Goal: Task Accomplishment & Management: Manage account settings

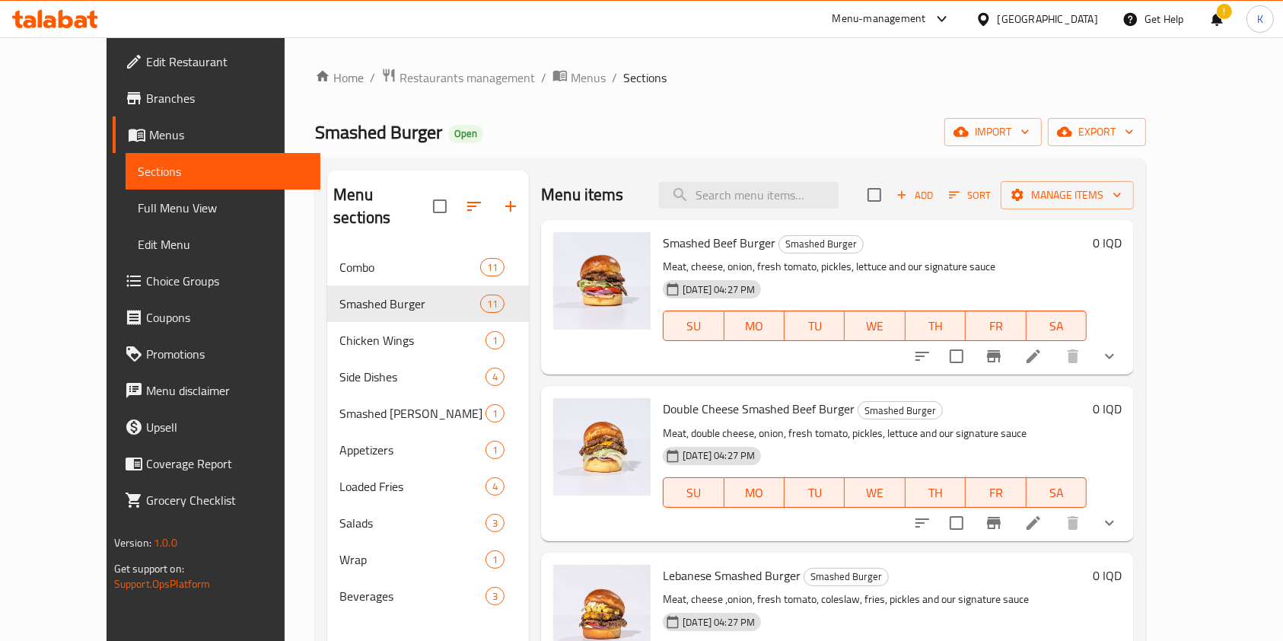
scroll to position [218, 0]
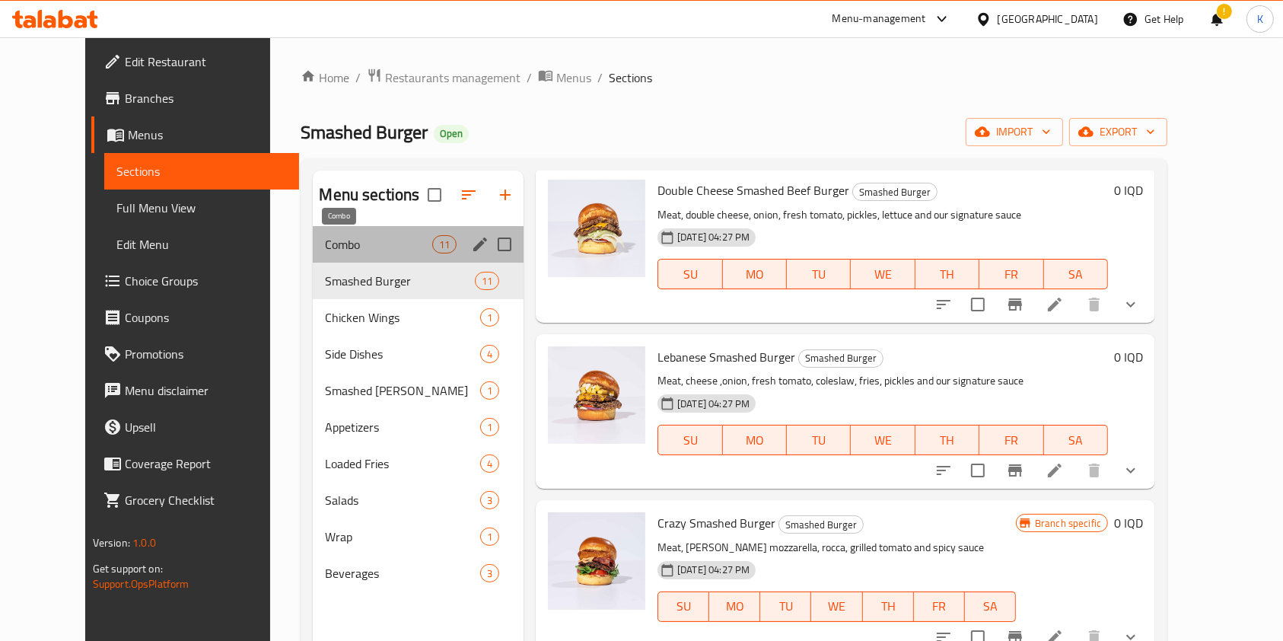
click at [330, 246] on span "Combo" at bounding box center [378, 244] width 107 height 18
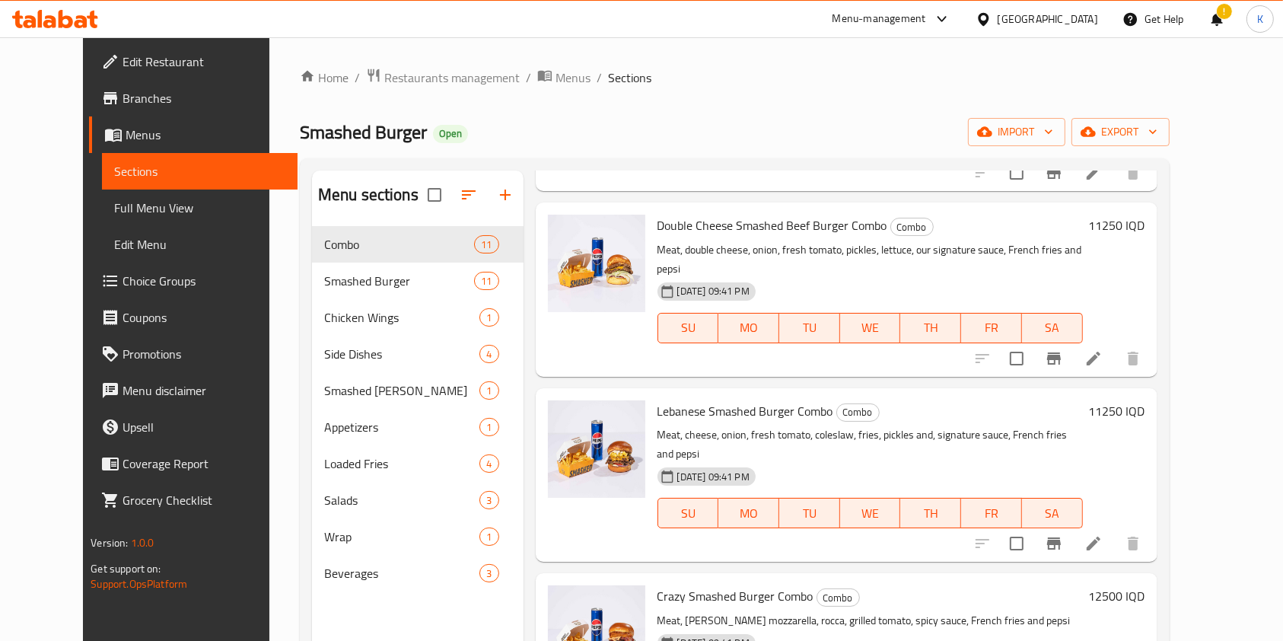
scroll to position [381, 0]
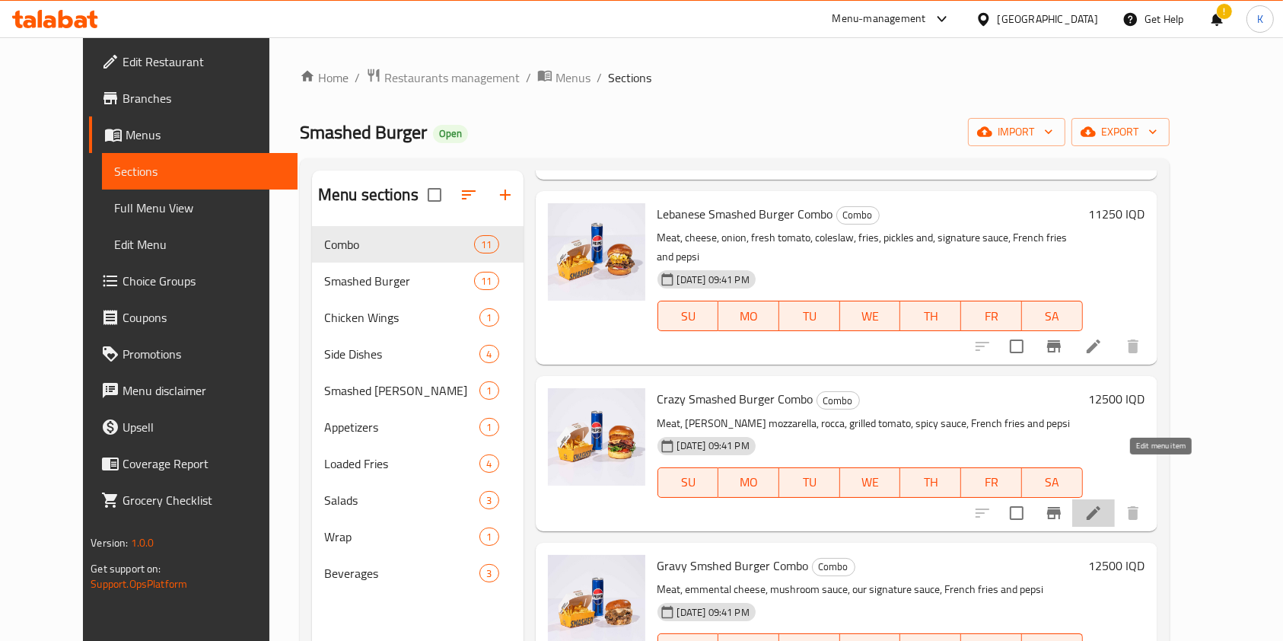
click at [1103, 504] on icon at bounding box center [1094, 513] width 18 height 18
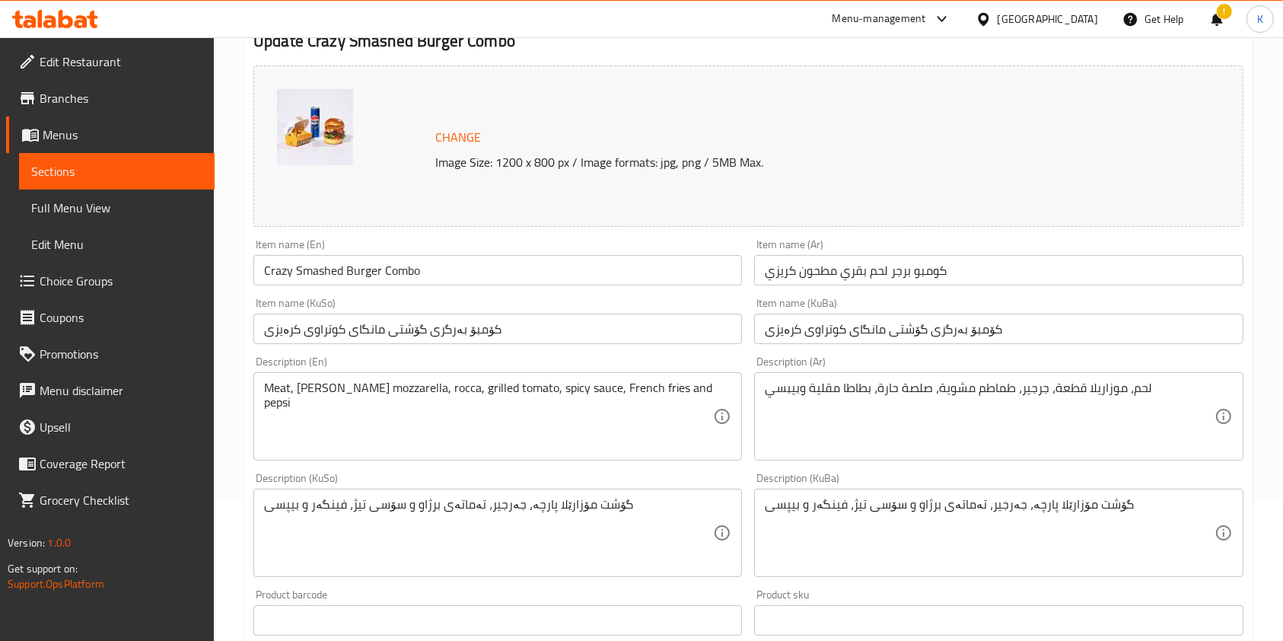
scroll to position [441, 0]
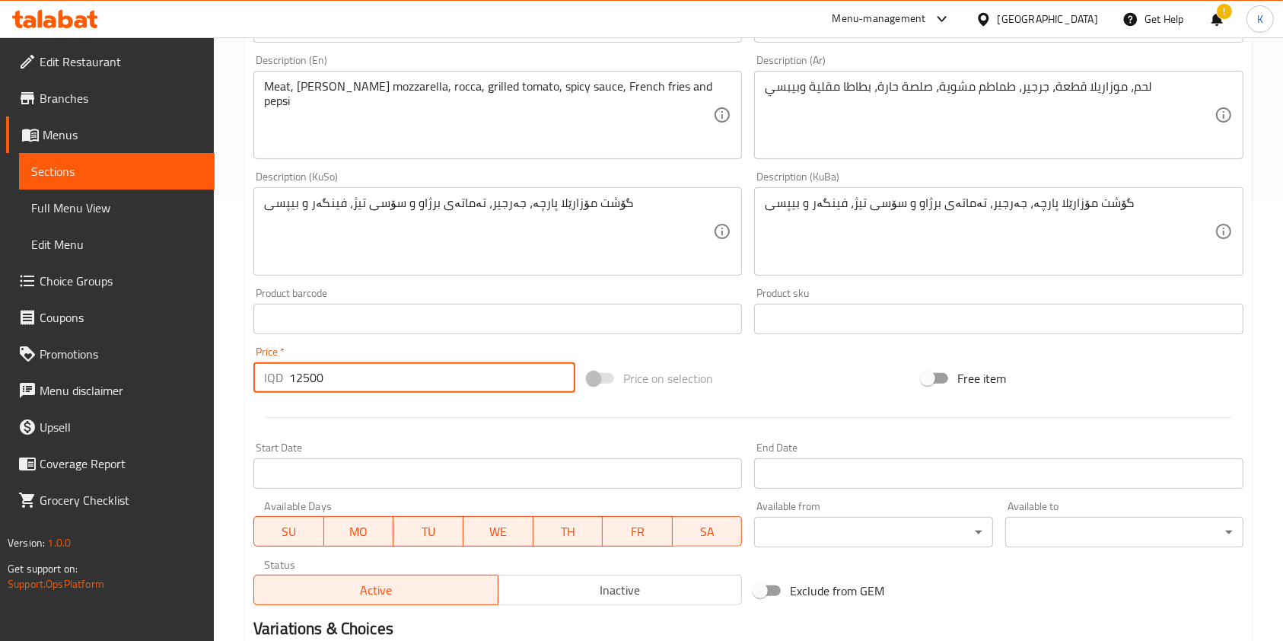
click at [301, 371] on input "12500" at bounding box center [432, 377] width 286 height 30
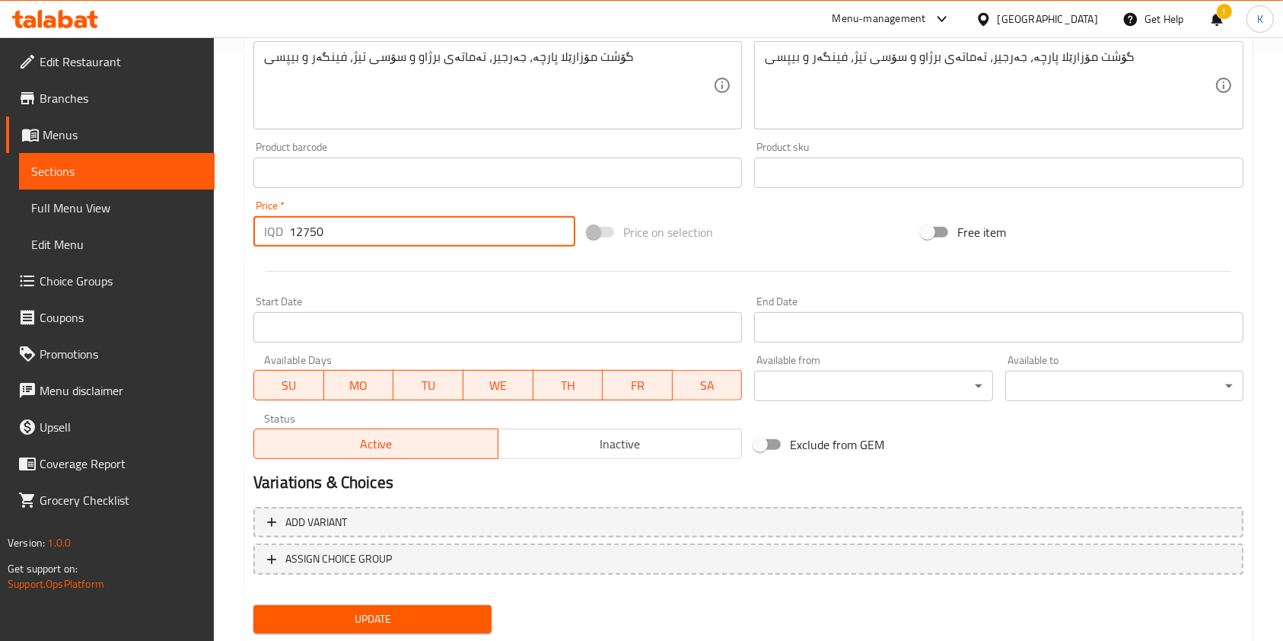
scroll to position [632, 0]
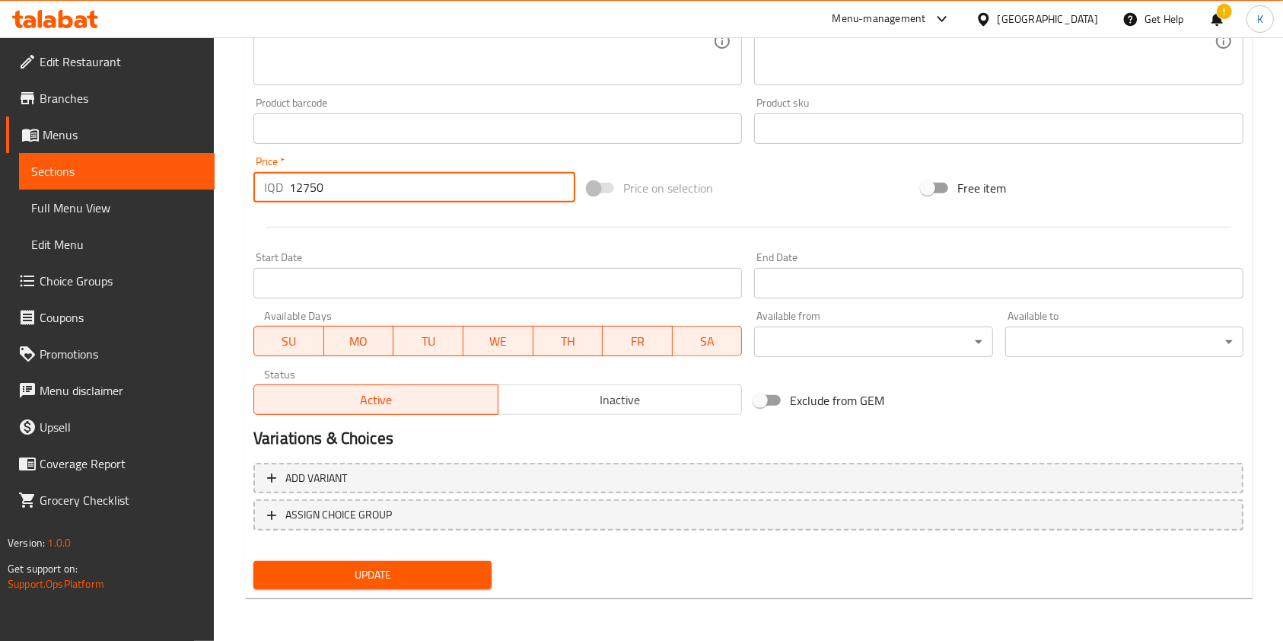
type input "12750"
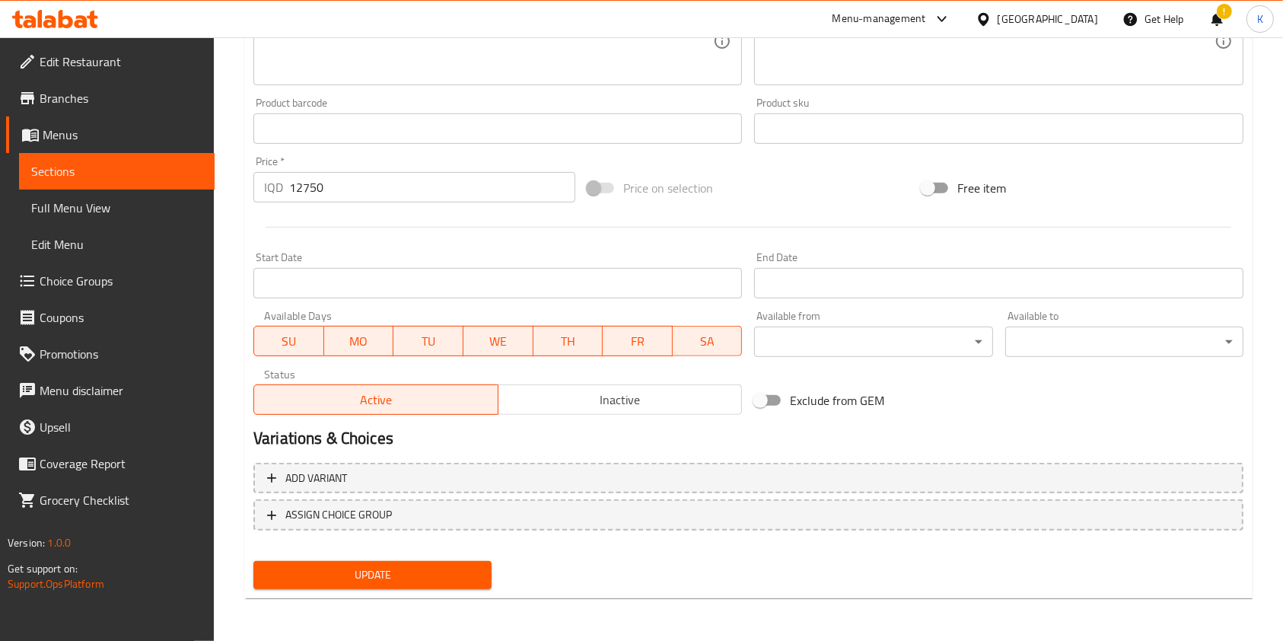
drag, startPoint x: 339, startPoint y: 594, endPoint x: 345, endPoint y: 577, distance: 17.6
click at [345, 577] on div "Update" at bounding box center [372, 575] width 250 height 40
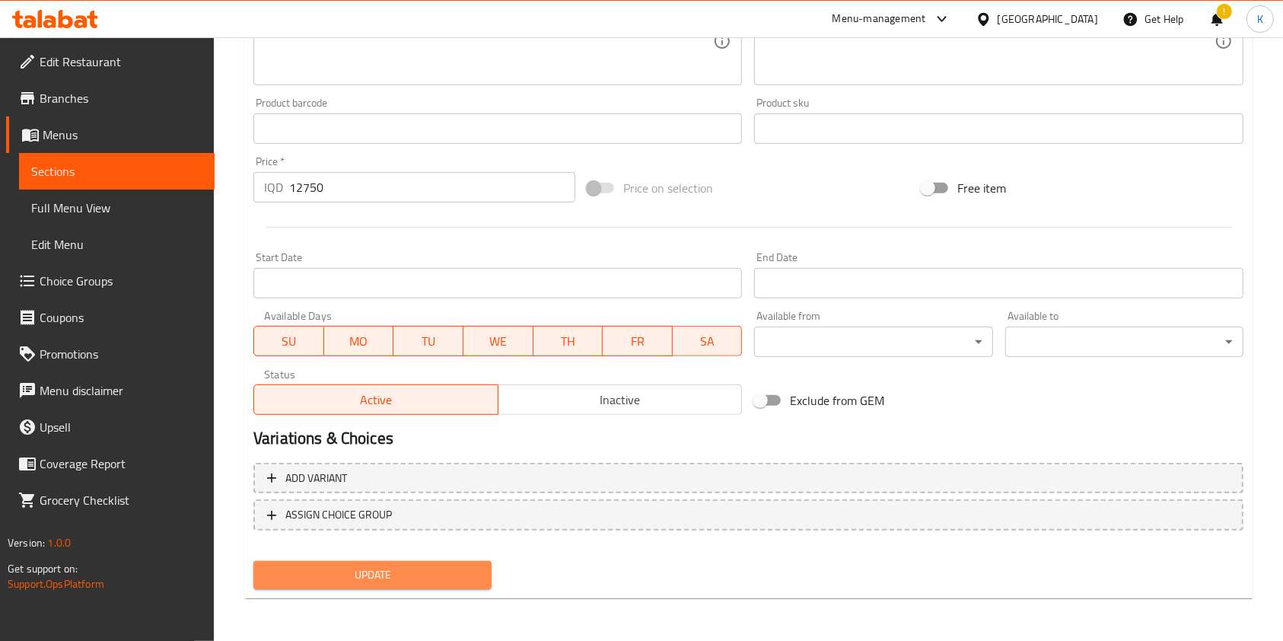
click at [345, 577] on span "Update" at bounding box center [373, 575] width 214 height 19
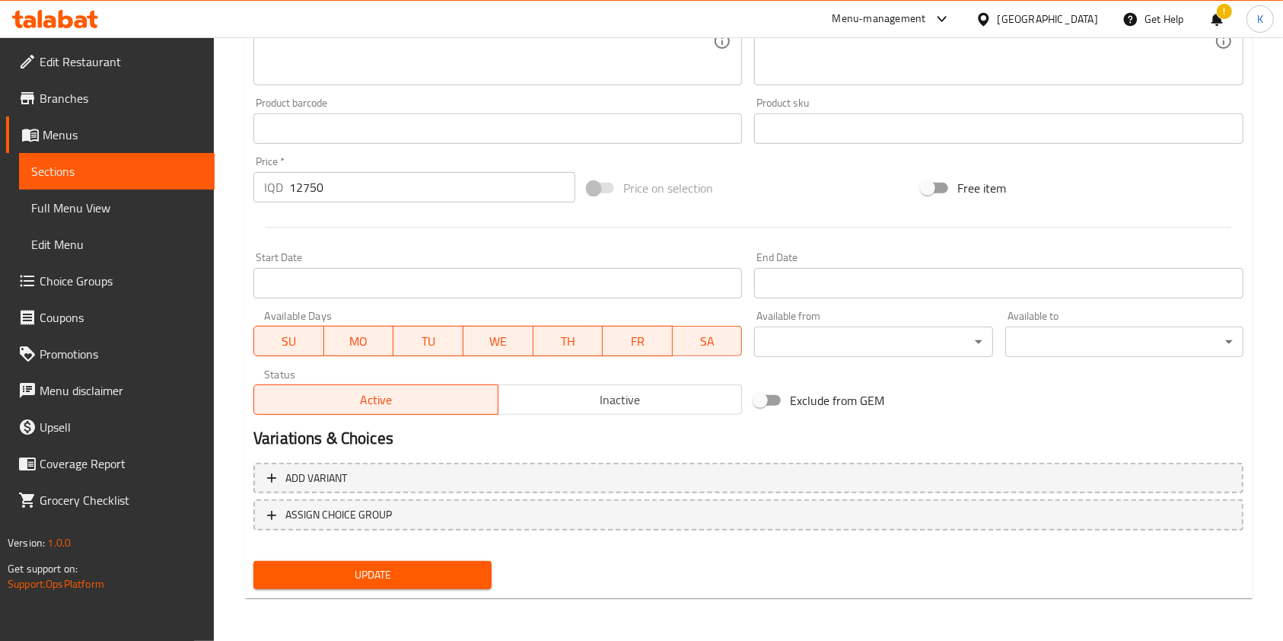
drag, startPoint x: 345, startPoint y: 577, endPoint x: 774, endPoint y: 199, distance: 571.7
click at [774, 199] on div "Price on selection" at bounding box center [748, 187] width 334 height 41
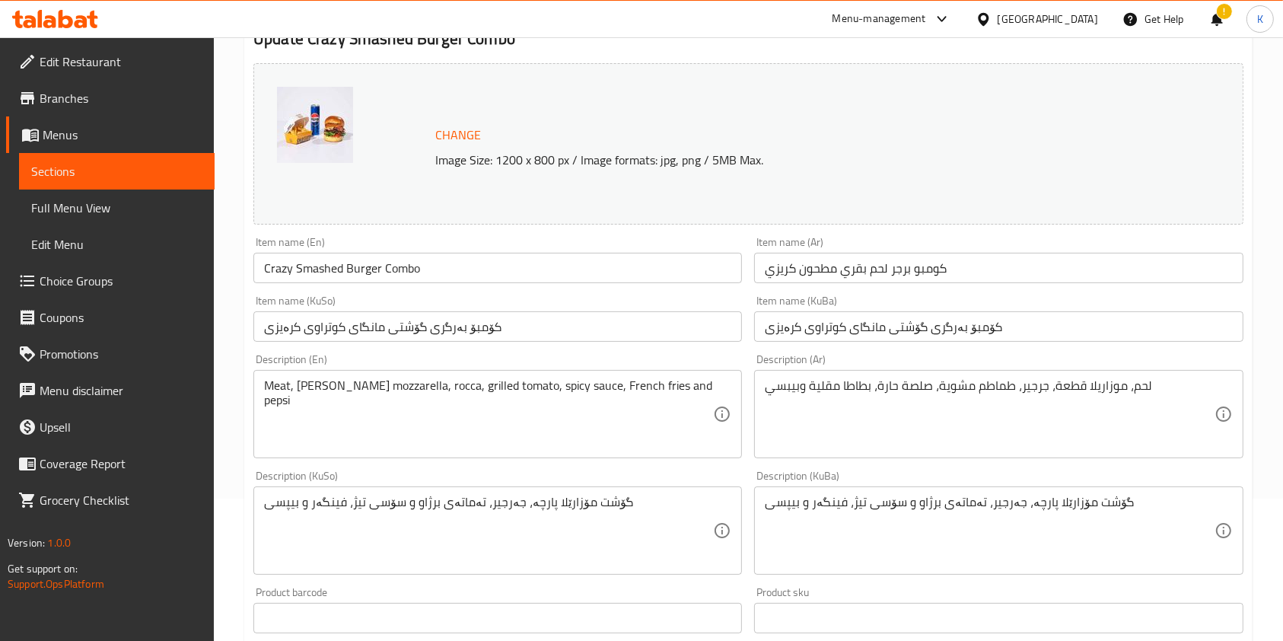
scroll to position [0, 0]
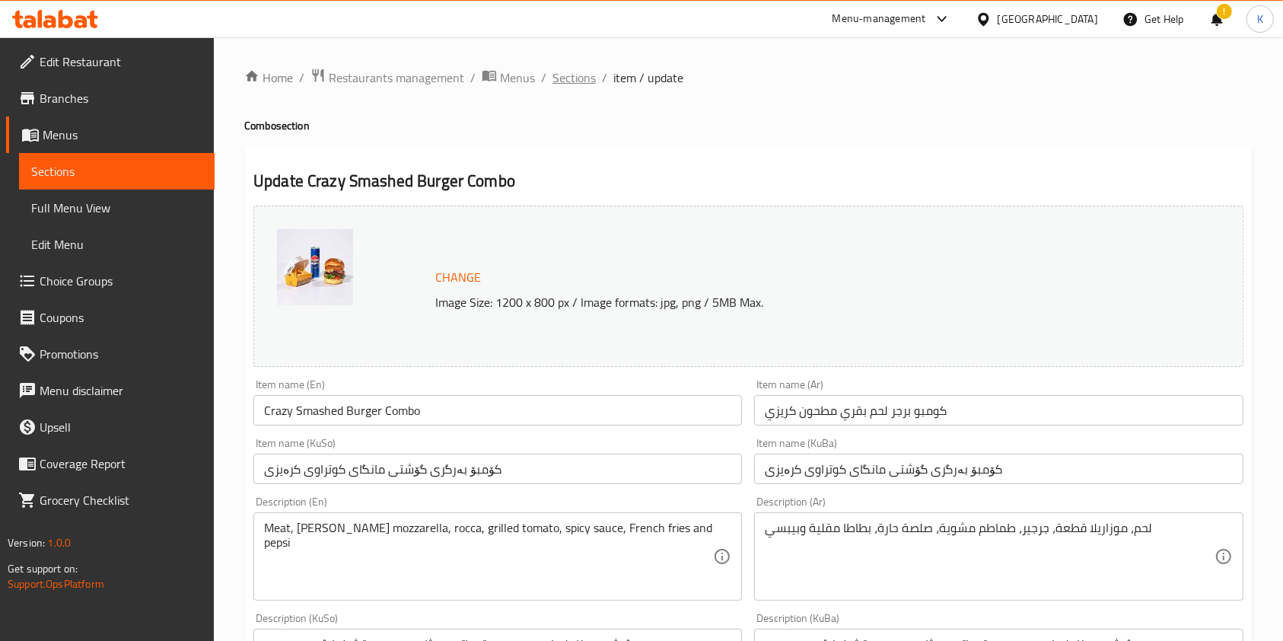
click at [585, 76] on span "Sections" at bounding box center [574, 78] width 43 height 18
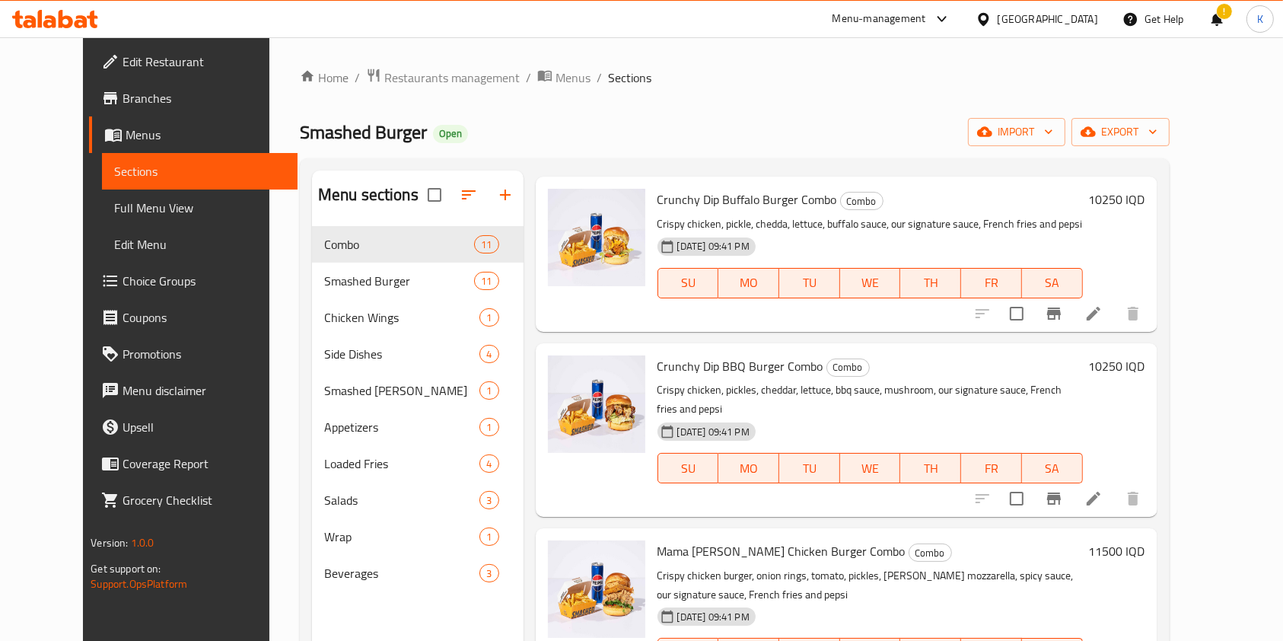
scroll to position [213, 0]
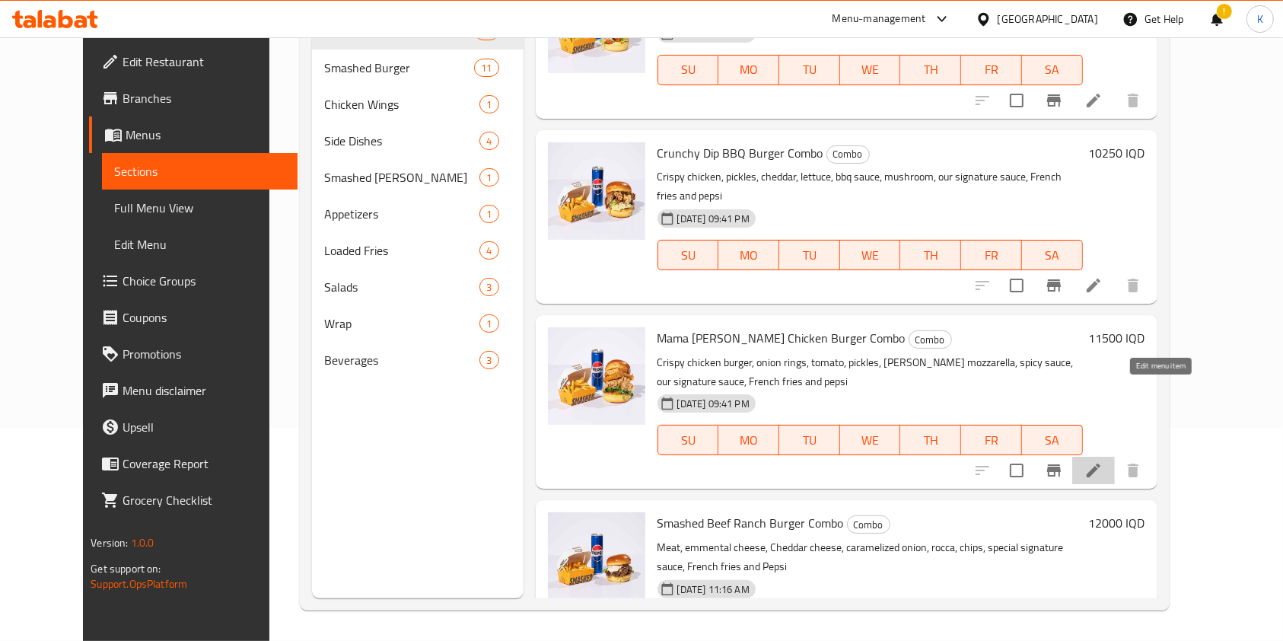
click at [1103, 461] on icon at bounding box center [1094, 470] width 18 height 18
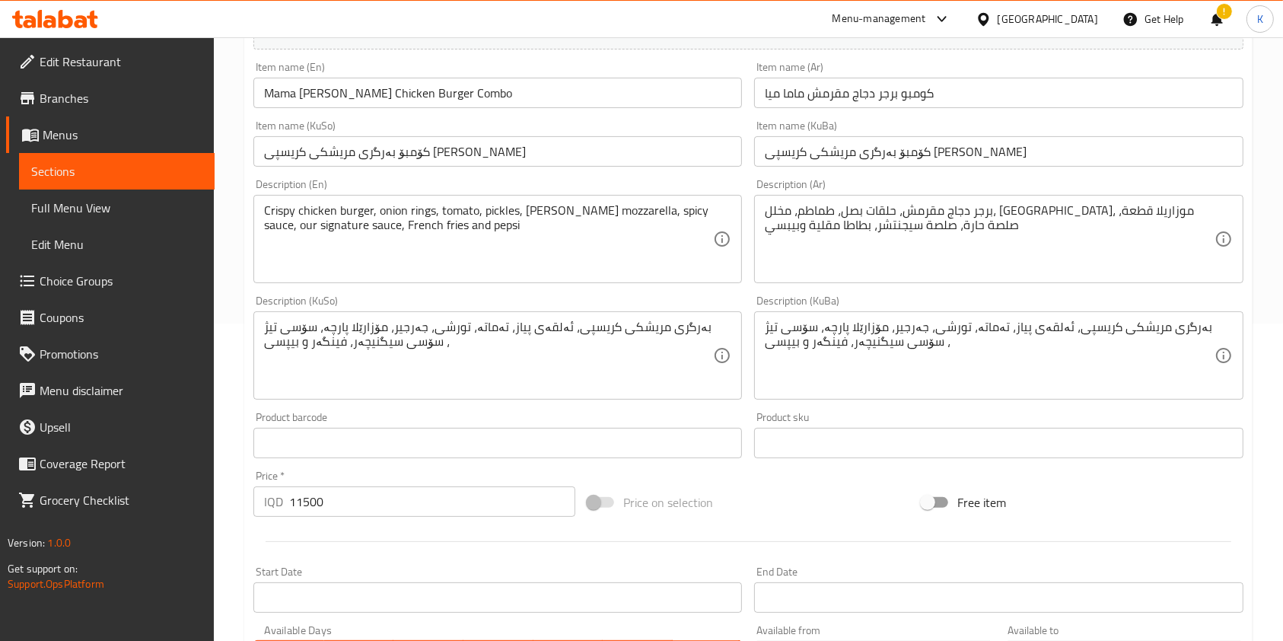
scroll to position [323, 0]
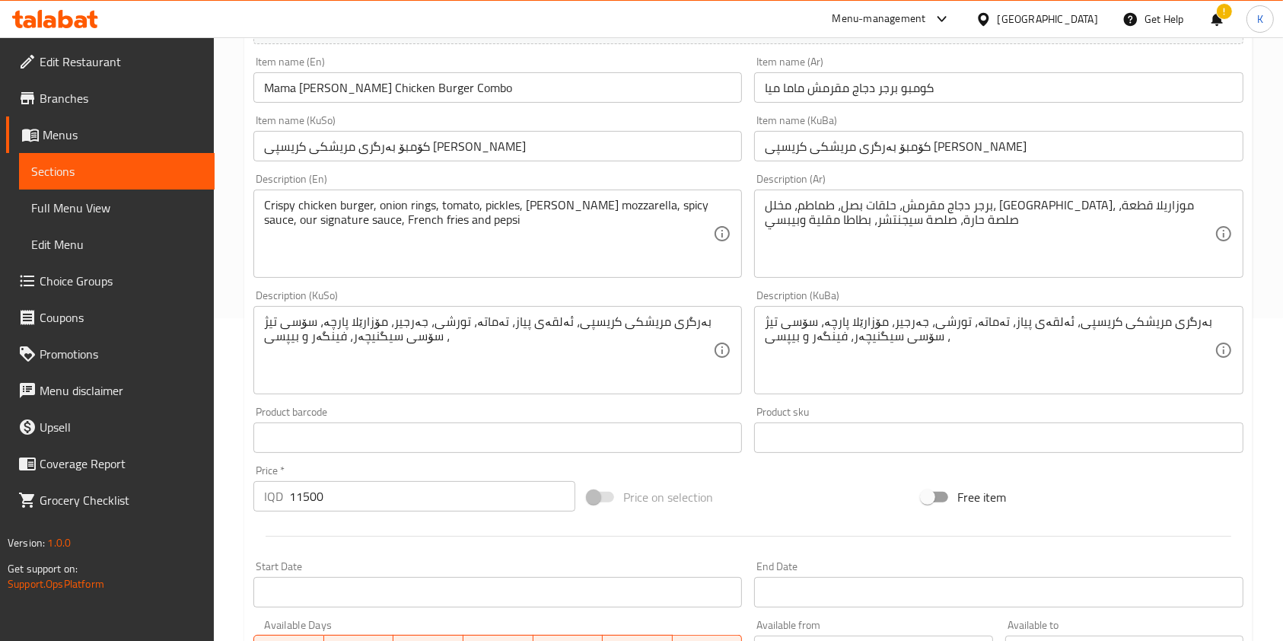
click at [311, 503] on input "11500" at bounding box center [432, 496] width 286 height 30
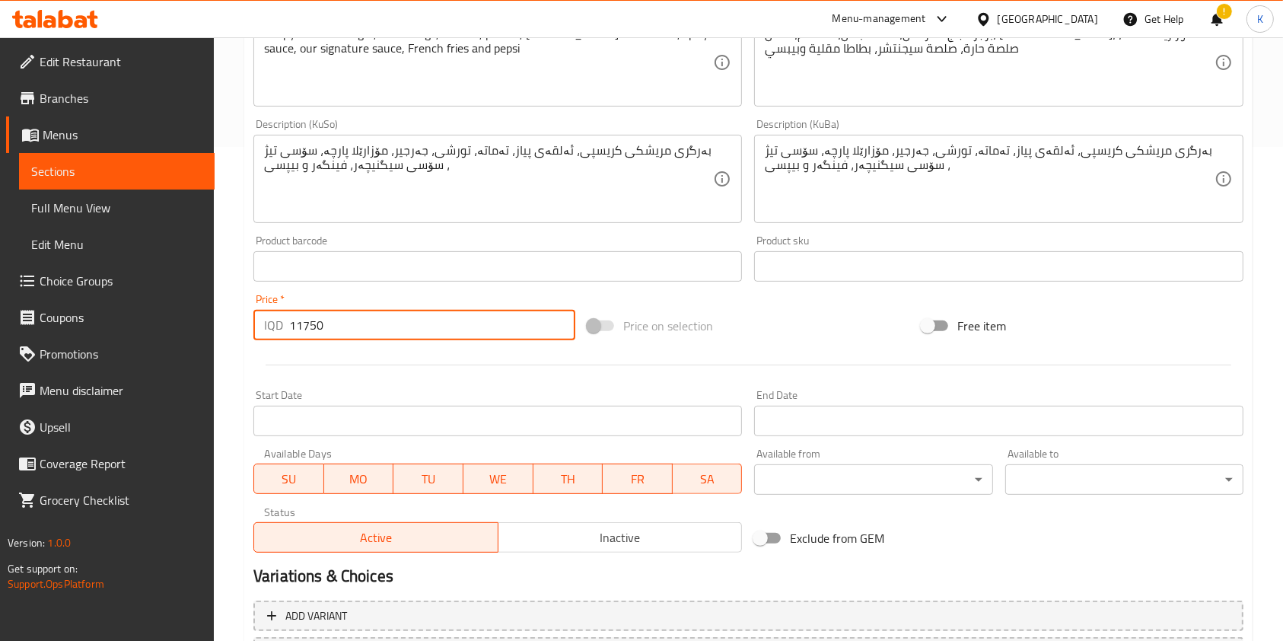
scroll to position [632, 0]
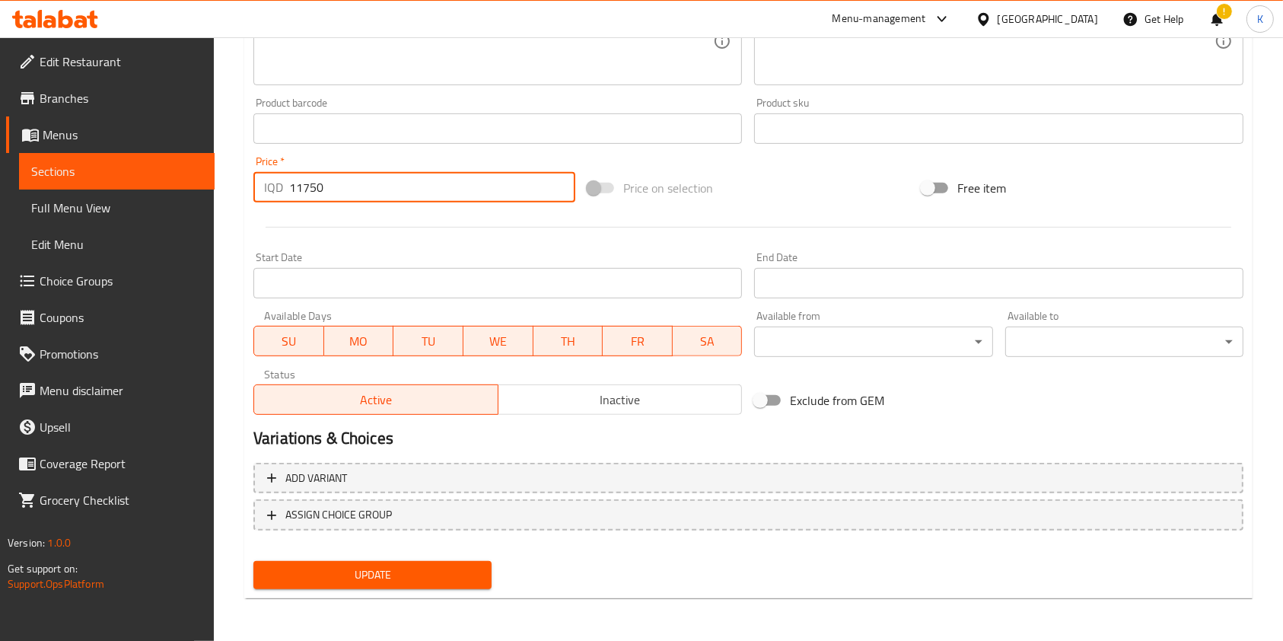
type input "11750"
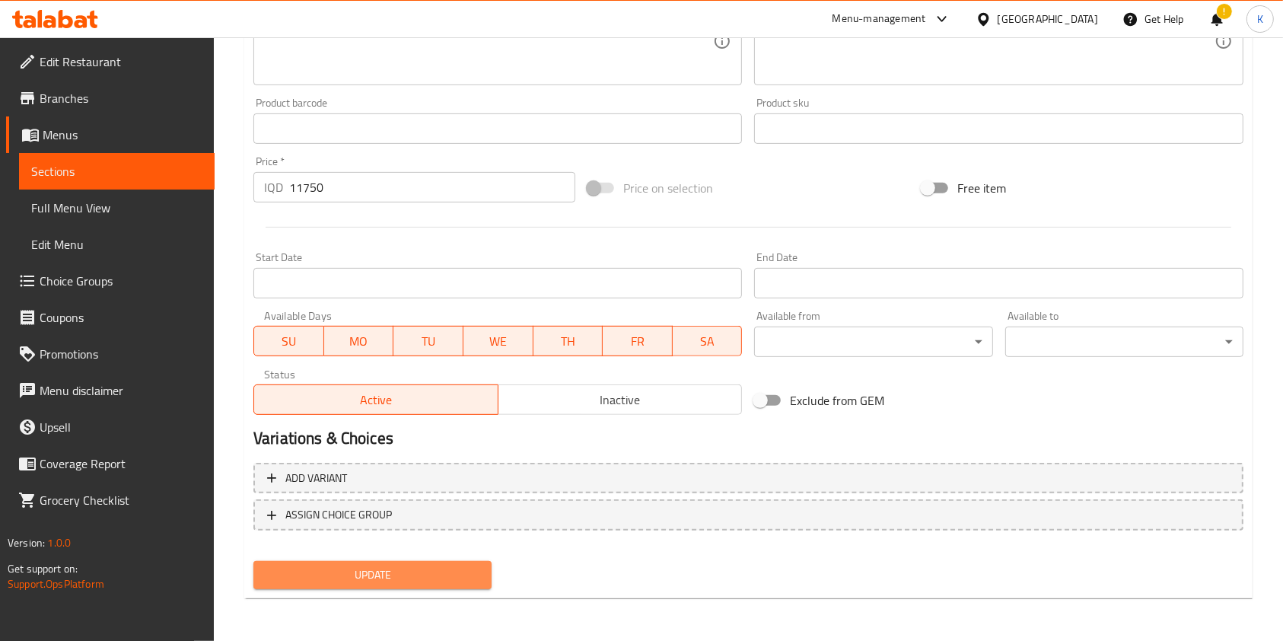
click at [378, 582] on span "Update" at bounding box center [373, 575] width 214 height 19
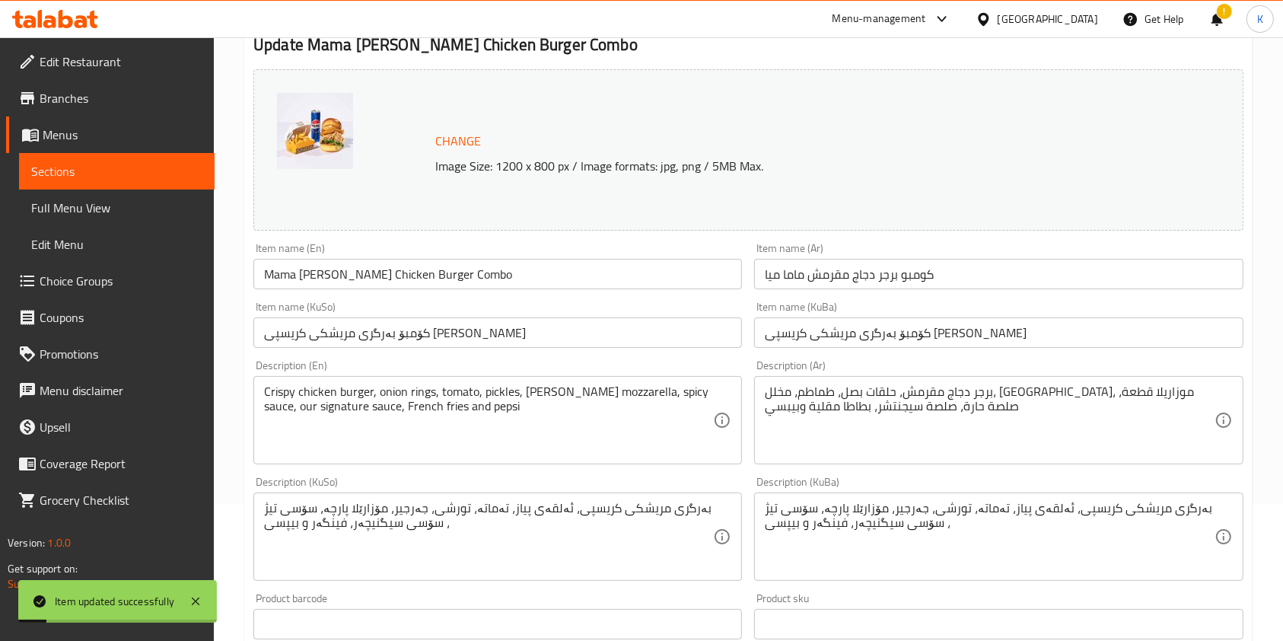
scroll to position [0, 0]
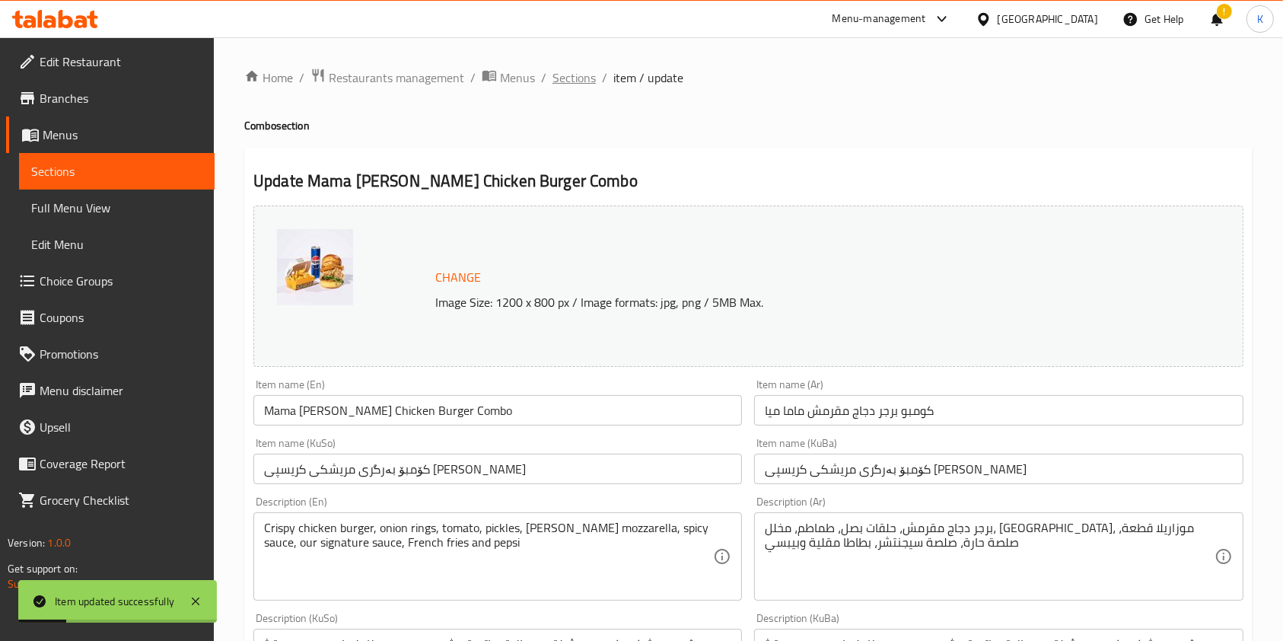
click at [583, 82] on span "Sections" at bounding box center [574, 78] width 43 height 18
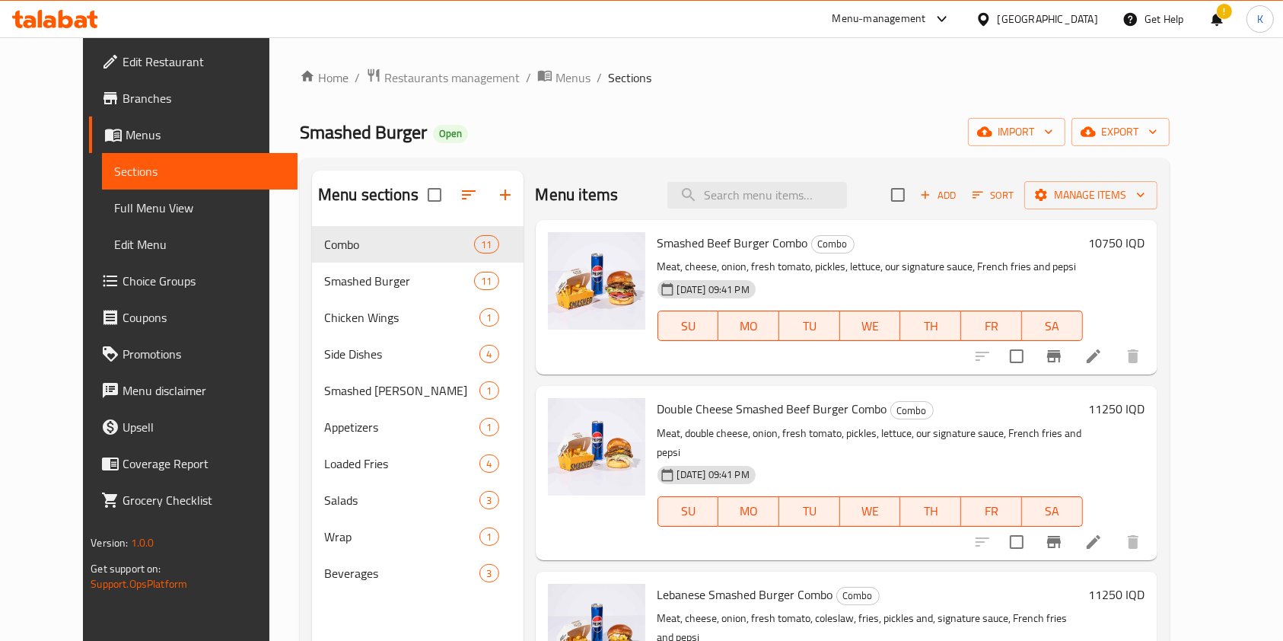
click at [396, 90] on div "Home / Restaurants management / Menus / Sections Smashed Burger Open import exp…" at bounding box center [735, 446] width 870 height 756
click at [411, 84] on span "Restaurants management" at bounding box center [451, 78] width 135 height 18
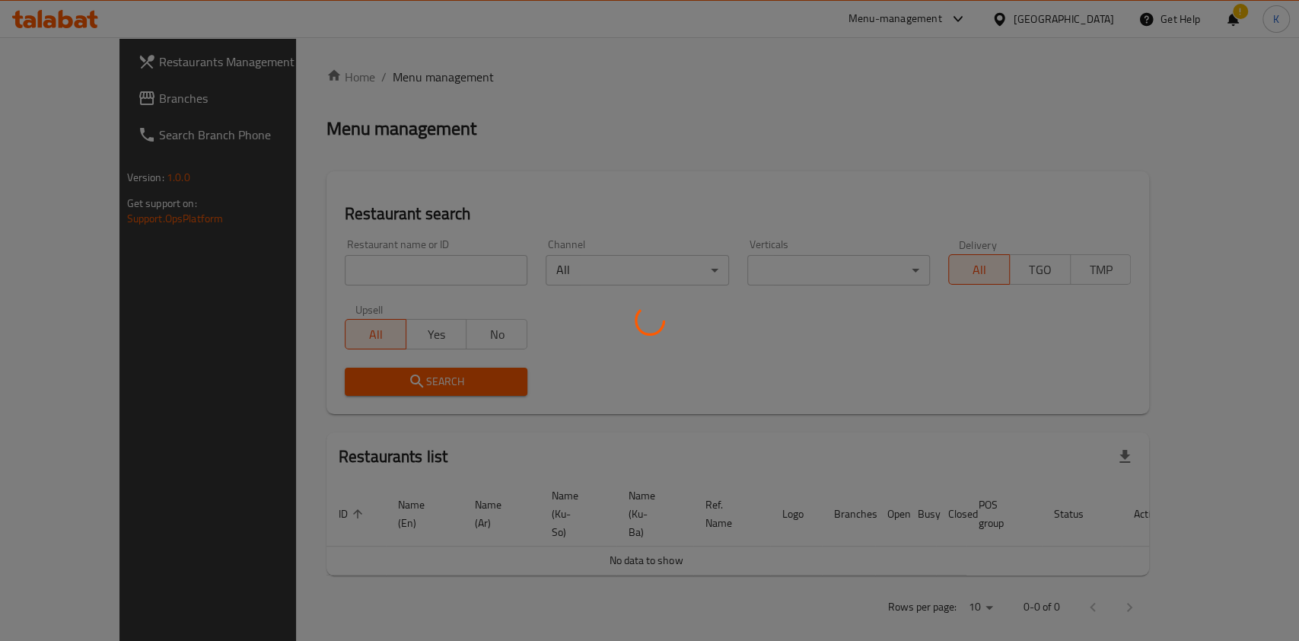
click at [392, 256] on div at bounding box center [649, 320] width 1299 height 641
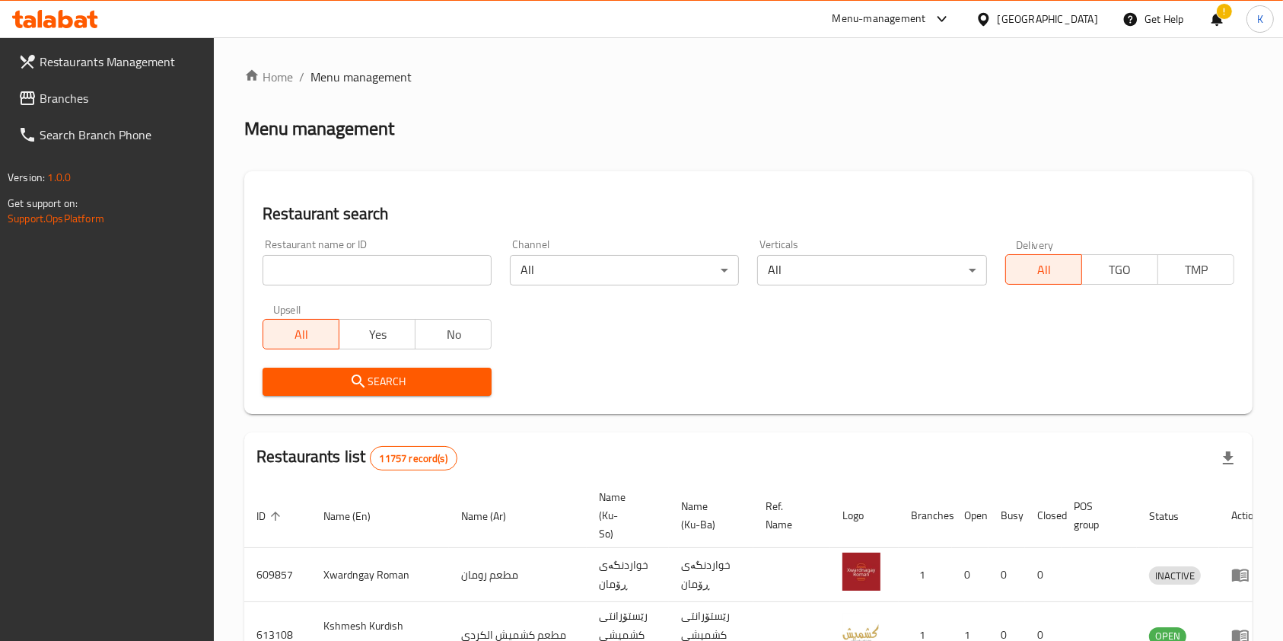
click at [390, 266] on input "search" at bounding box center [377, 270] width 229 height 30
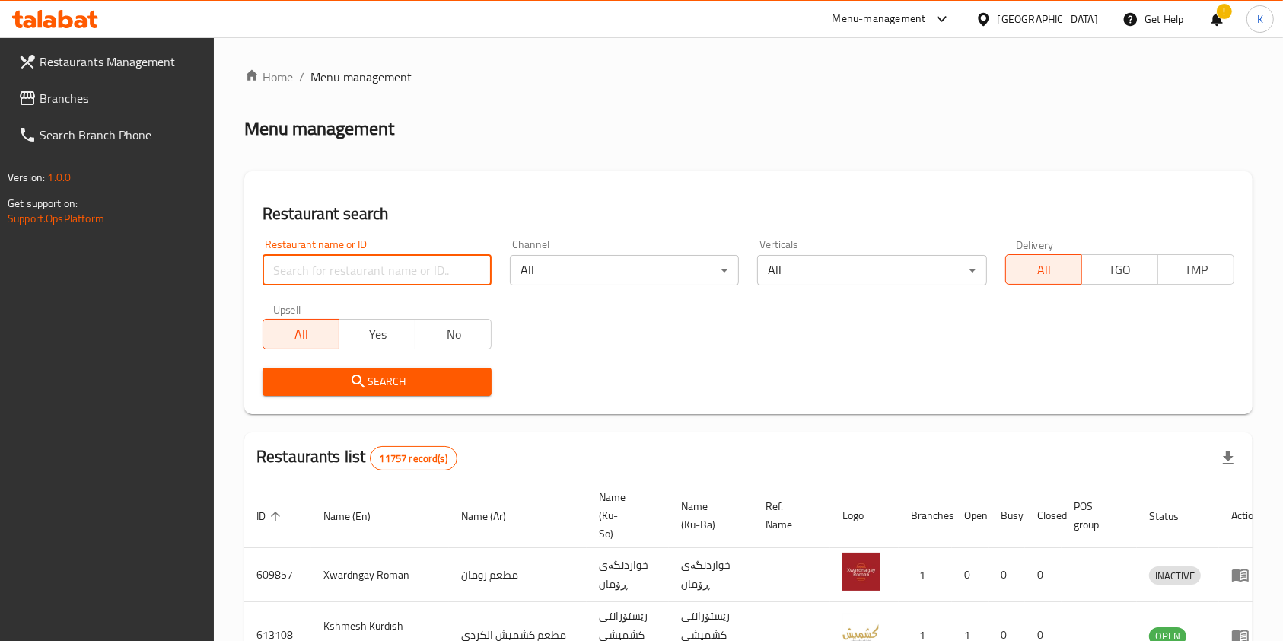
type input "b"
type input "hbf"
click button "Search" at bounding box center [377, 382] width 229 height 28
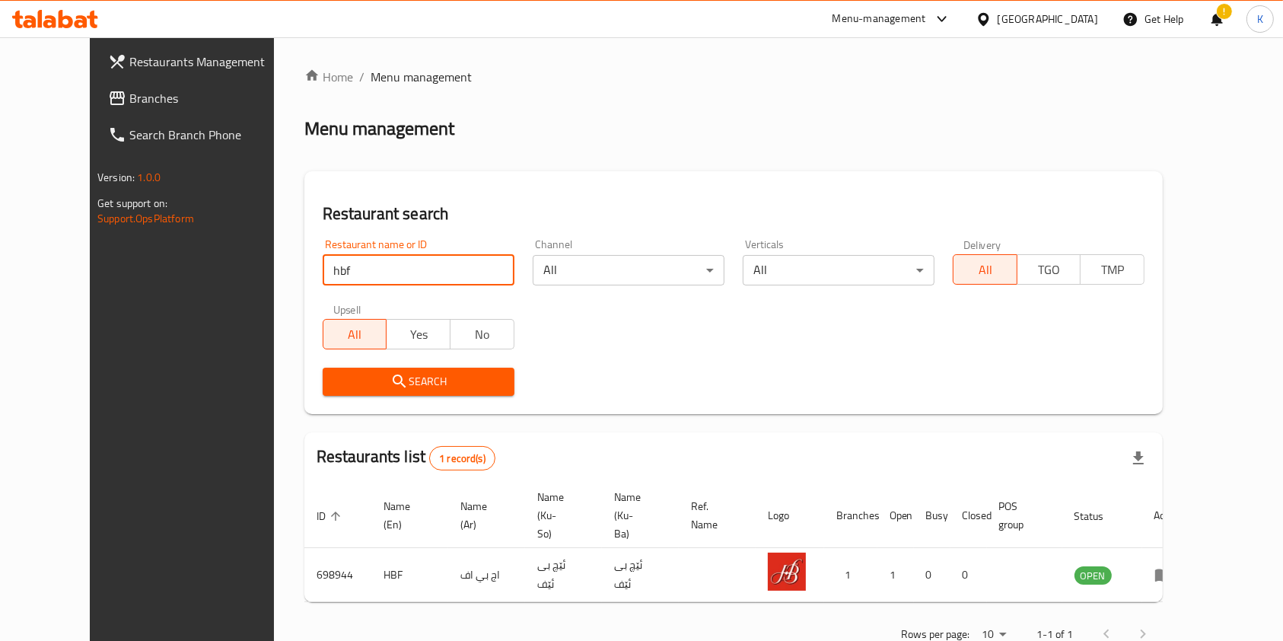
scroll to position [24, 0]
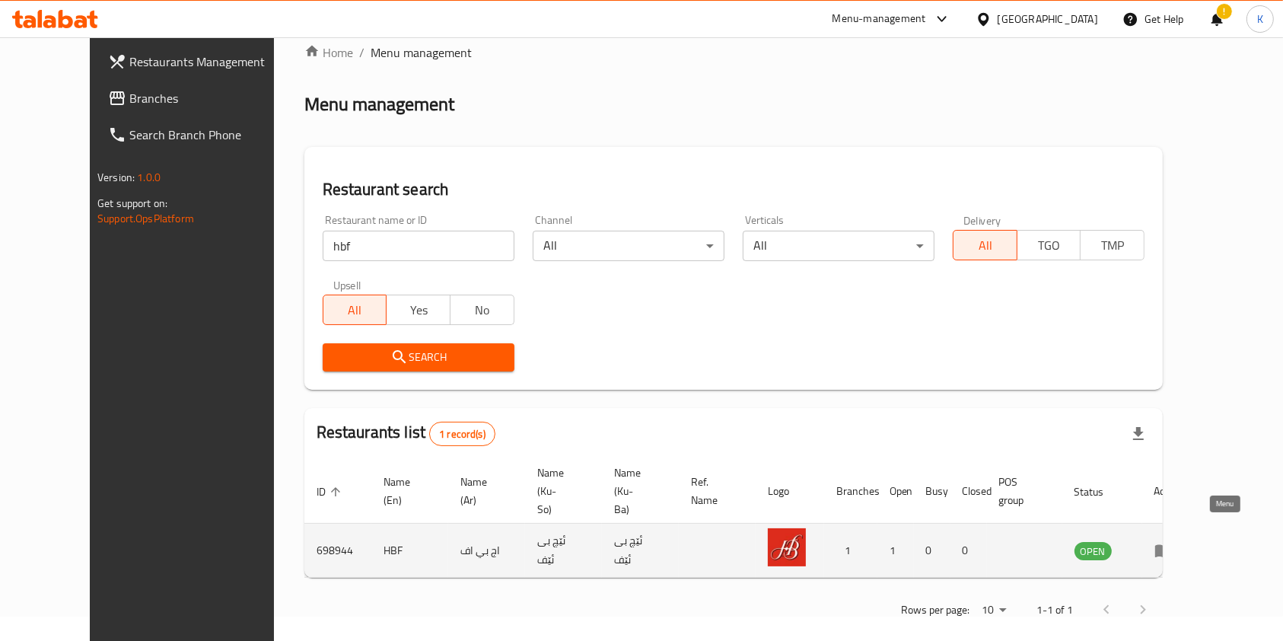
click at [1172, 545] on icon "enhanced table" at bounding box center [1163, 551] width 17 height 13
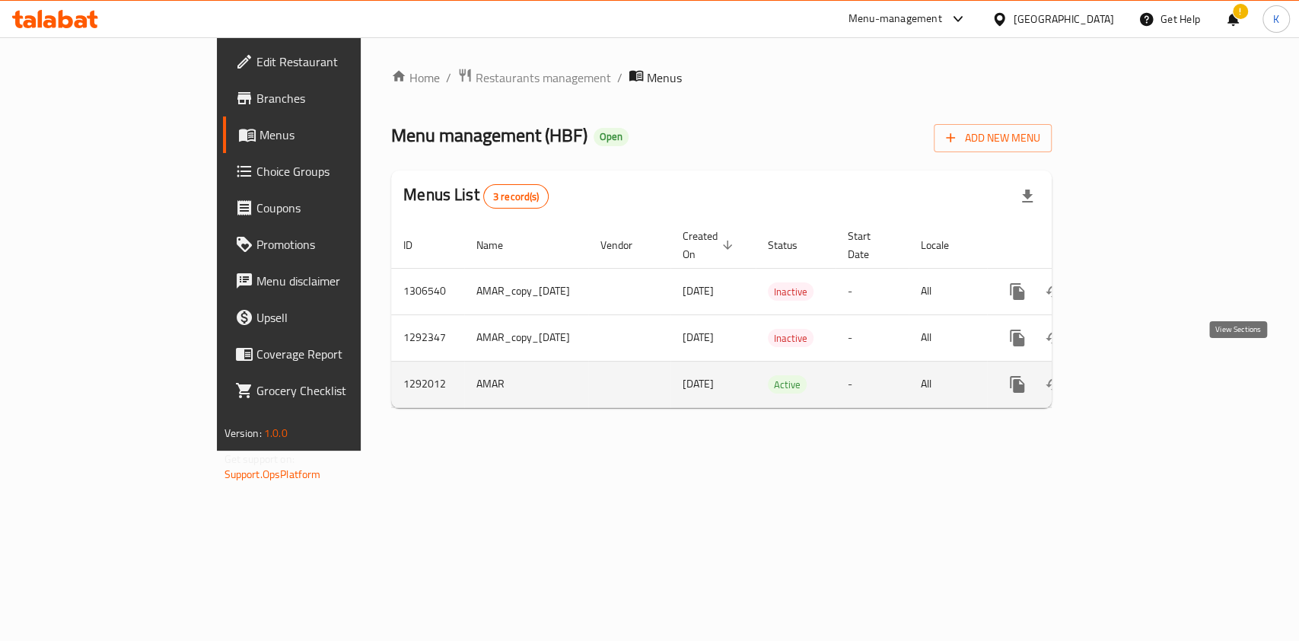
click at [1136, 375] on icon "enhanced table" at bounding box center [1127, 384] width 18 height 18
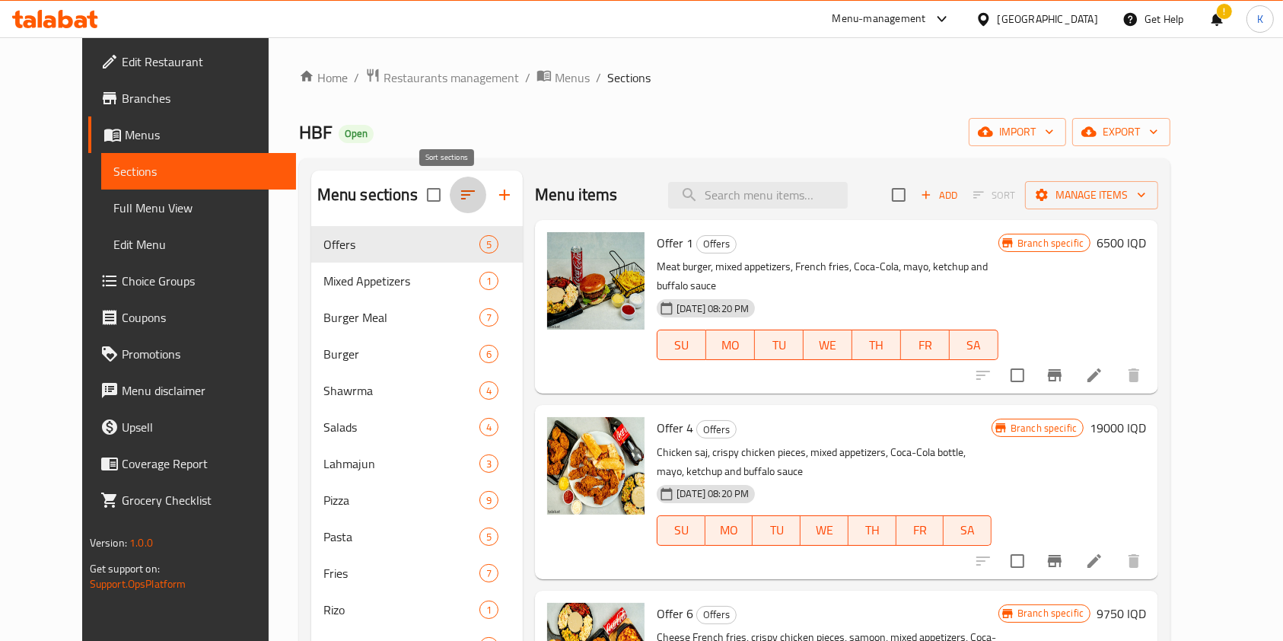
click at [459, 190] on icon "button" at bounding box center [468, 195] width 18 height 18
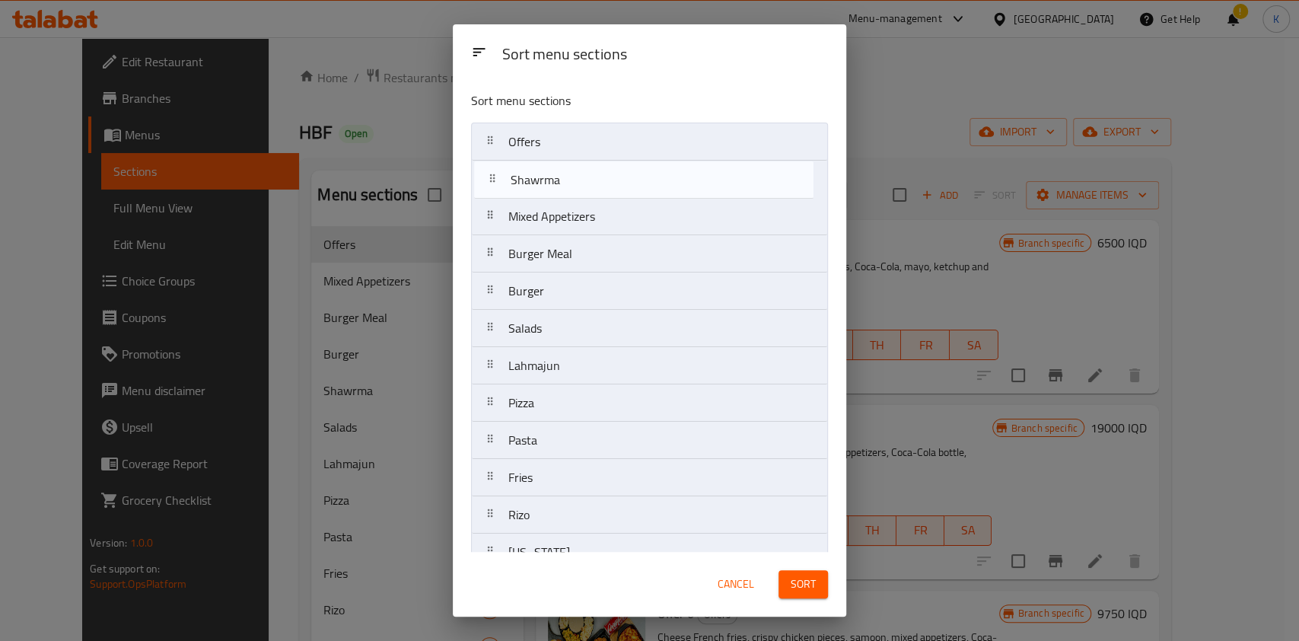
drag, startPoint x: 564, startPoint y: 296, endPoint x: 566, endPoint y: 177, distance: 119.5
click at [566, 177] on nav "Offers Mixed Appetizers Burger Meal Burger Shawrma Salads Lahmajun Pizza Pasta …" at bounding box center [649, 422] width 357 height 598
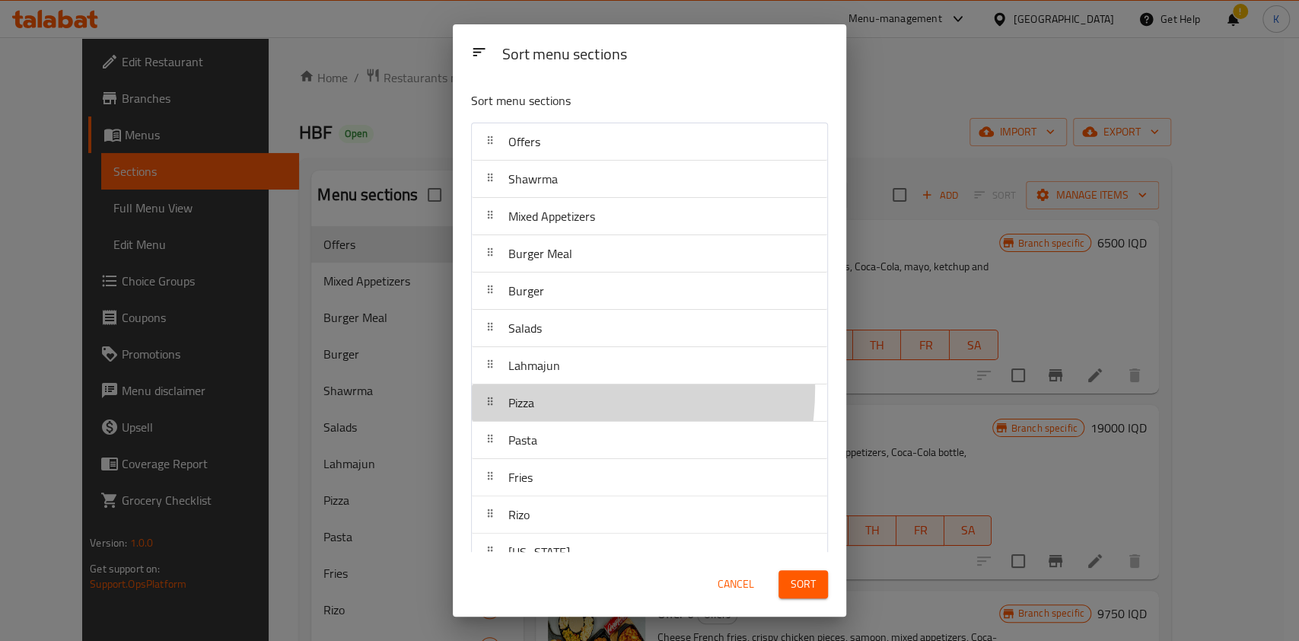
click at [527, 387] on div "Pizza" at bounding box center [521, 402] width 38 height 37
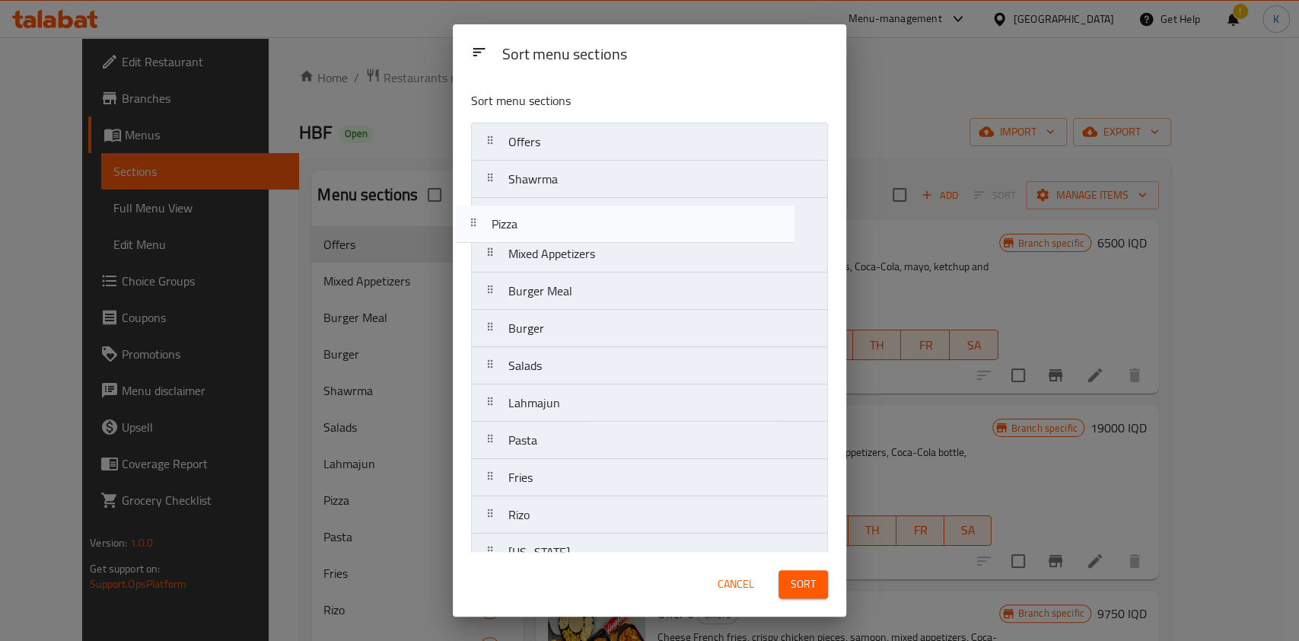
drag, startPoint x: 523, startPoint y: 406, endPoint x: 505, endPoint y: 219, distance: 188.1
click at [505, 219] on nav "Offers Shawrma Mixed Appetizers Burger Meal Burger Salads Lahmajun Pizza Pasta …" at bounding box center [649, 422] width 357 height 598
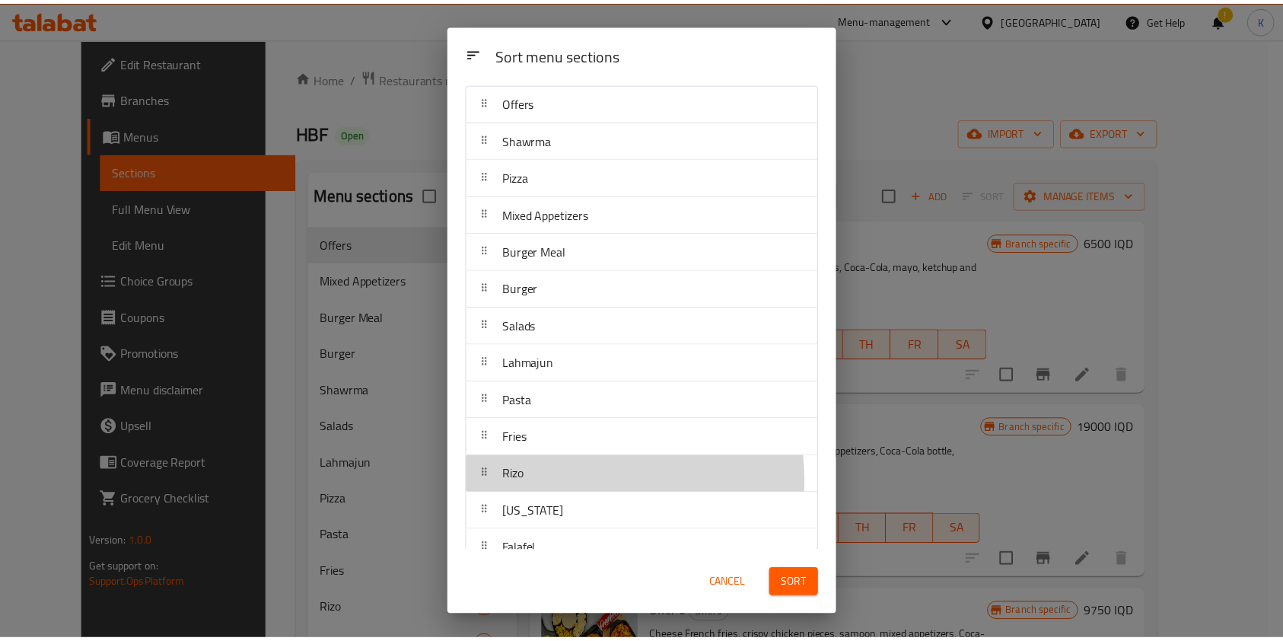
scroll to position [40, 0]
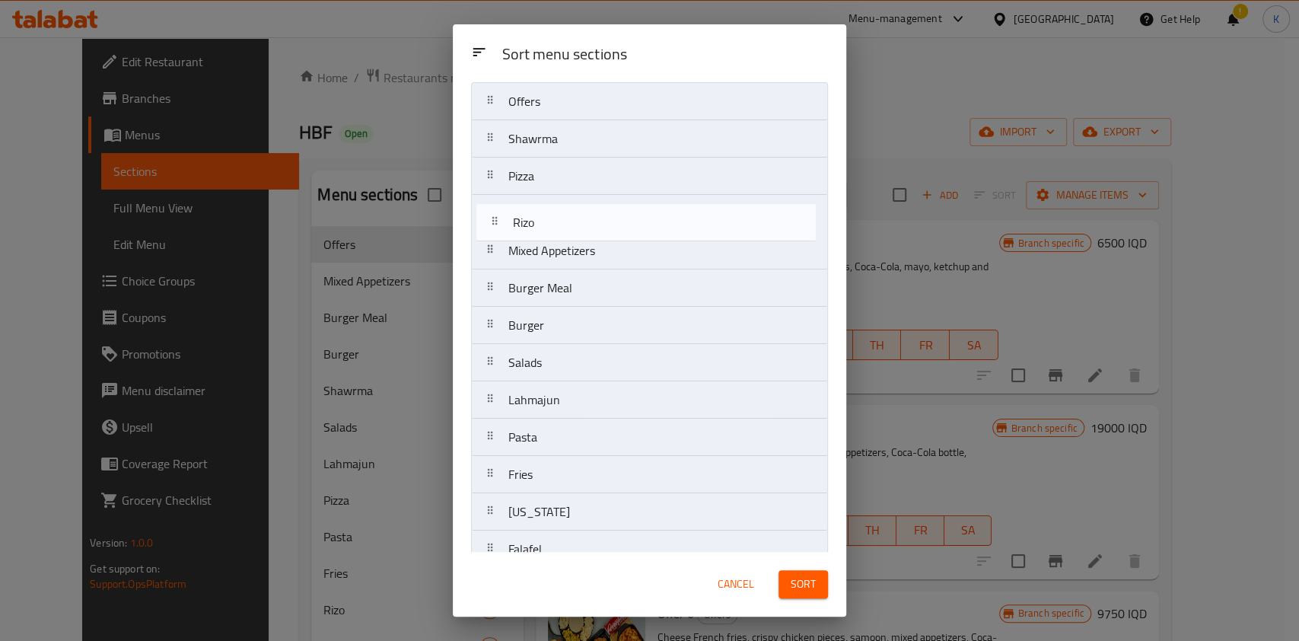
drag, startPoint x: 548, startPoint y: 483, endPoint x: 553, endPoint y: 218, distance: 264.9
click at [553, 218] on nav "Offers Shawrma Pizza Mixed Appetizers Burger Meal Burger Salads Lahmajun Pasta …" at bounding box center [649, 381] width 357 height 598
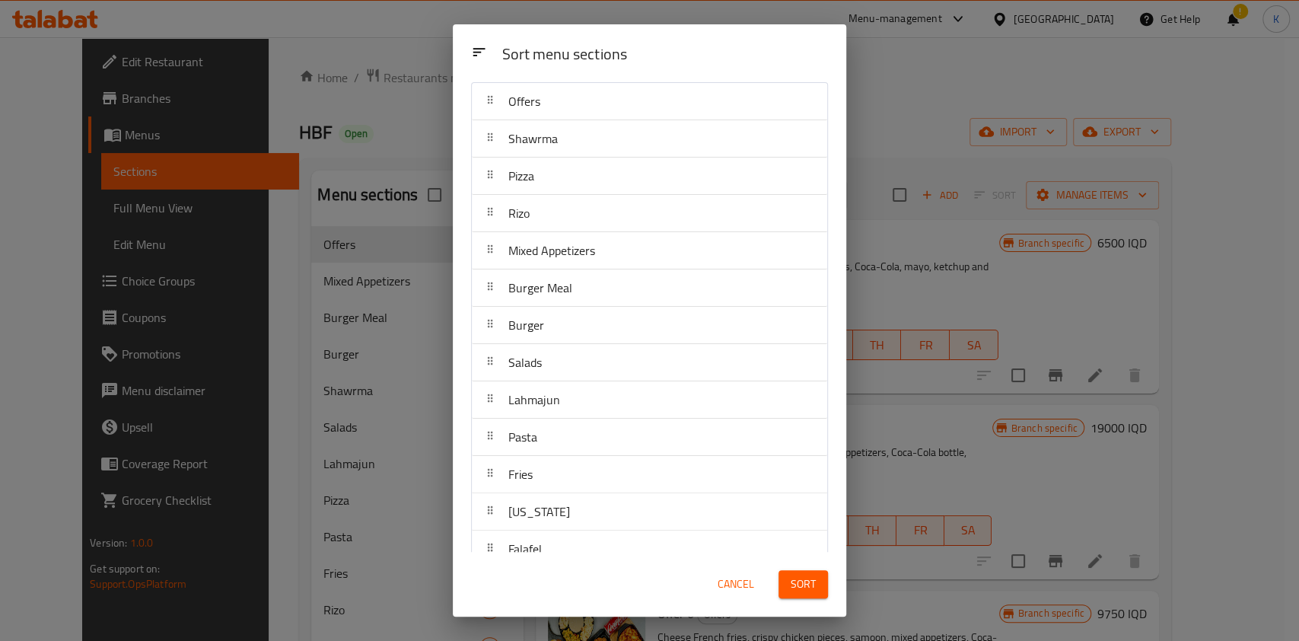
click at [779, 585] on button "Sort" at bounding box center [803, 584] width 49 height 28
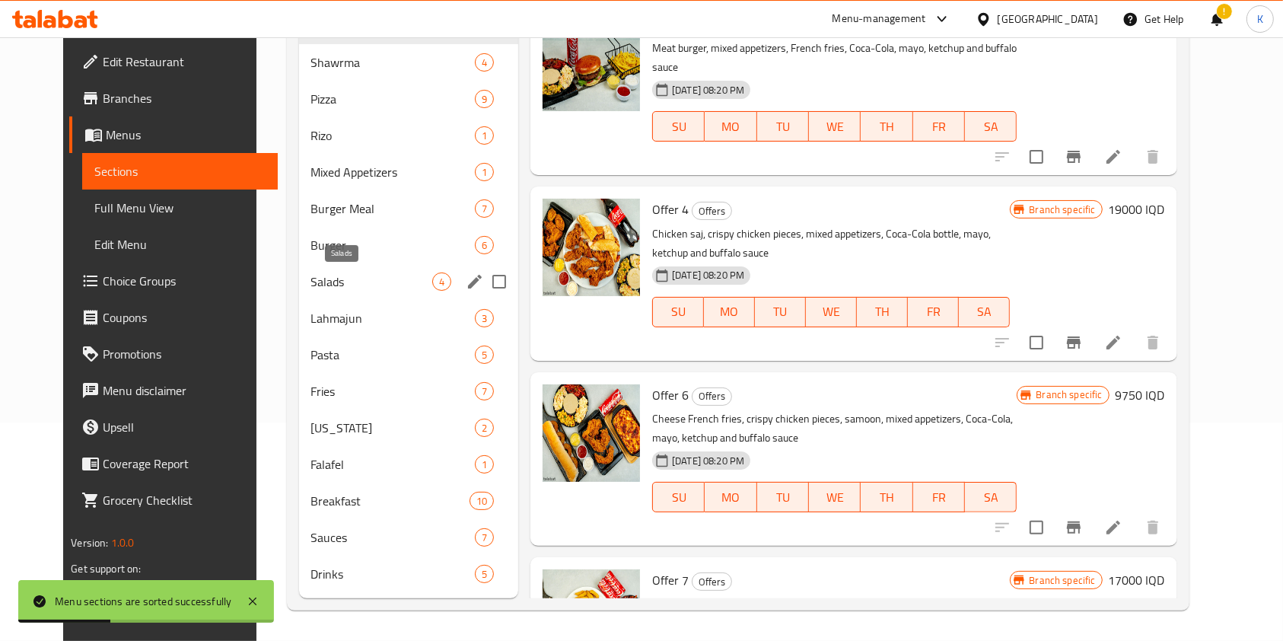
scroll to position [0, 0]
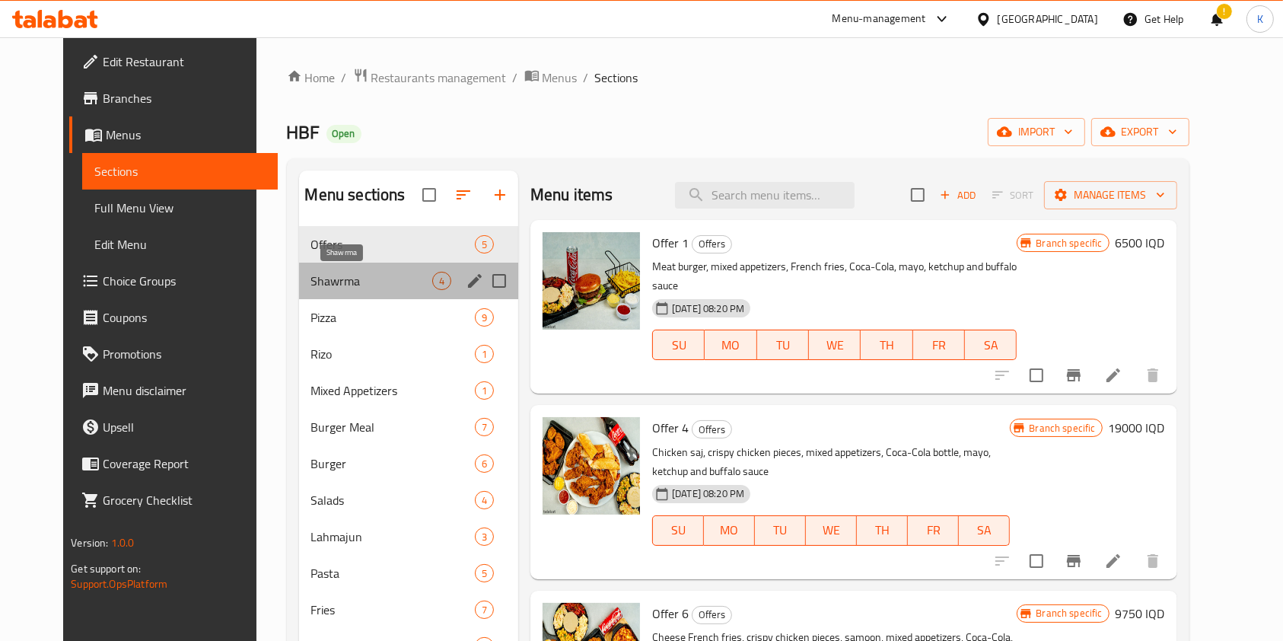
click at [389, 287] on span "Shawrma" at bounding box center [371, 281] width 121 height 18
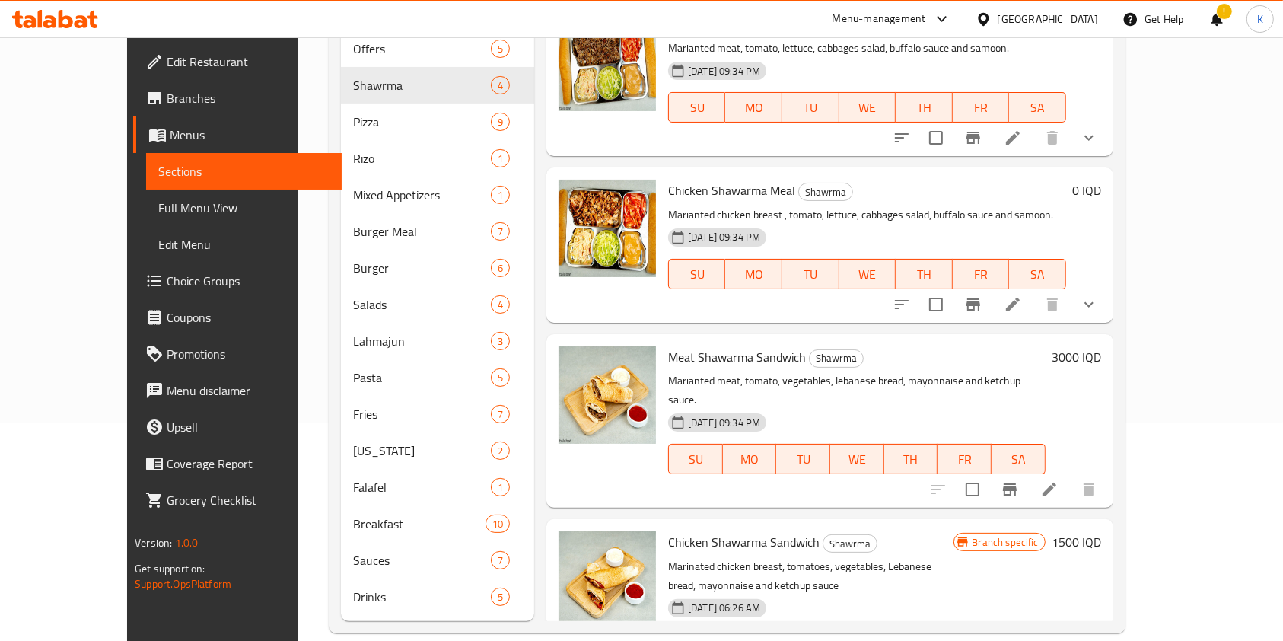
scroll to position [33, 0]
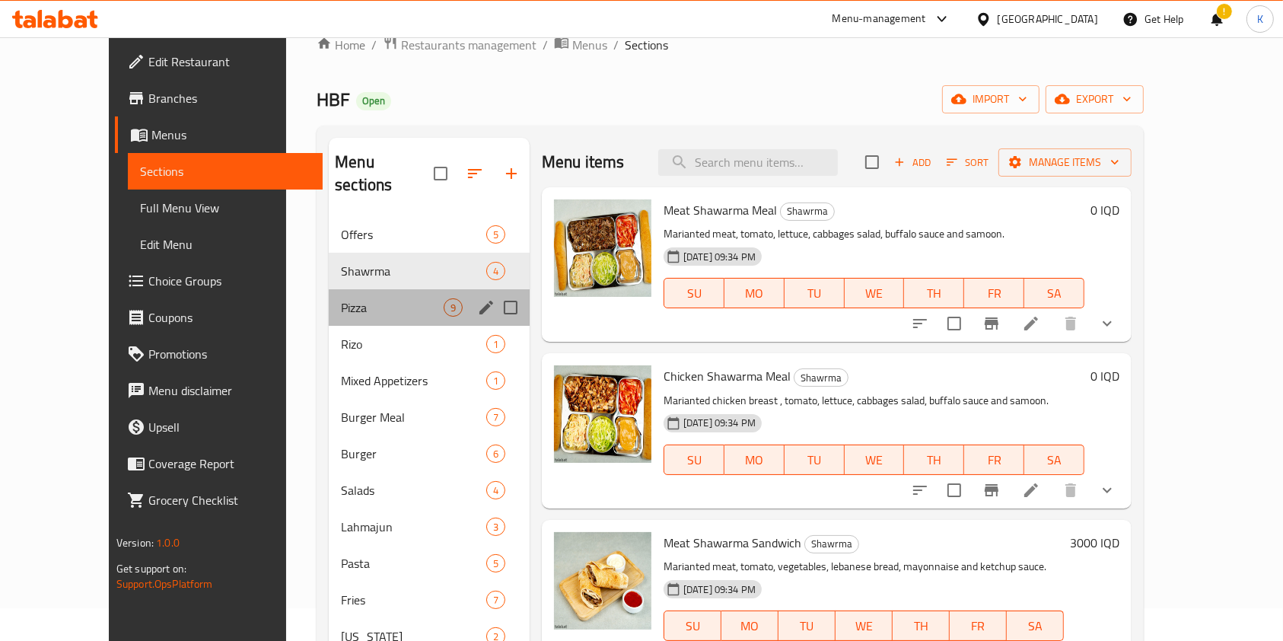
click at [329, 296] on div "Pizza 9" at bounding box center [429, 307] width 201 height 37
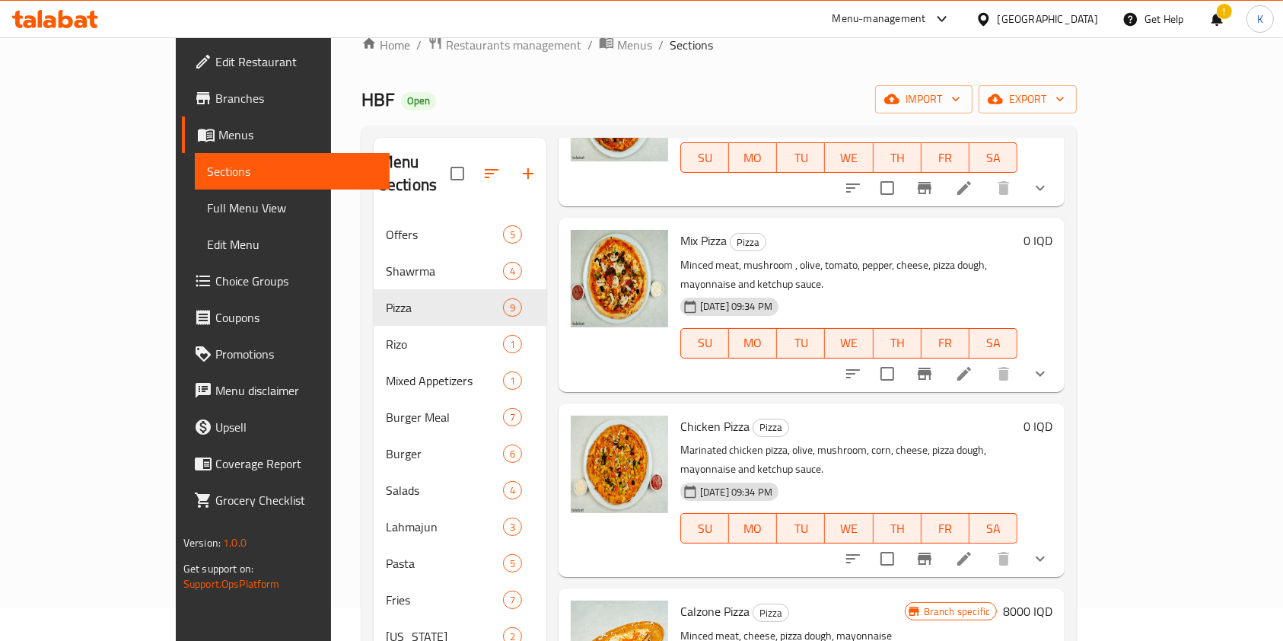
scroll to position [865, 0]
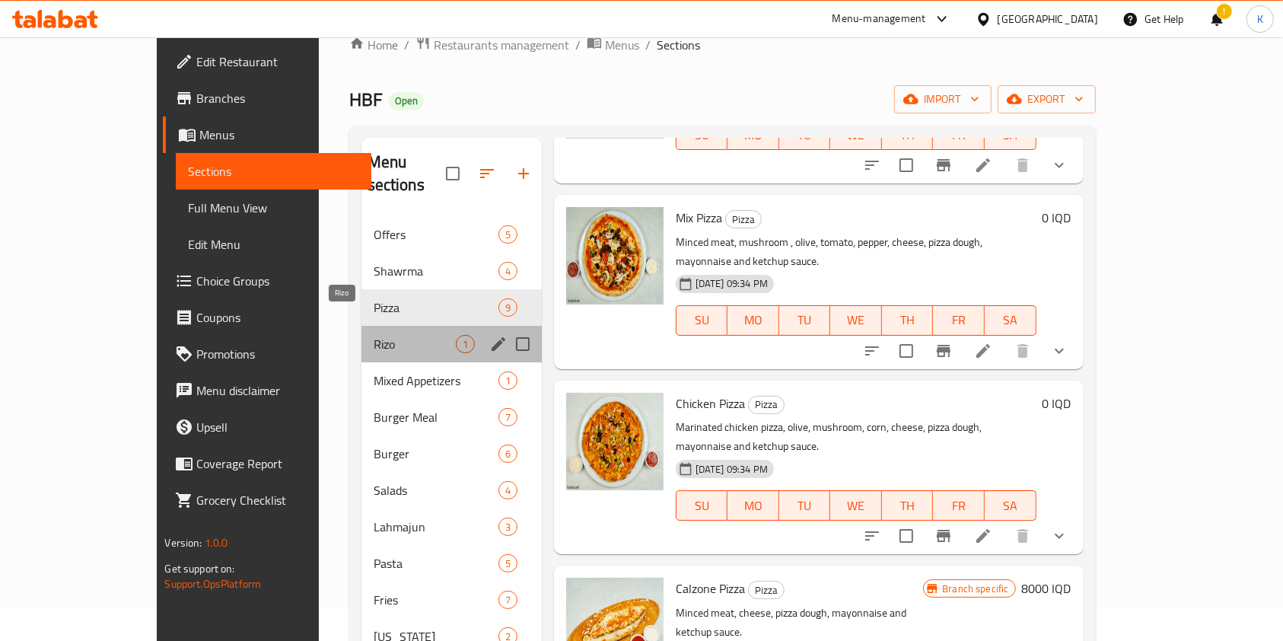
click at [374, 335] on span "Rizo" at bounding box center [415, 344] width 82 height 18
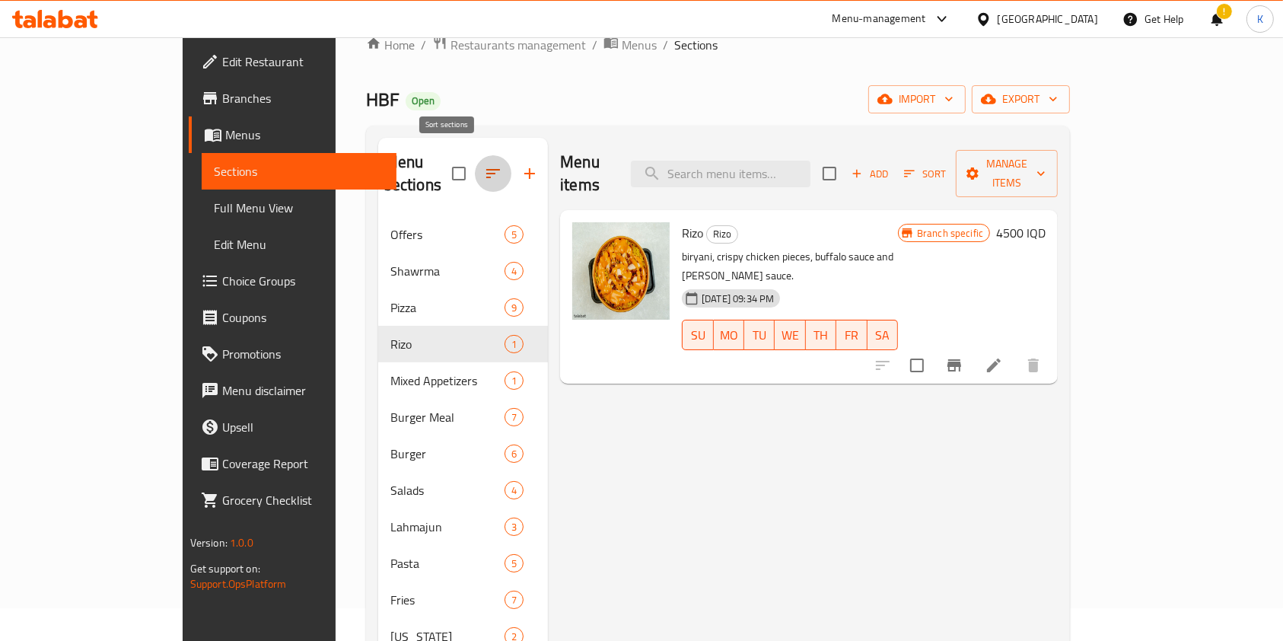
click at [486, 169] on icon "button" at bounding box center [493, 173] width 14 height 9
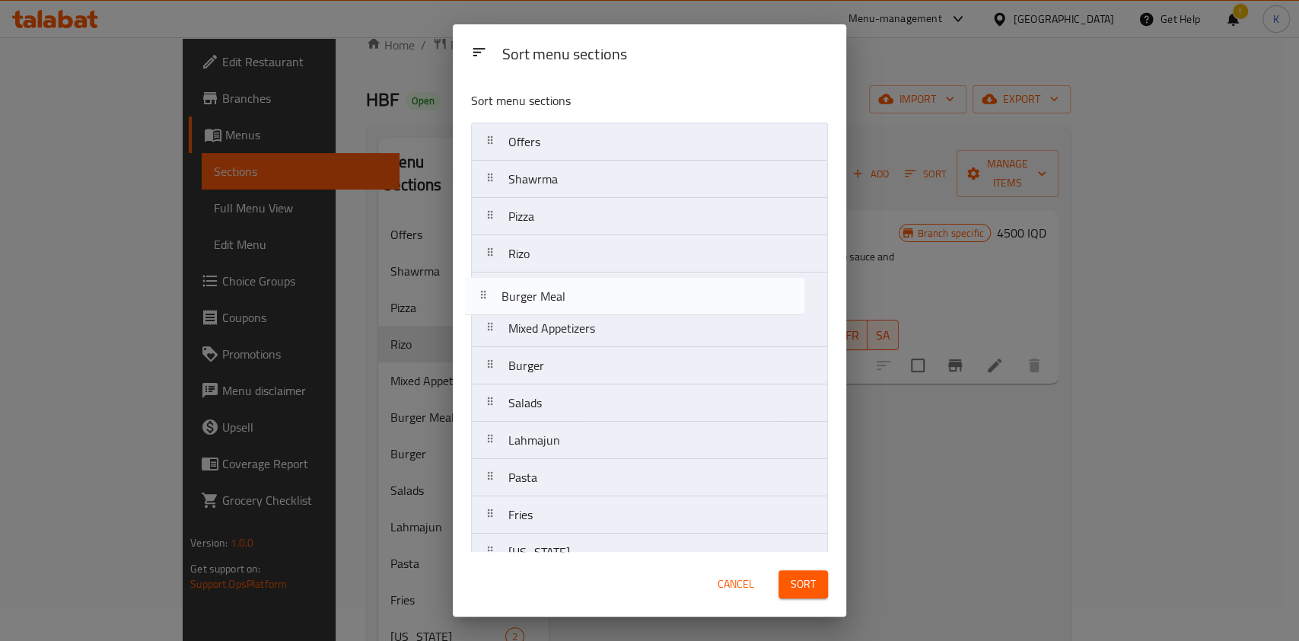
drag, startPoint x: 536, startPoint y: 344, endPoint x: 529, endPoint y: 307, distance: 37.2
click at [529, 307] on nav "Offers Shawrma Pizza [PERSON_NAME] Mixed Appetizers Burger Meal Burger Salads L…" at bounding box center [649, 422] width 357 height 598
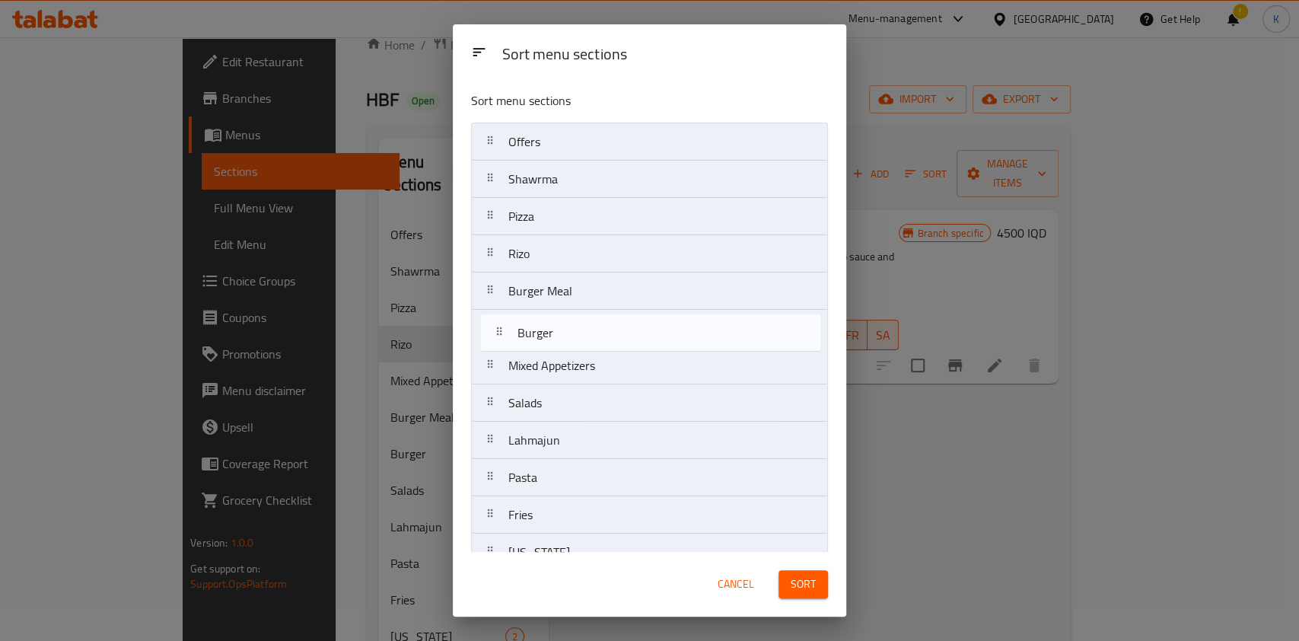
drag, startPoint x: 533, startPoint y: 368, endPoint x: 540, endPoint y: 326, distance: 43.3
click at [540, 326] on nav "Offers Shawrma Pizza [PERSON_NAME] Meal Mixed Appetizers Burger Salads Lahmajun…" at bounding box center [649, 422] width 357 height 598
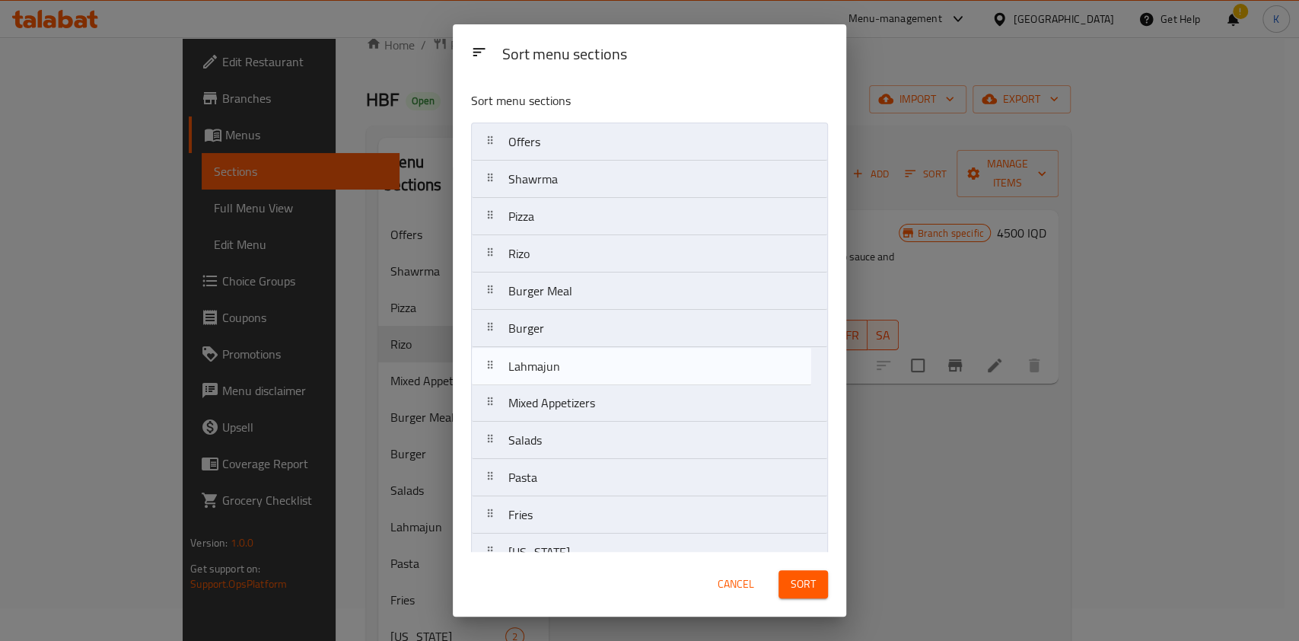
drag, startPoint x: 534, startPoint y: 435, endPoint x: 534, endPoint y: 351, distance: 84.5
click at [534, 351] on nav "Offers Shawrma Pizza [PERSON_NAME] Meal Burger Mixed Appetizers Salads Lahmajun…" at bounding box center [649, 422] width 357 height 598
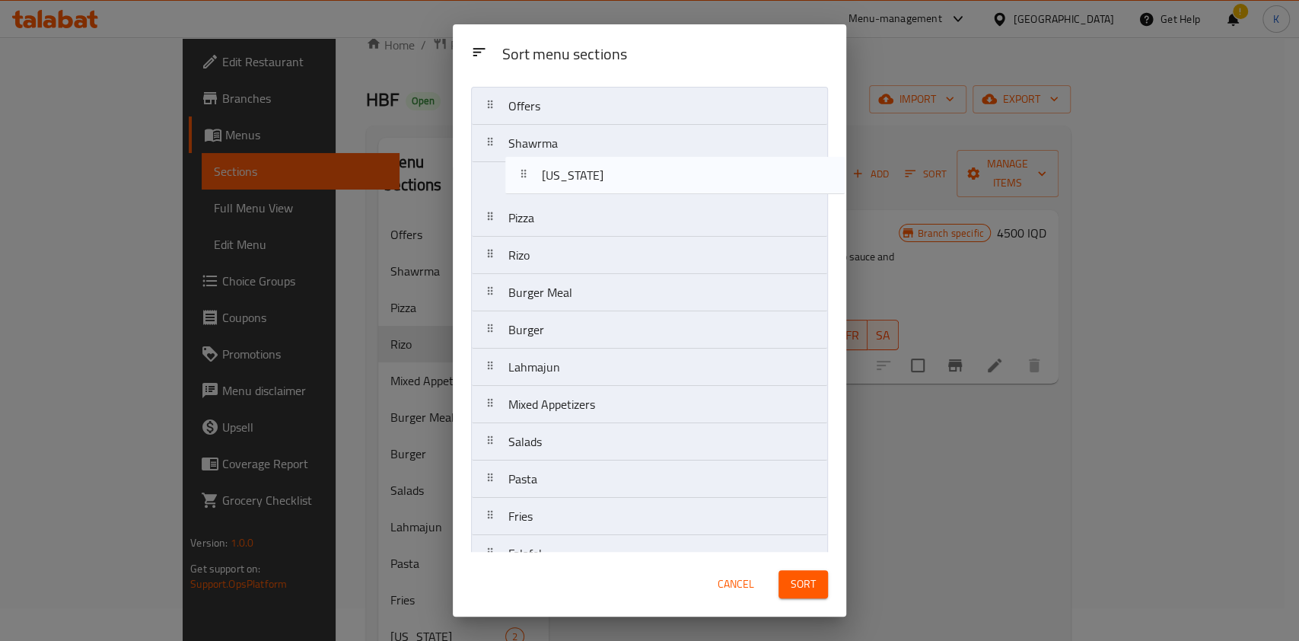
scroll to position [36, 0]
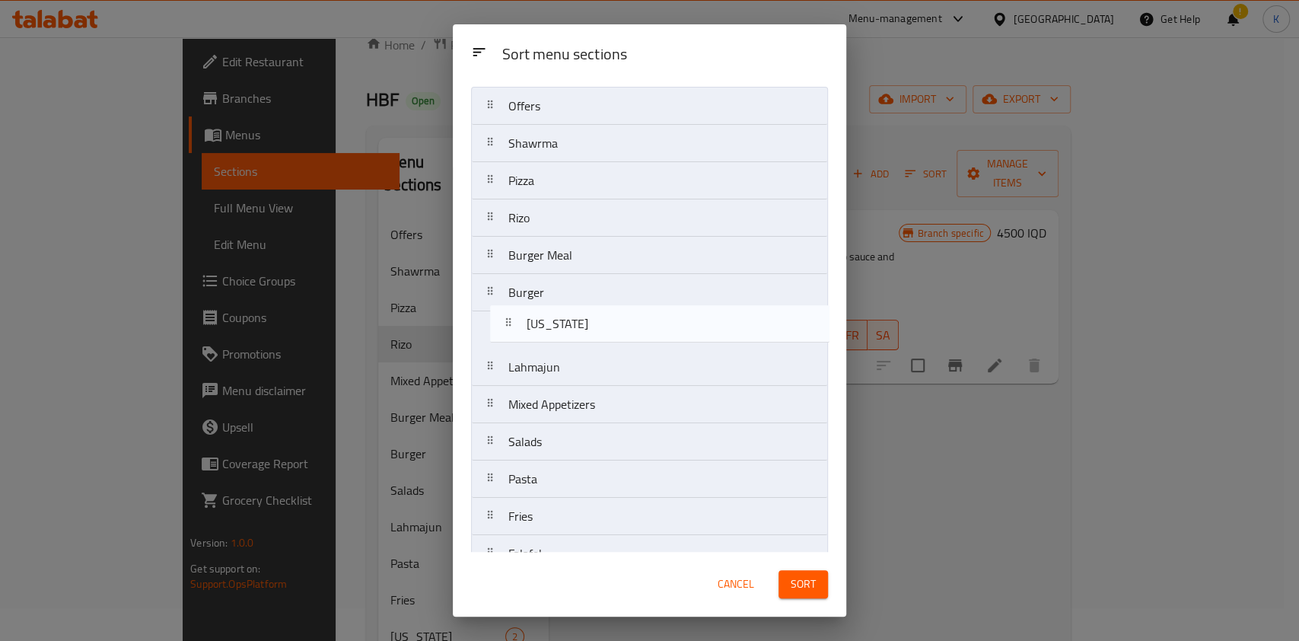
drag, startPoint x: 556, startPoint y: 423, endPoint x: 575, endPoint y: 317, distance: 107.6
click at [575, 317] on nav "Offers Shawrma Pizza [PERSON_NAME] Meal Burger Lahmajun Mixed Appetizers Salads…" at bounding box center [649, 386] width 357 height 598
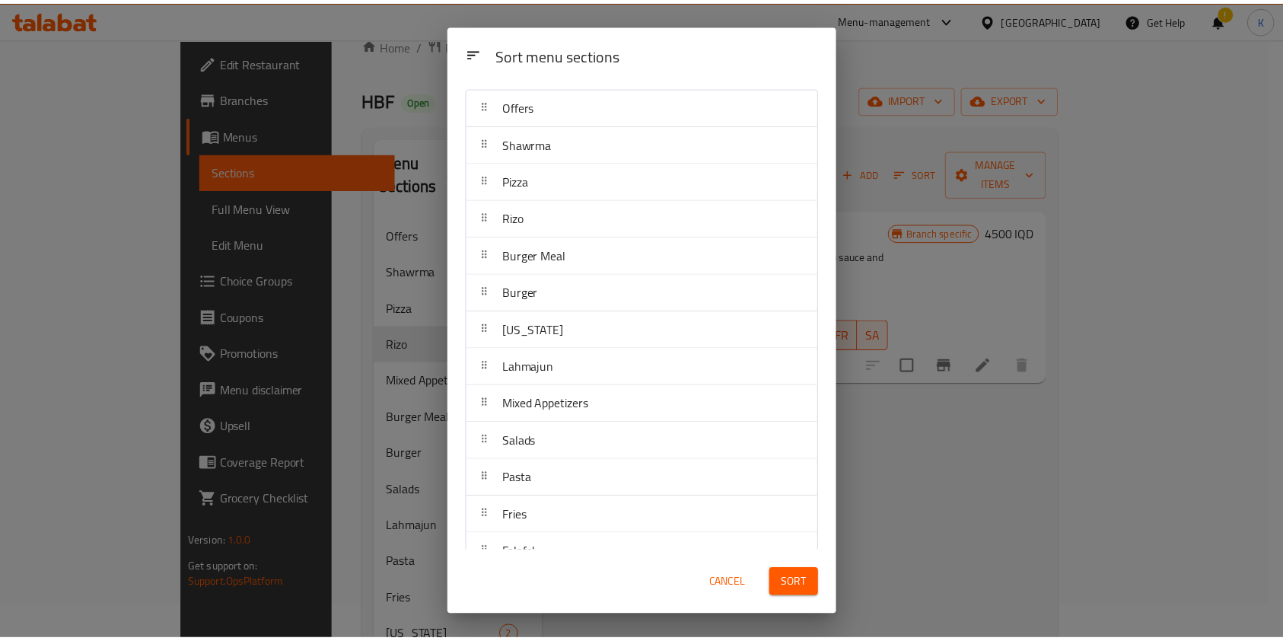
scroll to position [174, 0]
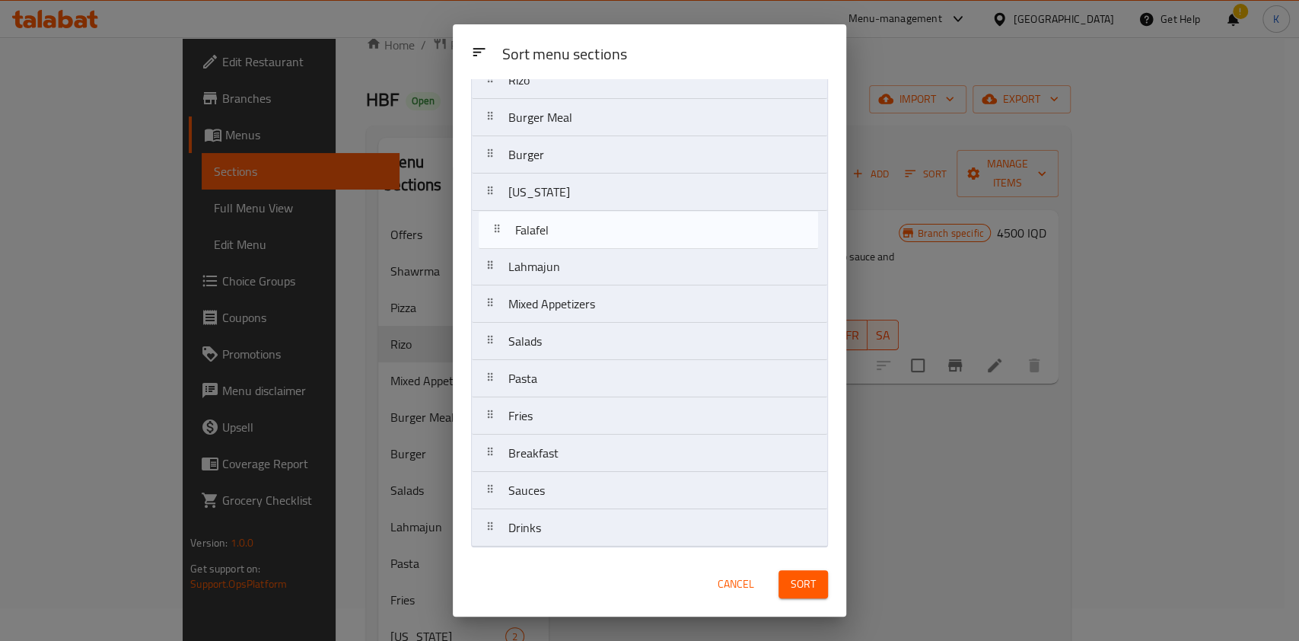
drag, startPoint x: 565, startPoint y: 416, endPoint x: 571, endPoint y: 235, distance: 180.5
click at [571, 235] on nav "Offers Shawrma Pizza [PERSON_NAME] Meal Burger [US_STATE] Lahmajun Mixed Appeti…" at bounding box center [649, 248] width 357 height 598
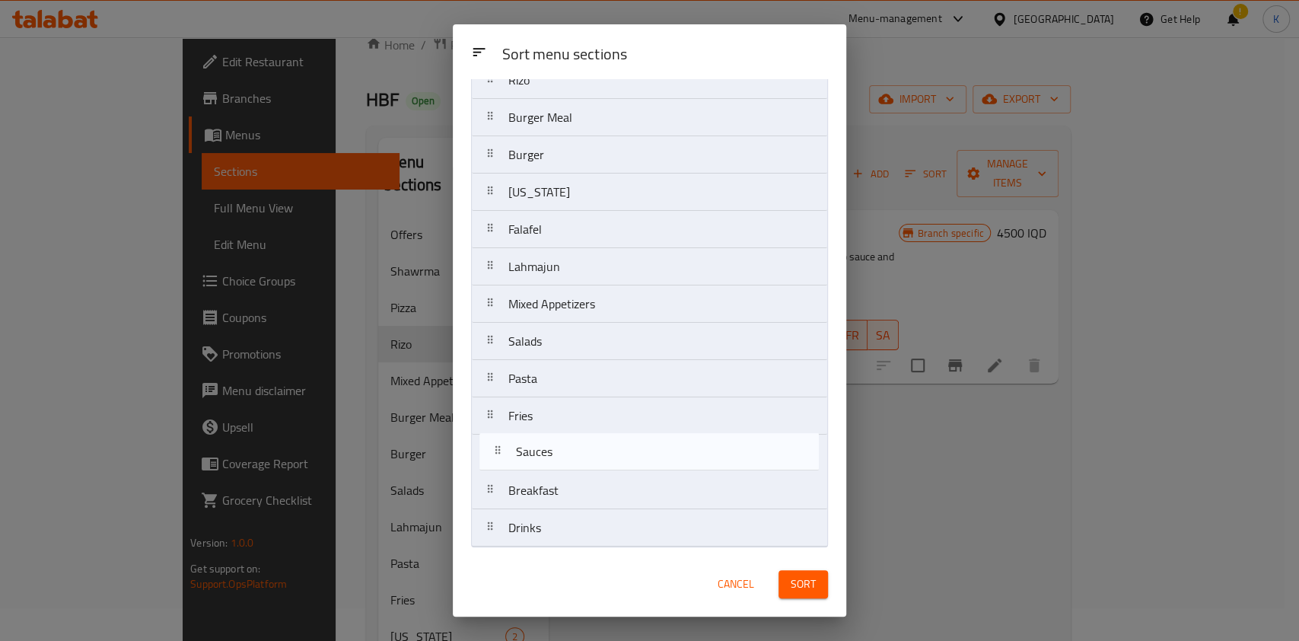
drag, startPoint x: 543, startPoint y: 497, endPoint x: 552, endPoint y: 438, distance: 59.3
click at [552, 438] on nav "Offers Shawrma Pizza [PERSON_NAME] Meal Burger [US_STATE] Falafel Lahmajun Mixe…" at bounding box center [649, 248] width 357 height 598
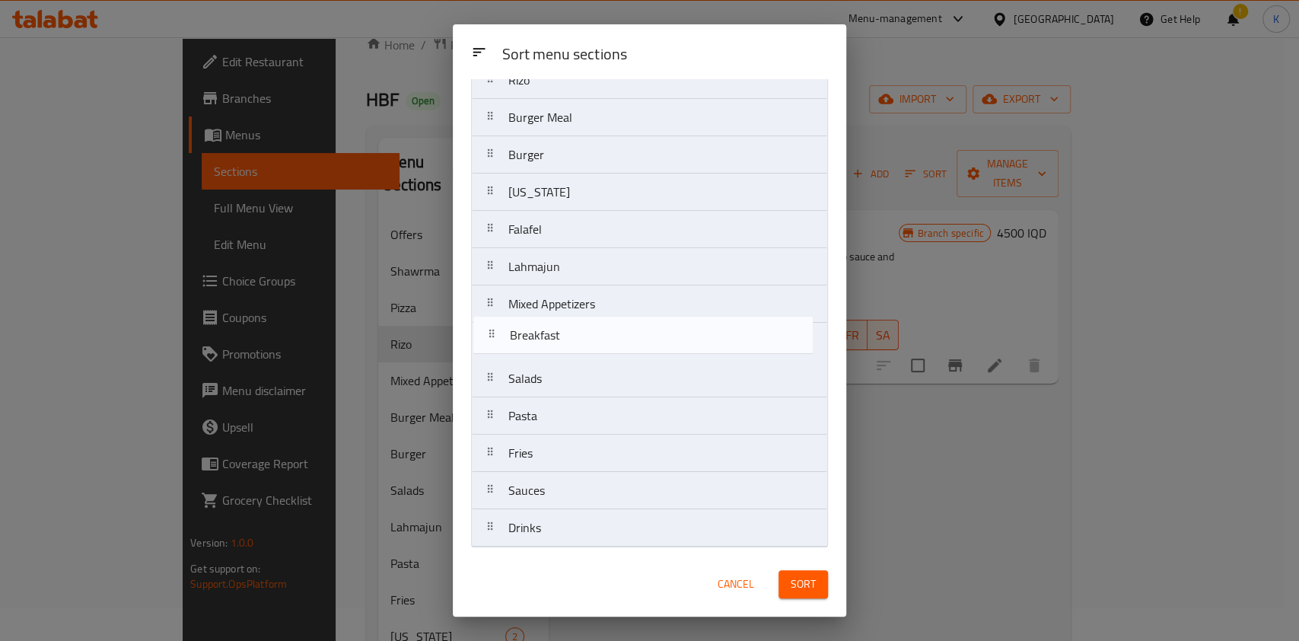
drag, startPoint x: 534, startPoint y: 487, endPoint x: 536, endPoint y: 318, distance: 169.0
click at [536, 318] on nav "Offers Shawrma Pizza [PERSON_NAME] Meal Burger [US_STATE] Falafel Lahmajun Mixe…" at bounding box center [649, 248] width 357 height 598
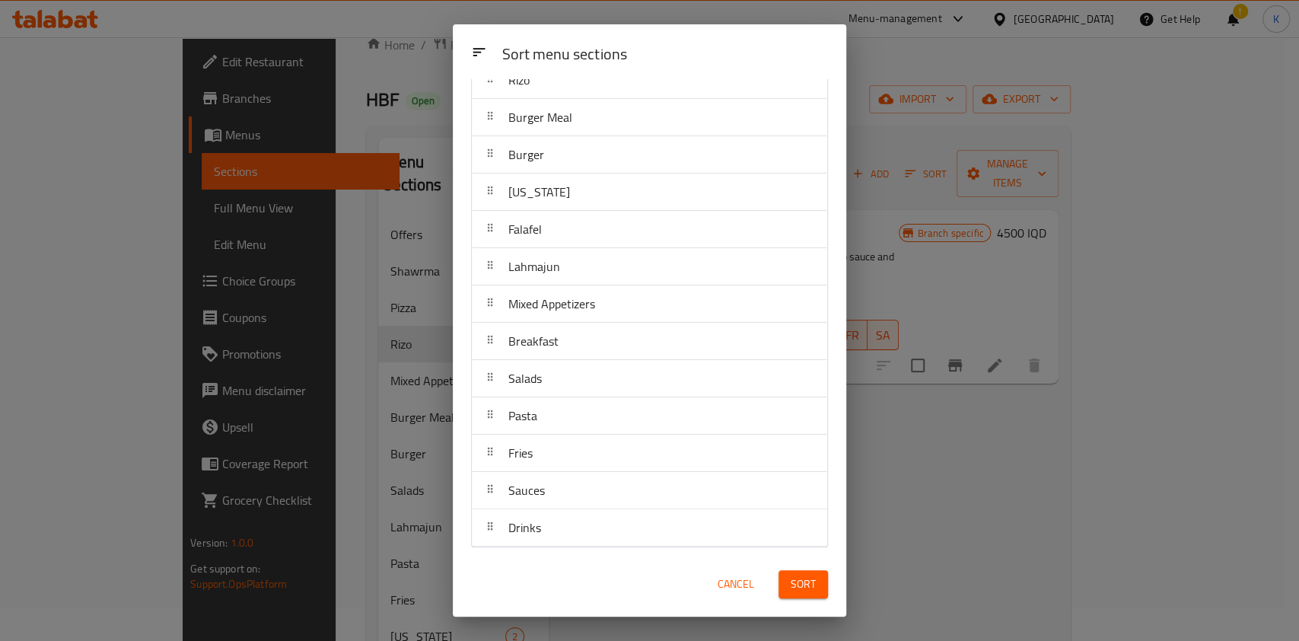
click at [815, 576] on span "Sort" at bounding box center [803, 584] width 25 height 19
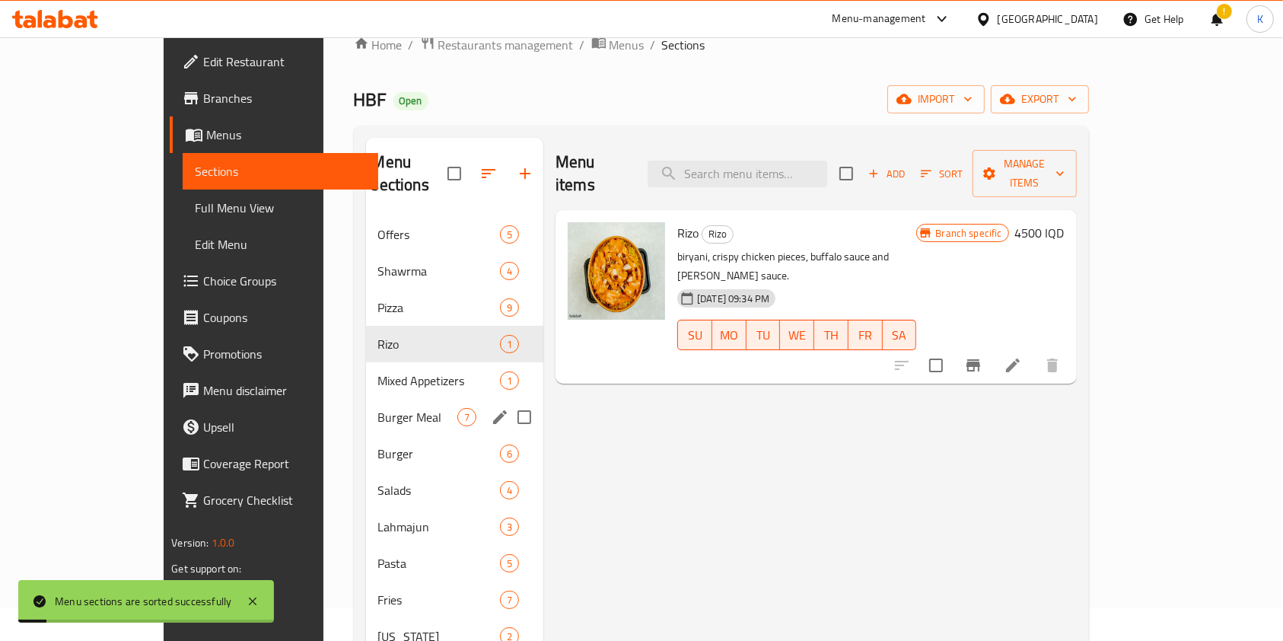
scroll to position [218, 0]
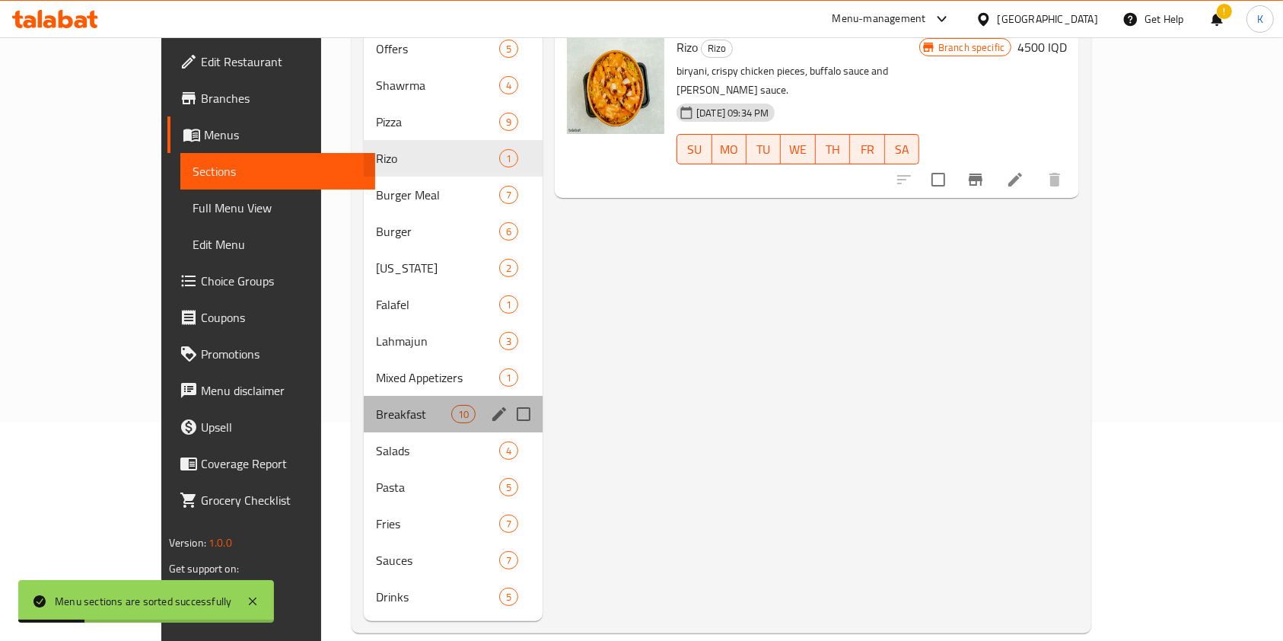
click at [364, 396] on div "Breakfast 10" at bounding box center [453, 414] width 179 height 37
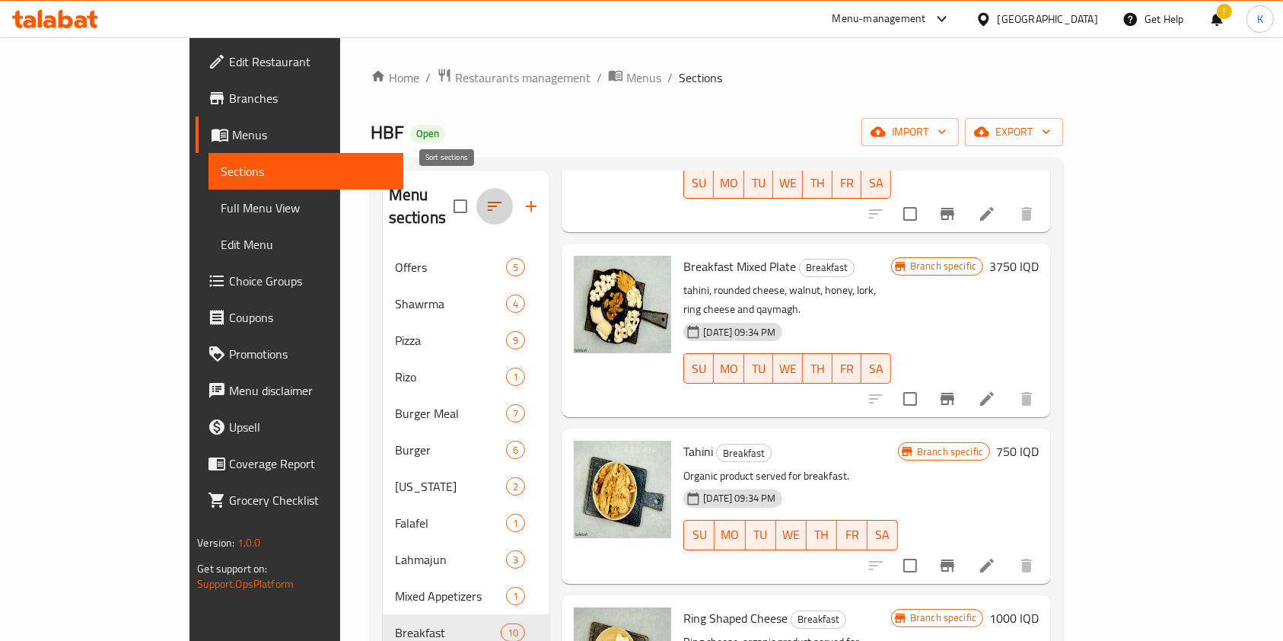
click at [486, 203] on icon "button" at bounding box center [495, 206] width 18 height 18
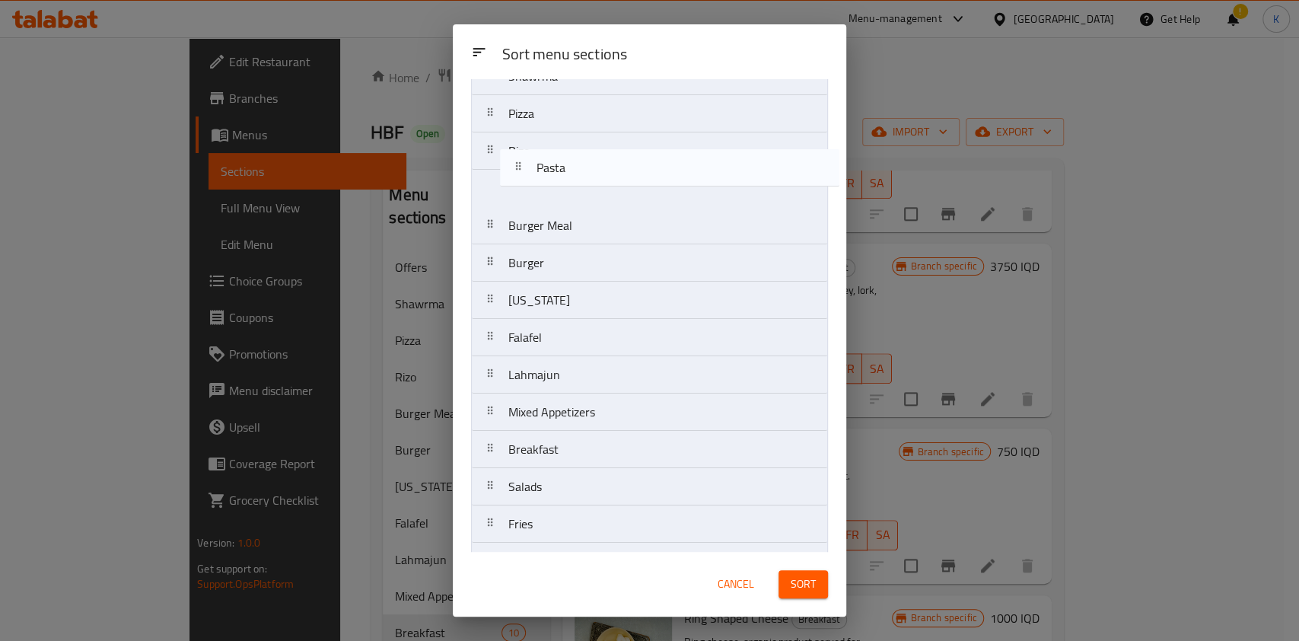
scroll to position [87, 0]
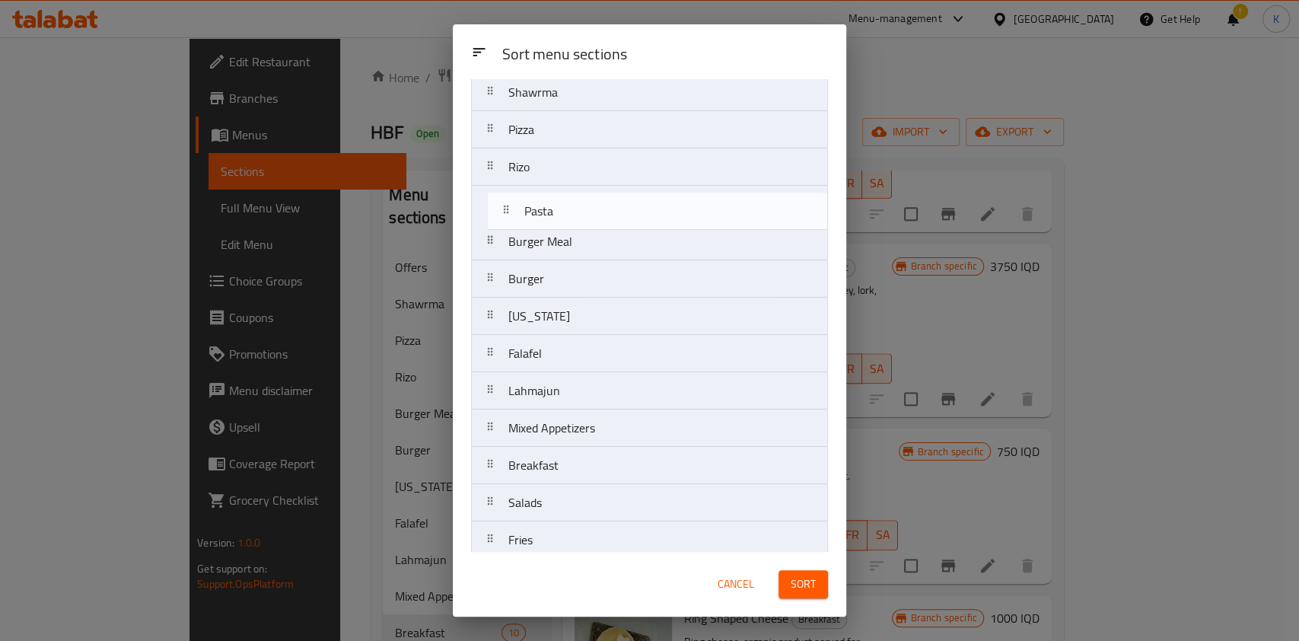
drag, startPoint x: 584, startPoint y: 415, endPoint x: 601, endPoint y: 202, distance: 213.8
click at [601, 202] on nav "Offers Shawrma Pizza [PERSON_NAME] Meal Burger [US_STATE] Falafel Lahmajun Mixe…" at bounding box center [649, 335] width 357 height 598
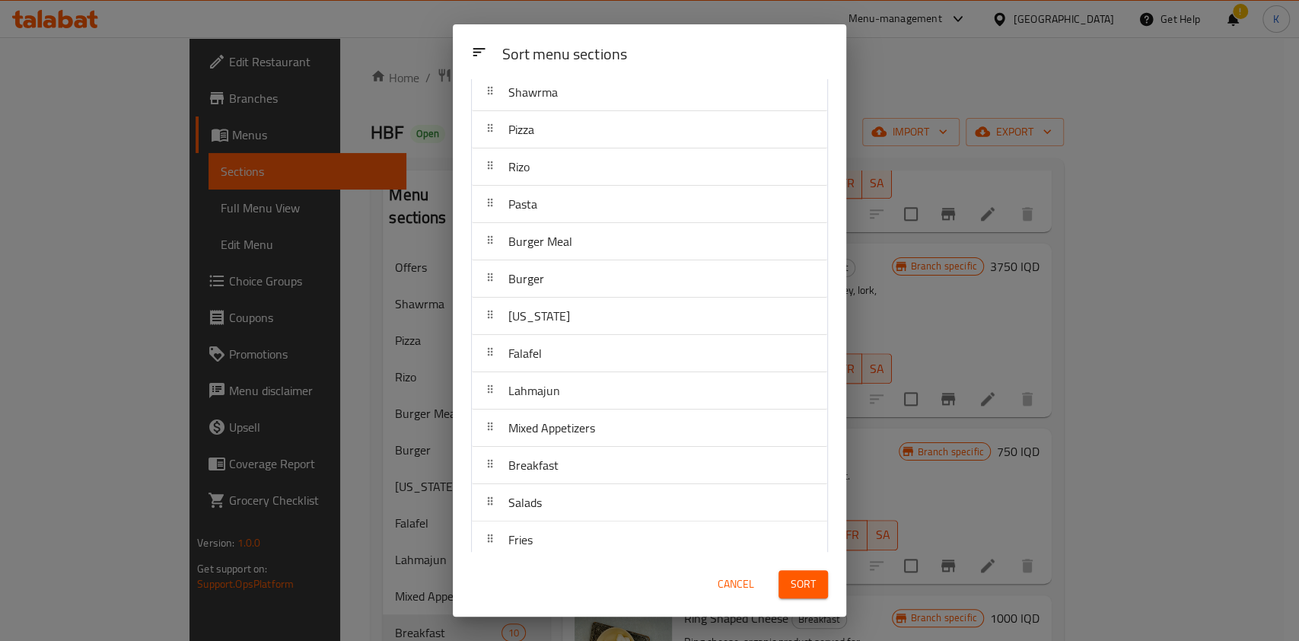
scroll to position [0, 0]
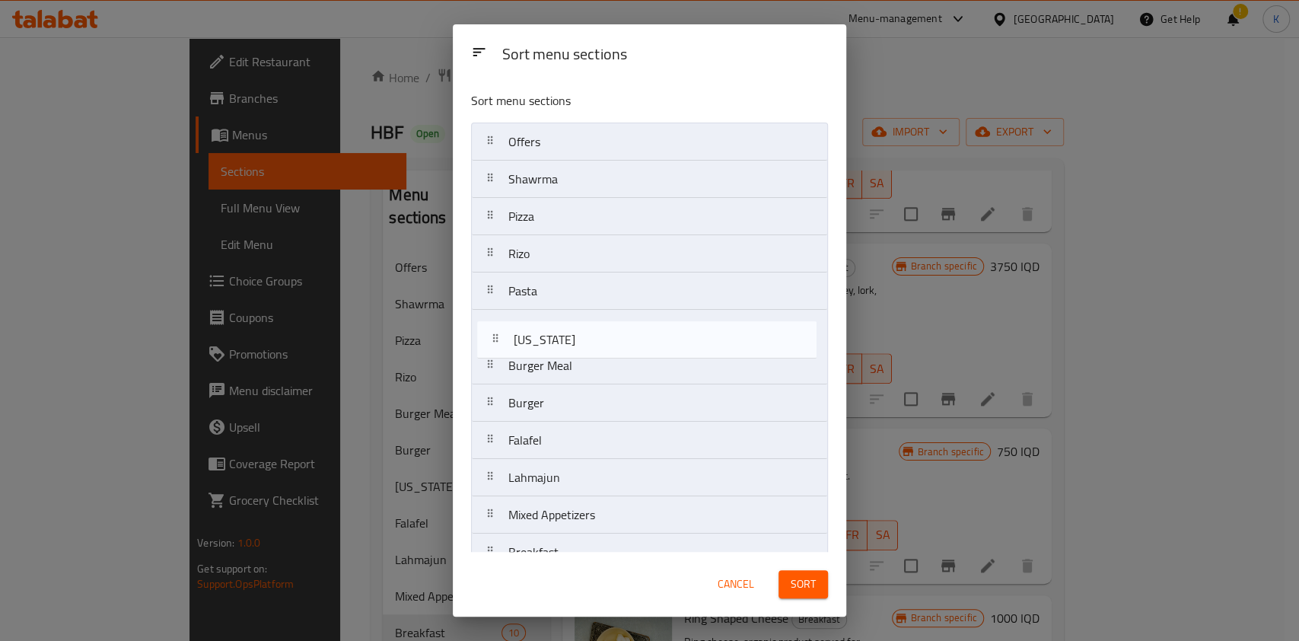
drag, startPoint x: 553, startPoint y: 414, endPoint x: 556, endPoint y: 338, distance: 76.2
click at [556, 338] on nav "Offers Shawrma Pizza [PERSON_NAME] Pasta Burger Meal Burger [US_STATE] Falafel …" at bounding box center [649, 422] width 357 height 598
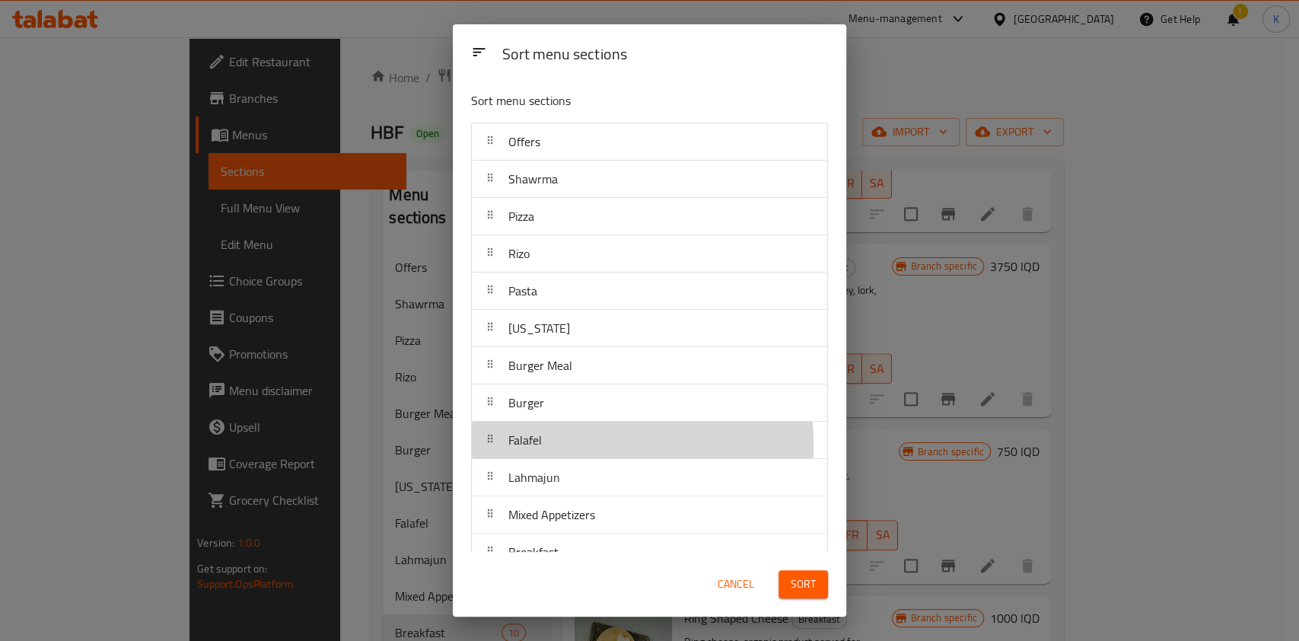
click at [553, 441] on div "Falafel" at bounding box center [649, 440] width 343 height 37
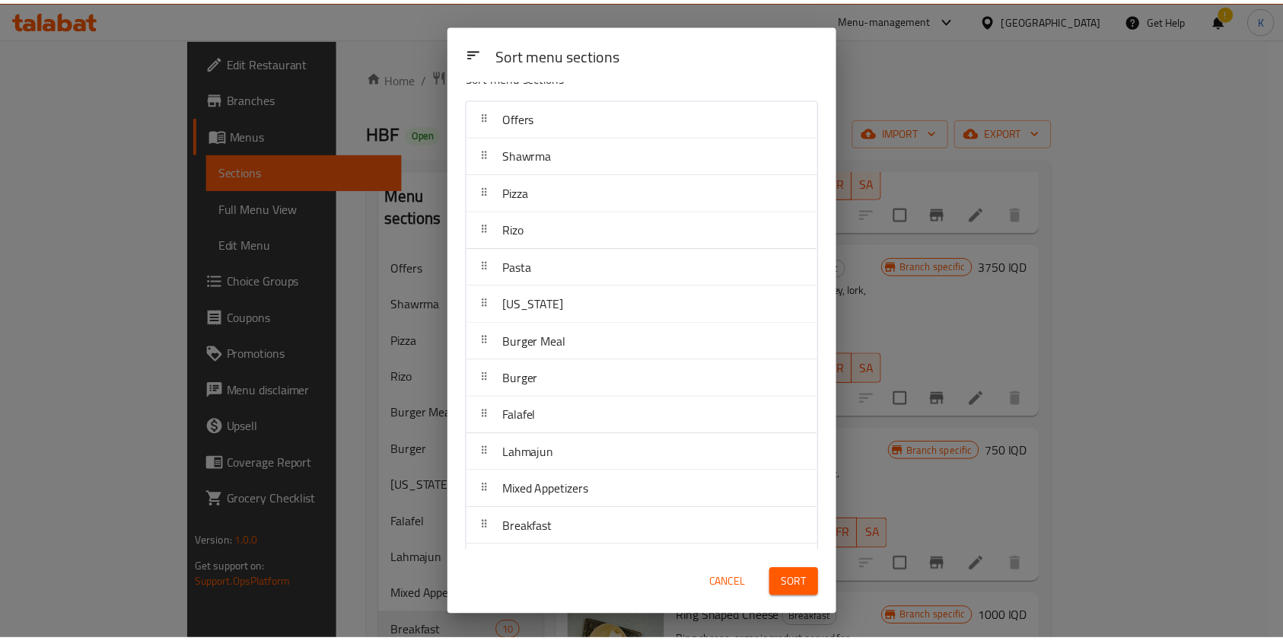
scroll to position [28, 0]
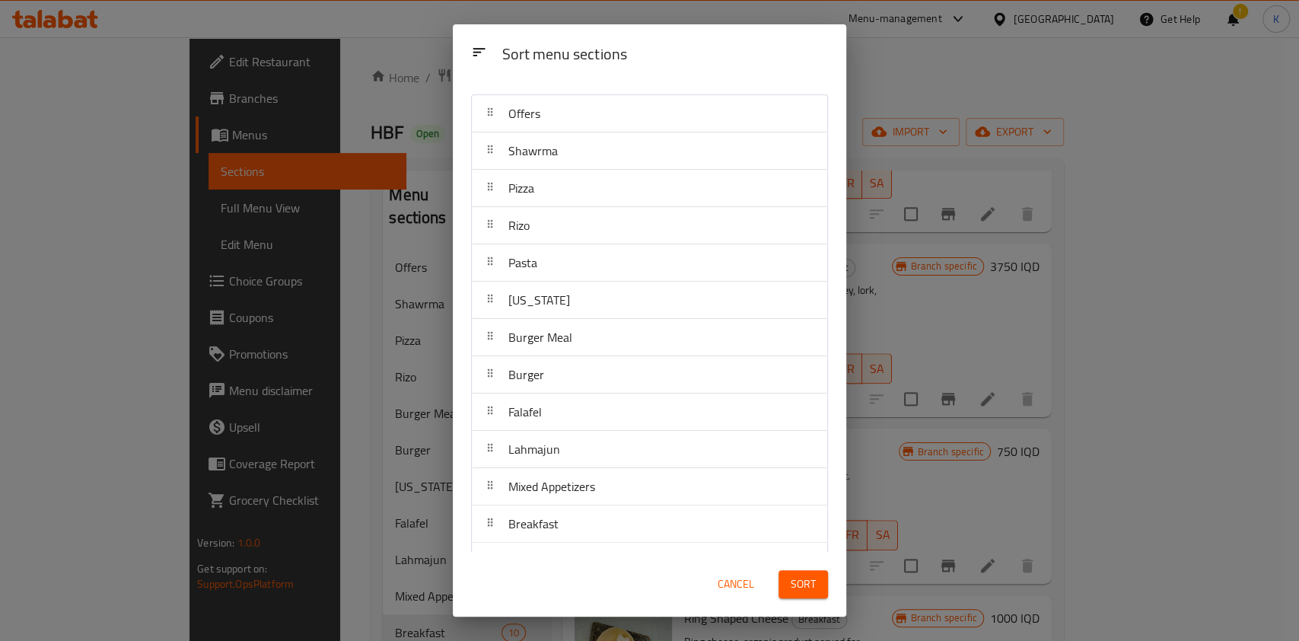
click at [799, 591] on span "Sort" at bounding box center [803, 584] width 25 height 19
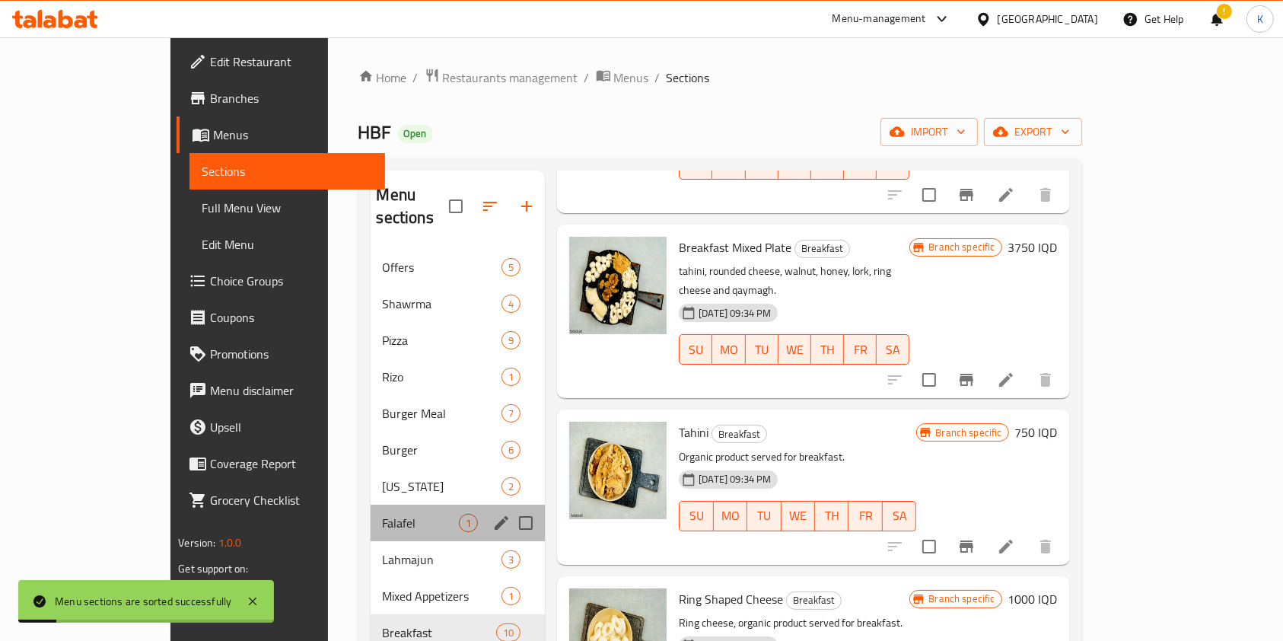
click at [371, 515] on div "Falafel 1" at bounding box center [458, 523] width 175 height 37
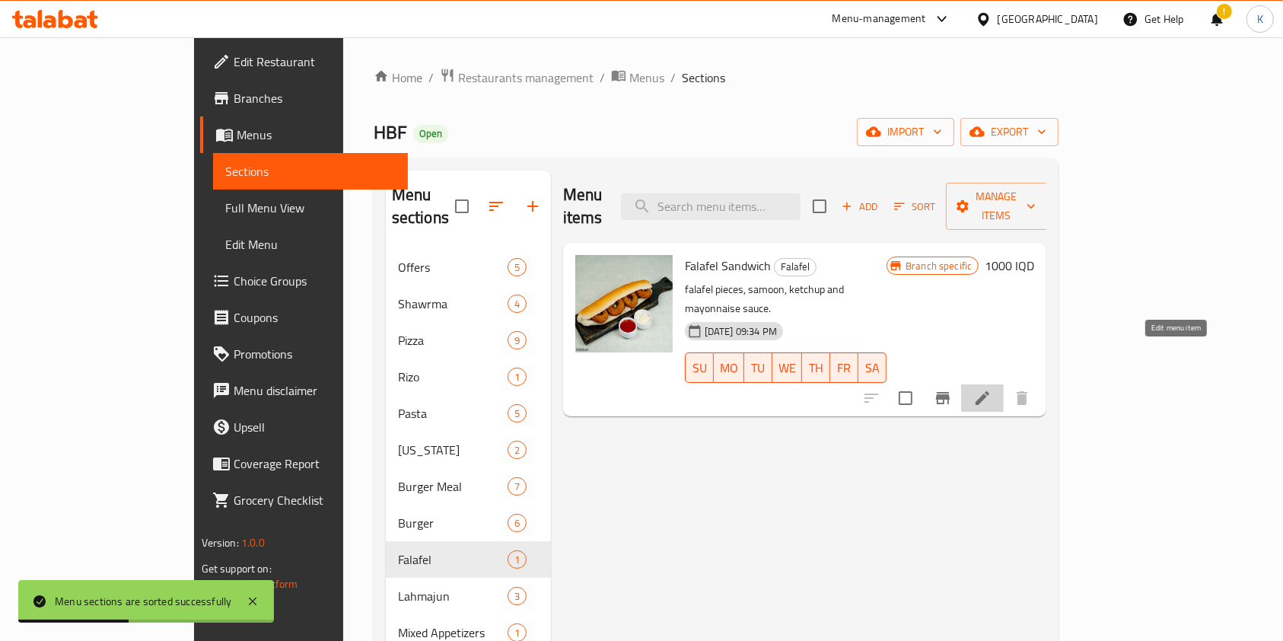
click at [992, 389] on icon at bounding box center [982, 398] width 18 height 18
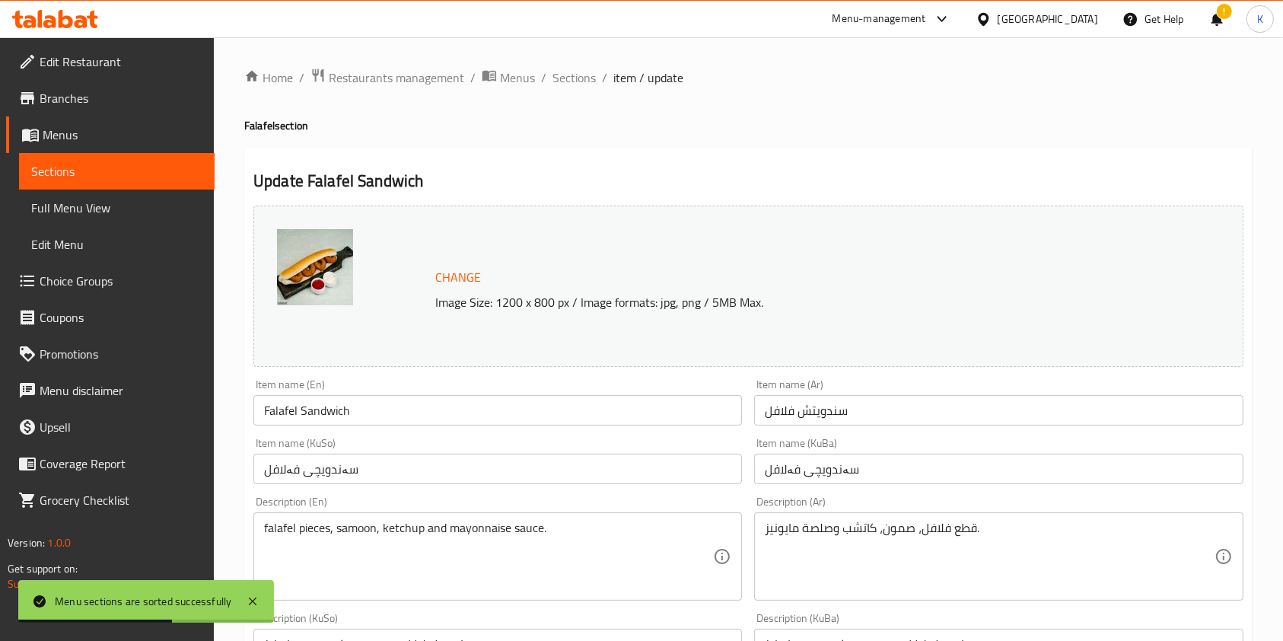
scroll to position [632, 0]
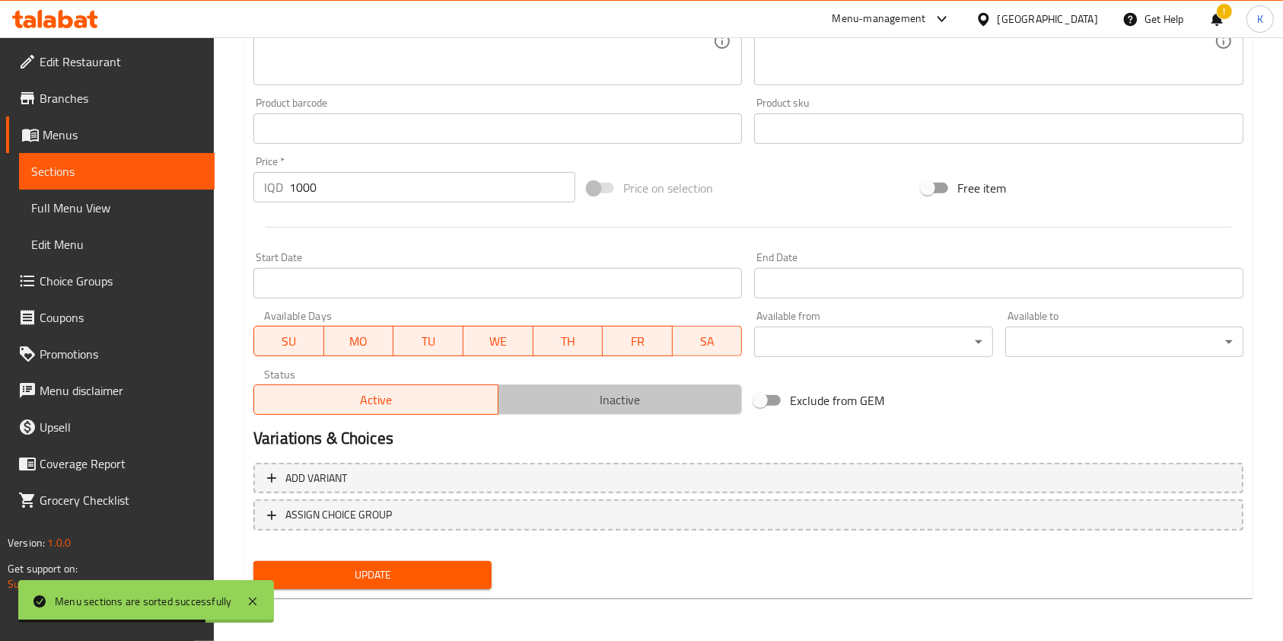
click at [556, 384] on button "Inactive" at bounding box center [620, 399] width 245 height 30
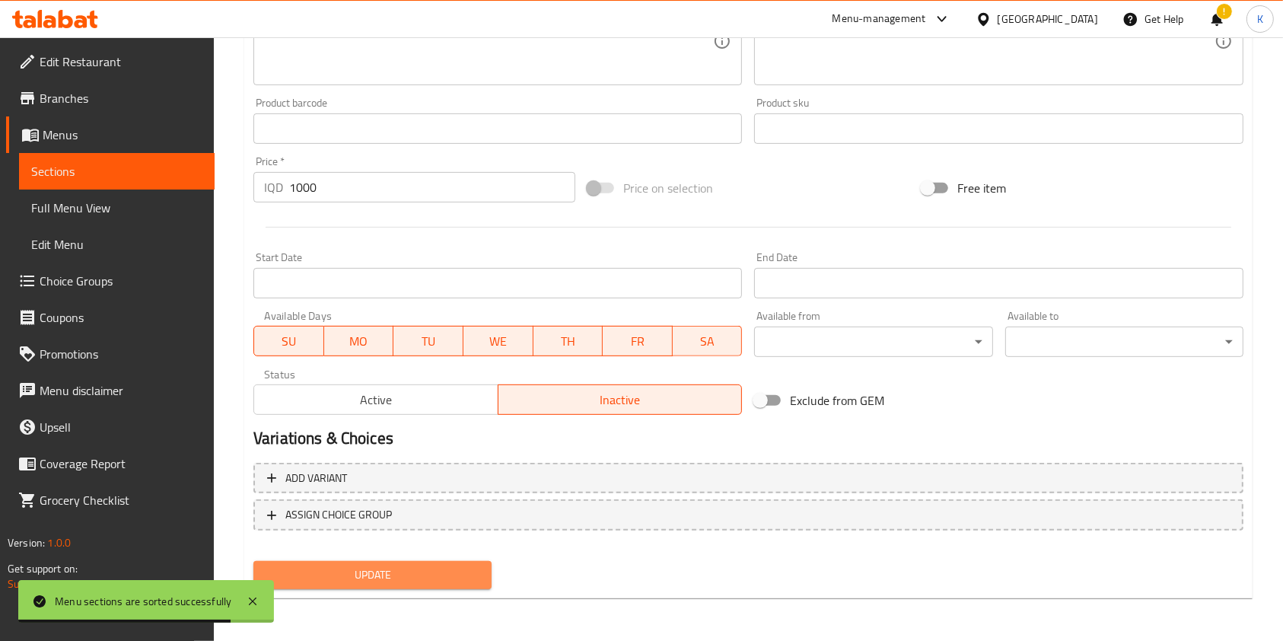
click at [412, 569] on span "Update" at bounding box center [373, 575] width 214 height 19
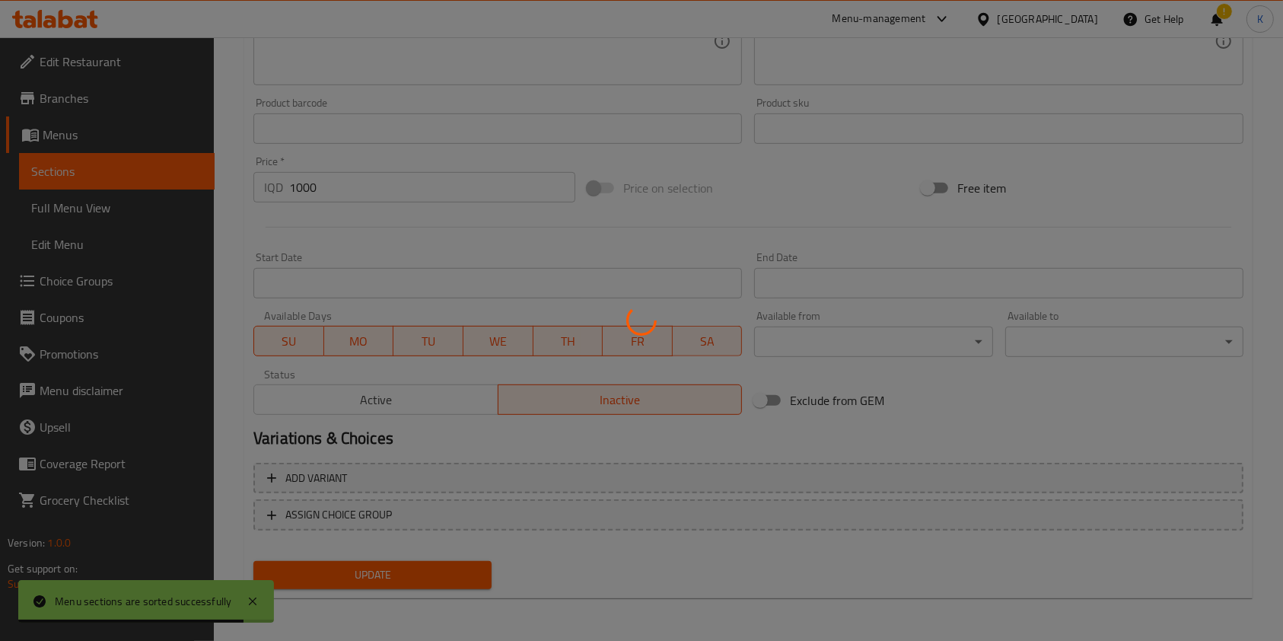
scroll to position [0, 0]
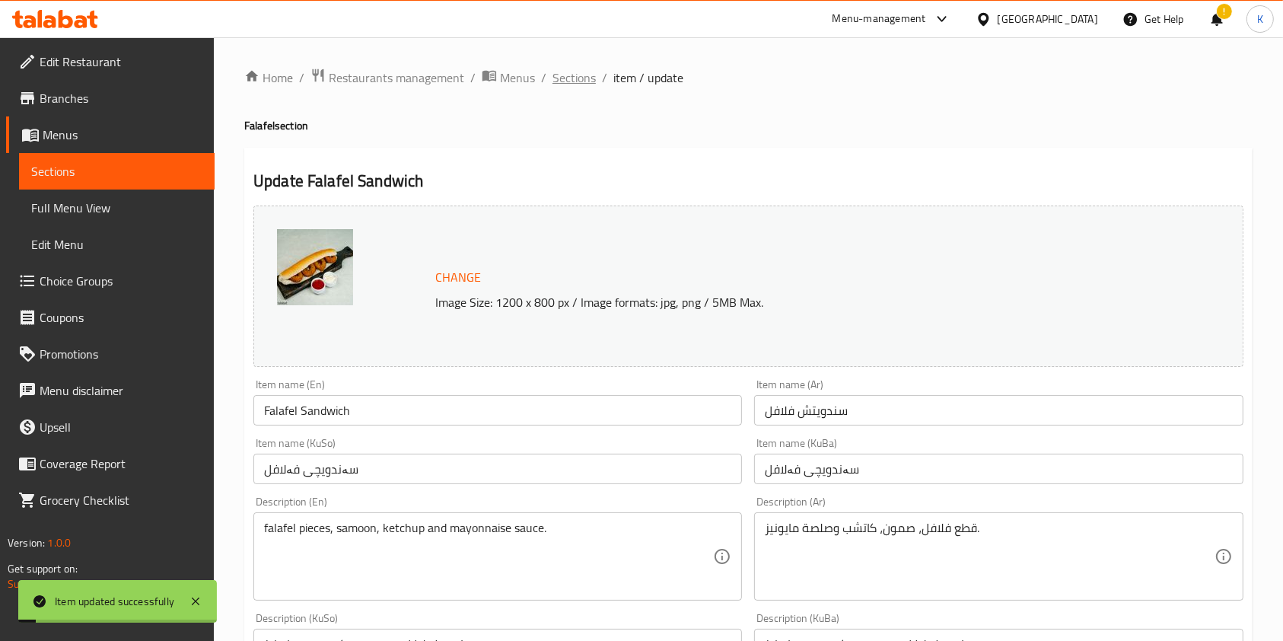
click at [572, 69] on span "Sections" at bounding box center [574, 78] width 43 height 18
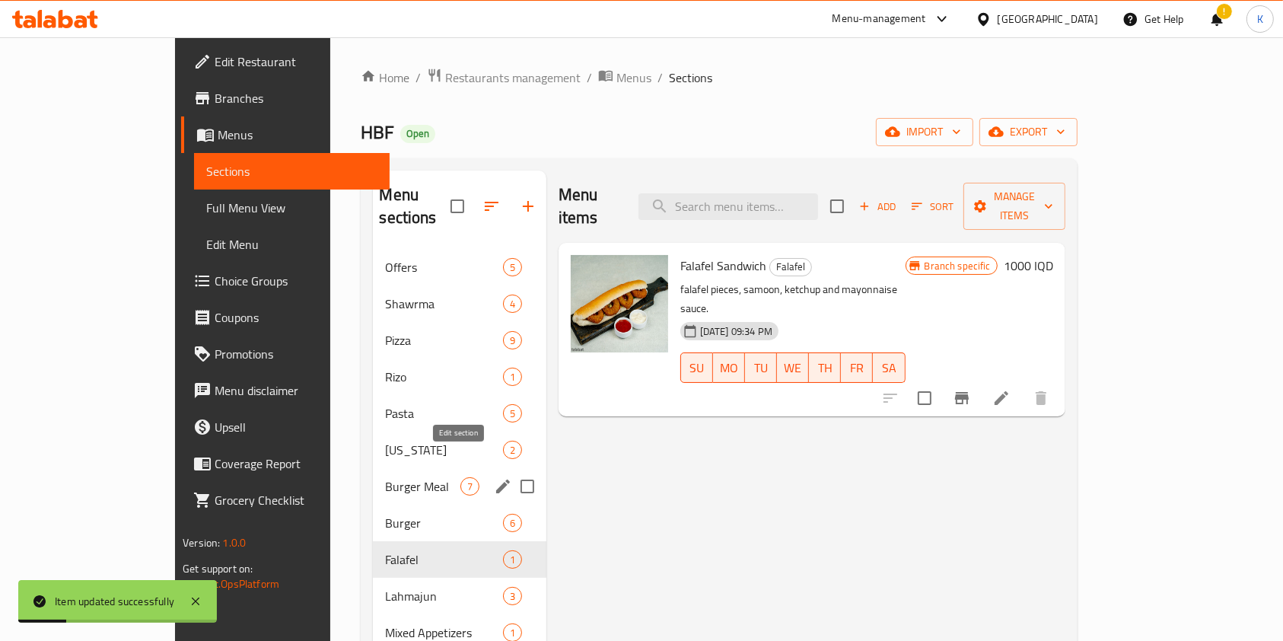
scroll to position [58, 0]
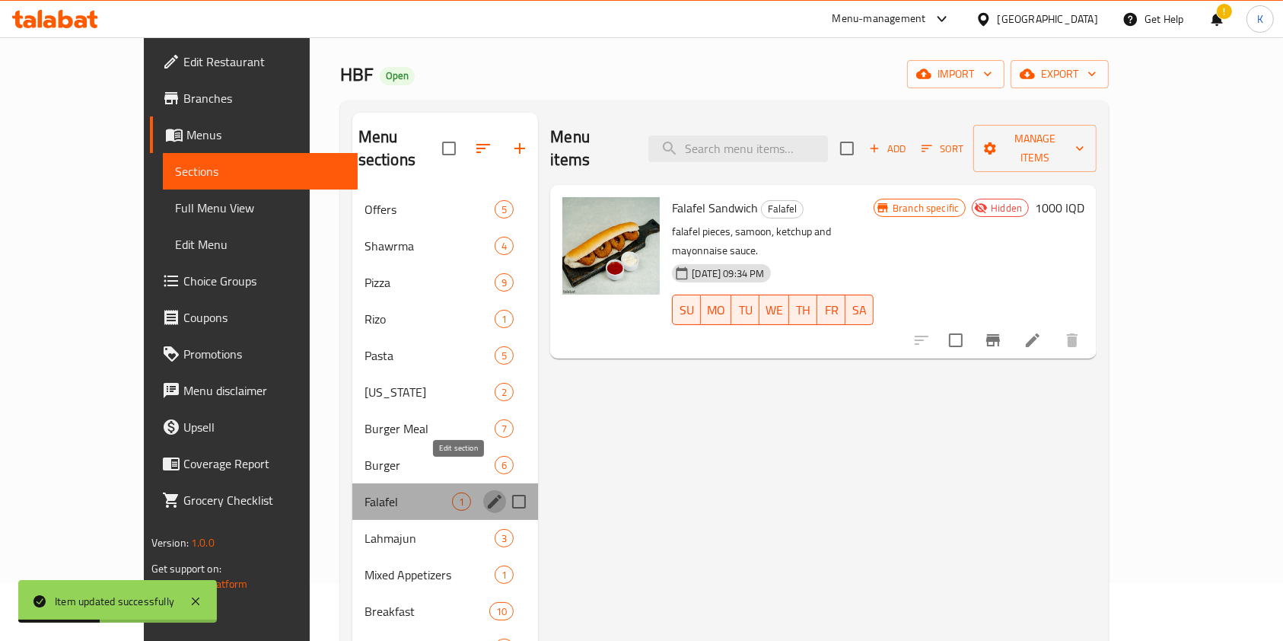
click at [486, 492] on icon "edit" at bounding box center [495, 501] width 18 height 18
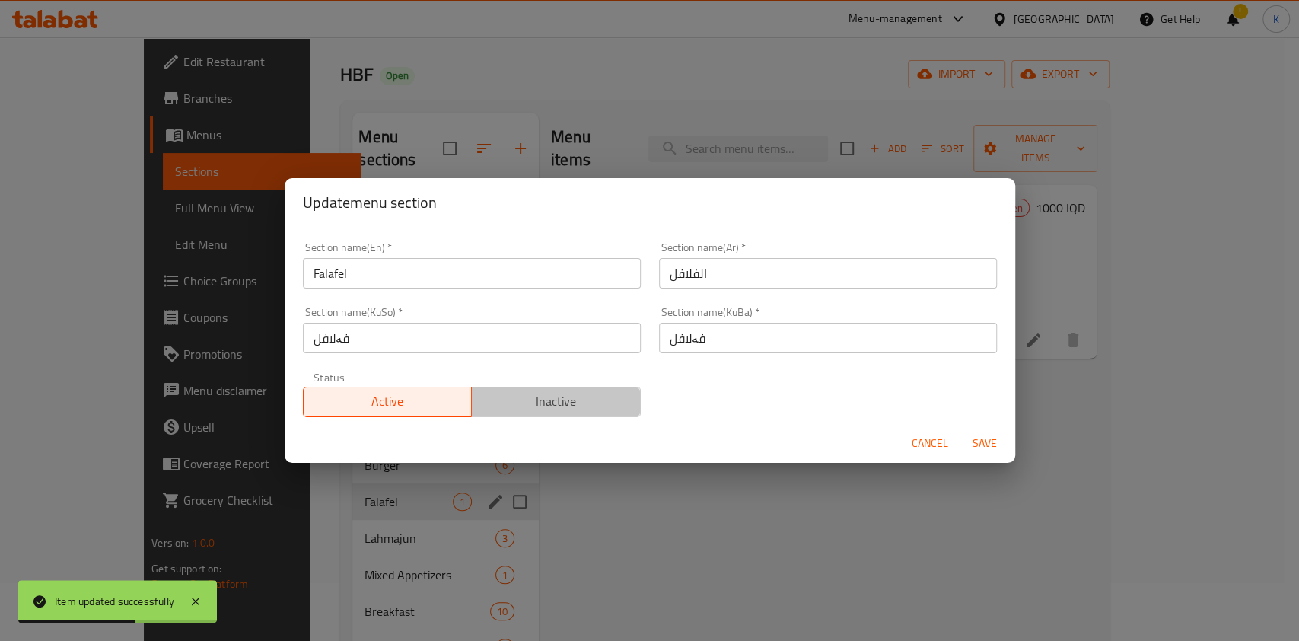
click at [578, 396] on span "Inactive" at bounding box center [556, 401] width 157 height 22
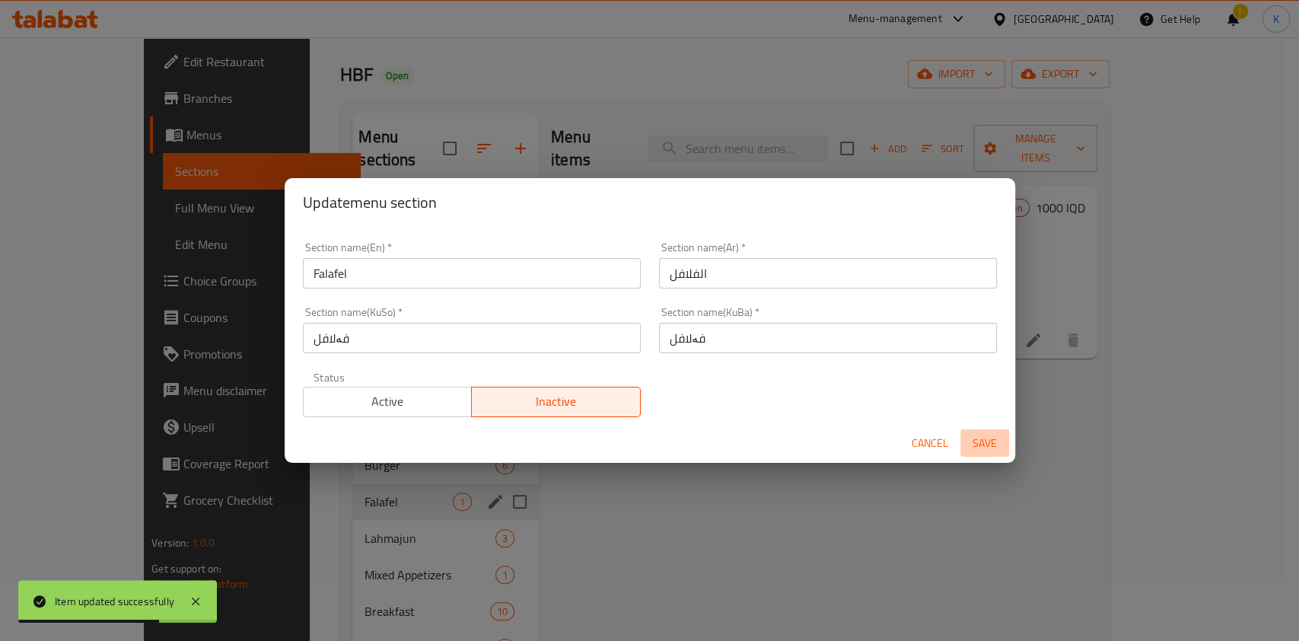
click at [986, 435] on span "Save" at bounding box center [985, 443] width 37 height 19
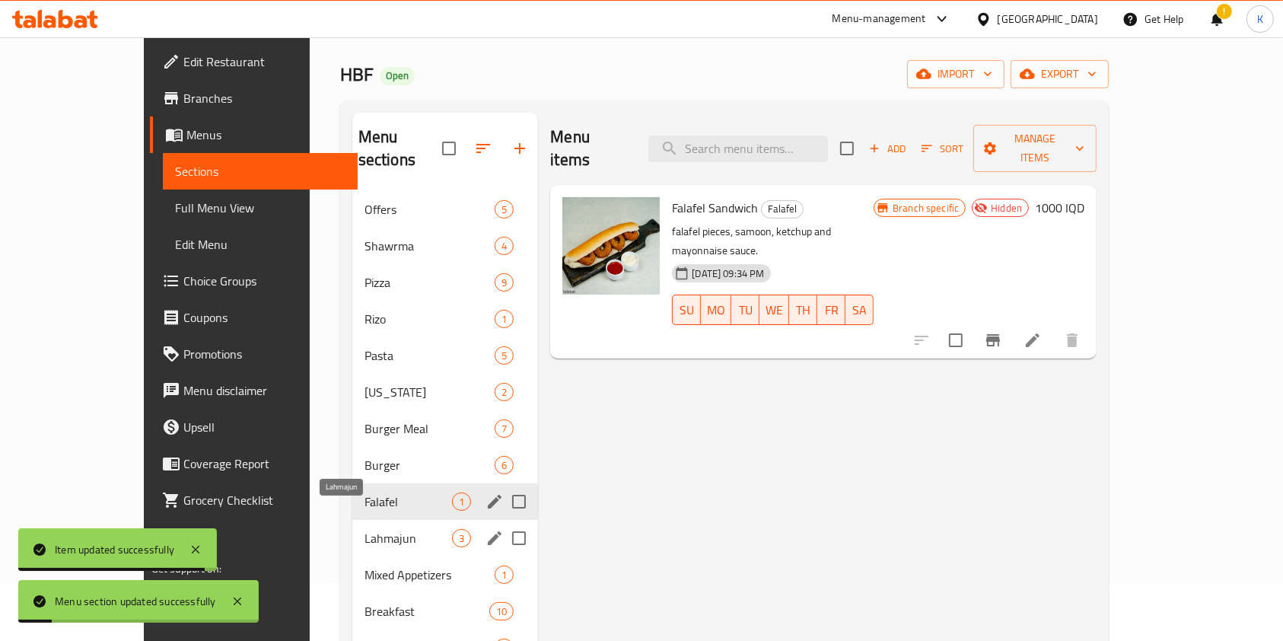
click at [365, 529] on span "Lahmajun" at bounding box center [409, 538] width 88 height 18
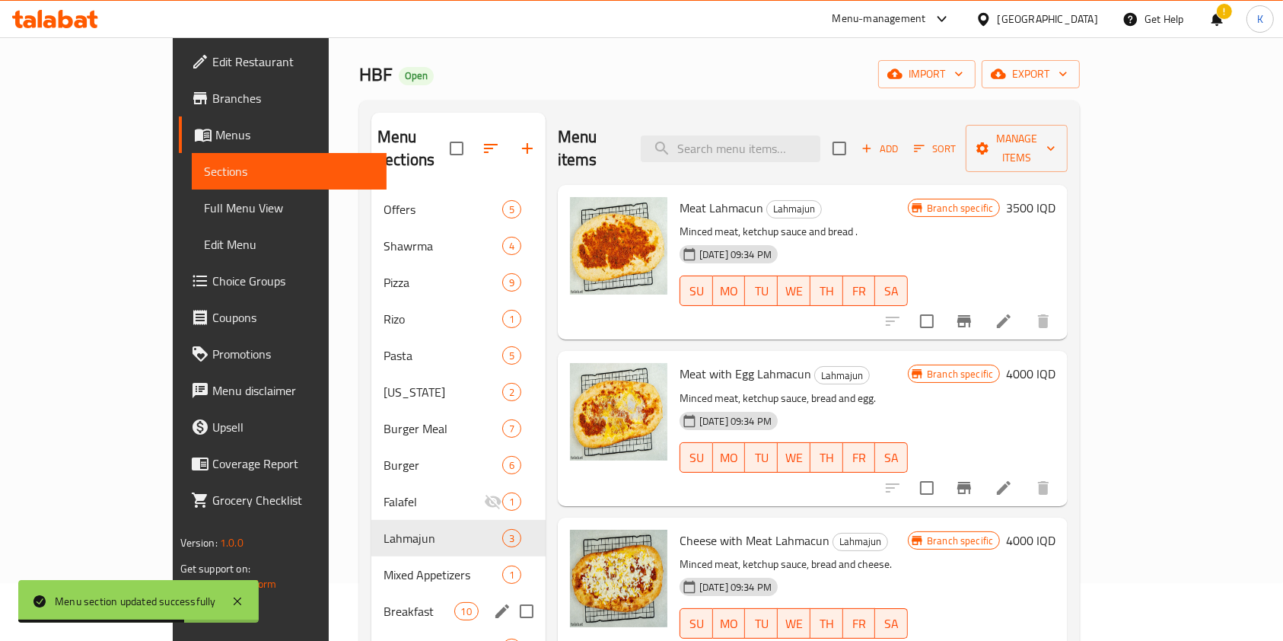
scroll to position [182, 0]
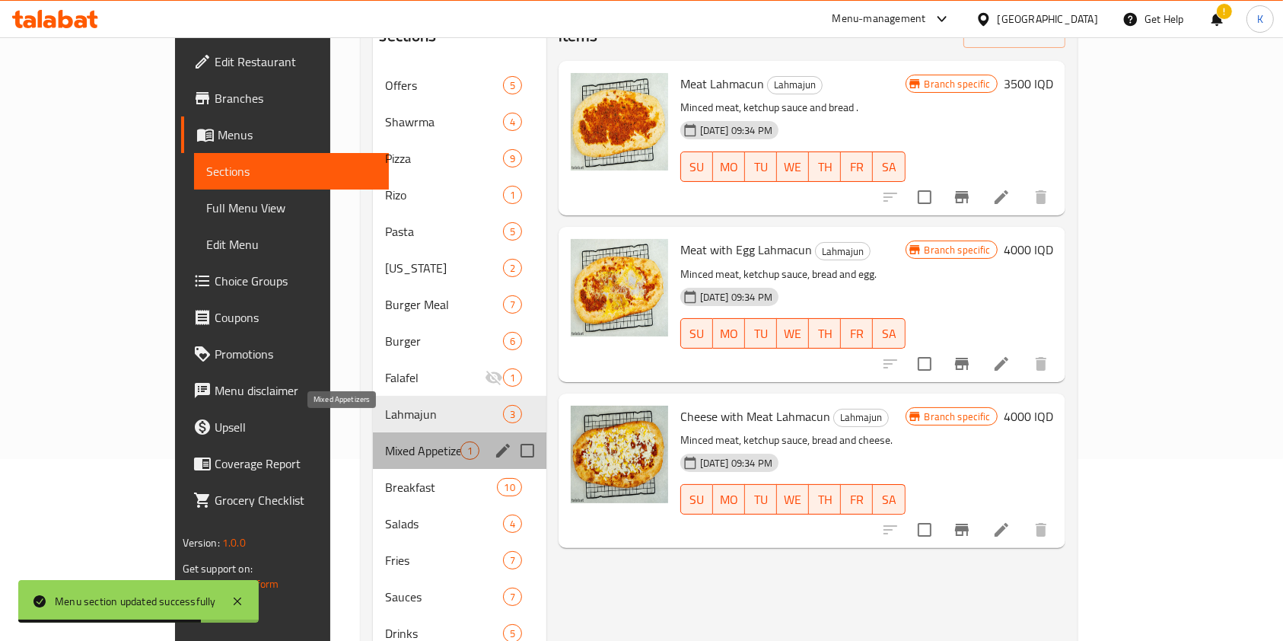
click at [385, 441] on span "Mixed Appetizers" at bounding box center [422, 450] width 75 height 18
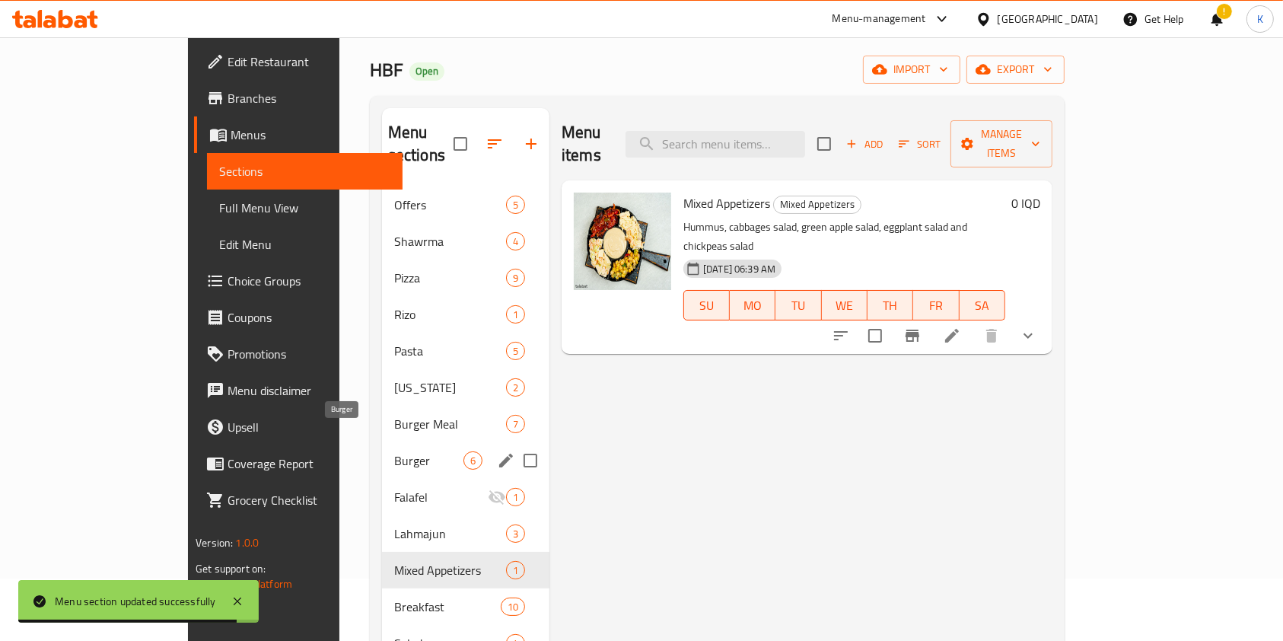
scroll to position [218, 0]
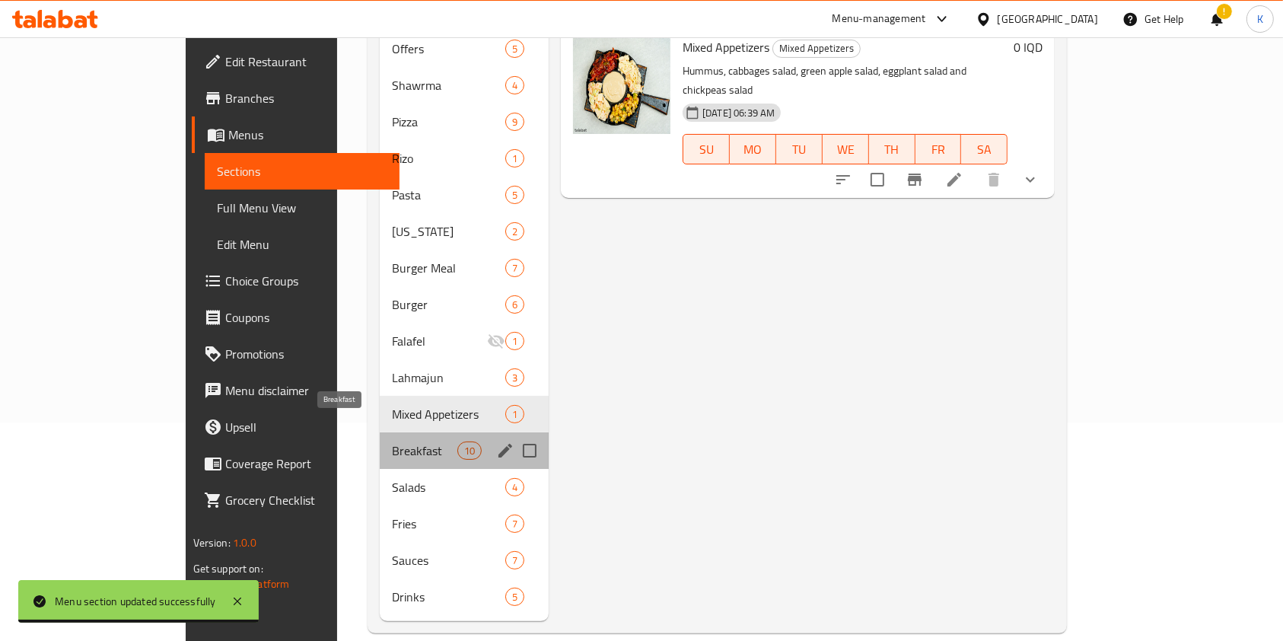
click at [392, 441] on span "Breakfast" at bounding box center [424, 450] width 65 height 18
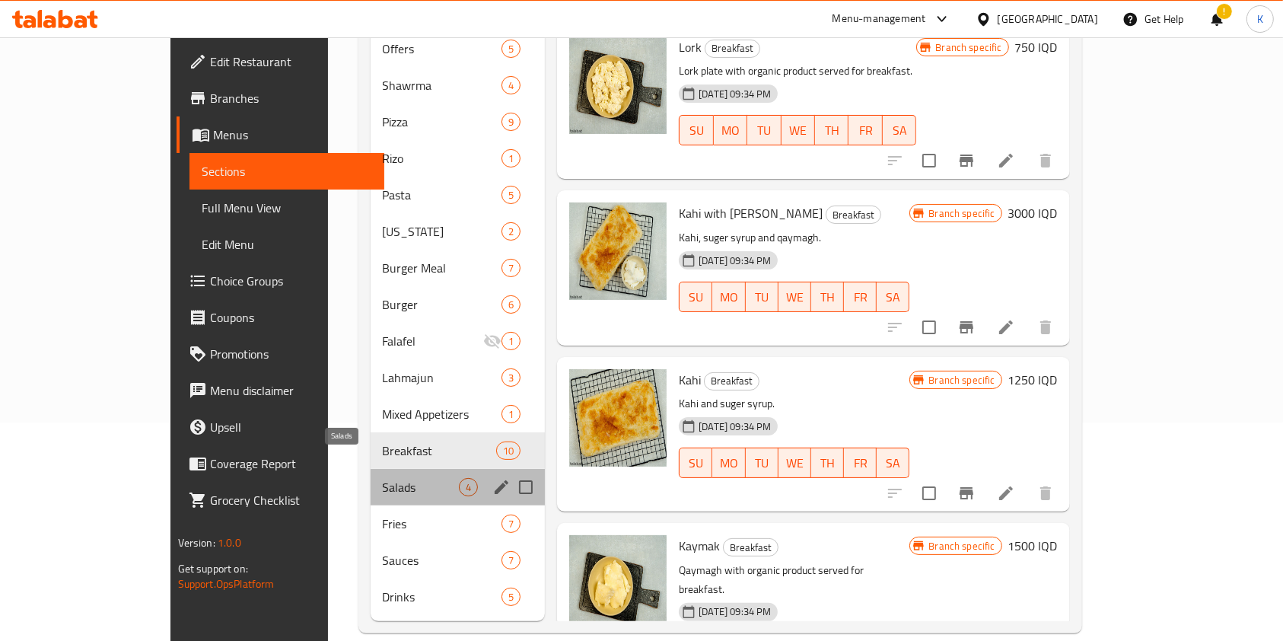
click at [383, 478] on span "Salads" at bounding box center [421, 487] width 77 height 18
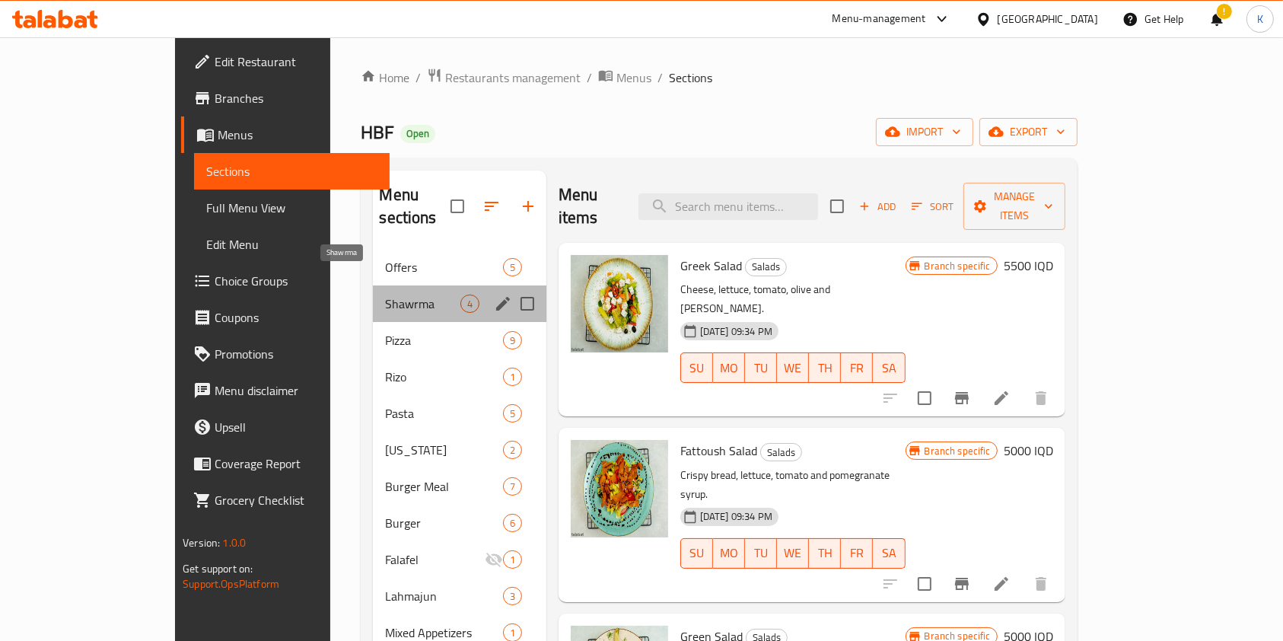
click at [385, 295] on span "Shawrma" at bounding box center [422, 304] width 75 height 18
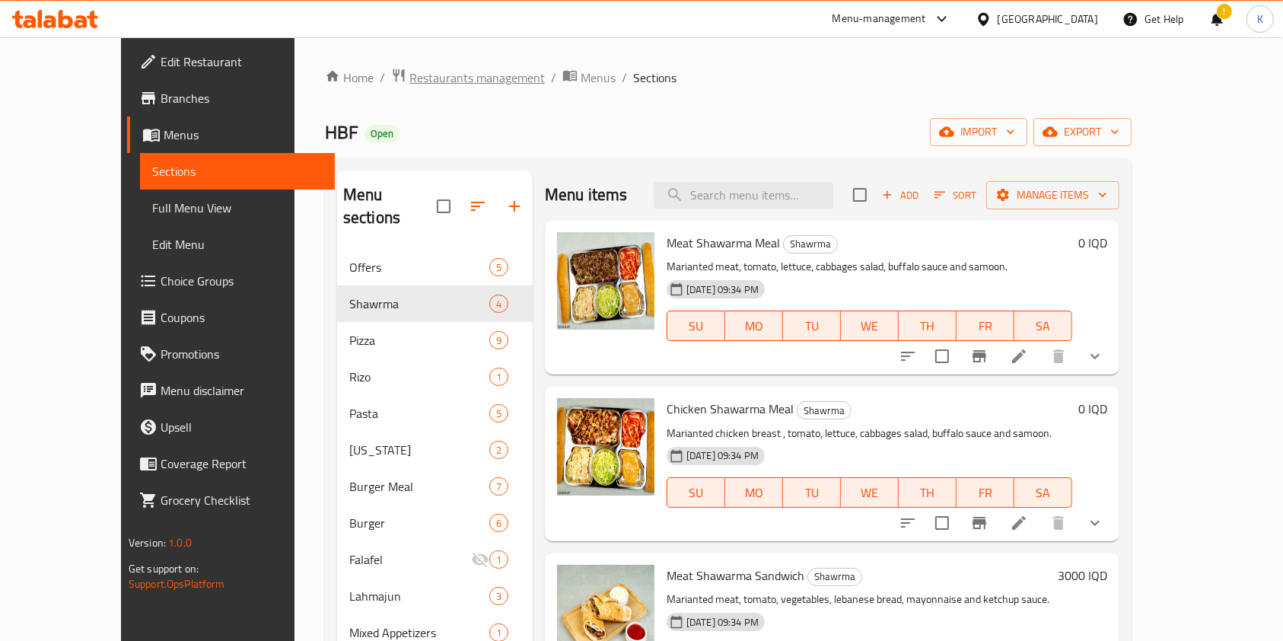
click at [409, 78] on span "Restaurants management" at bounding box center [476, 78] width 135 height 18
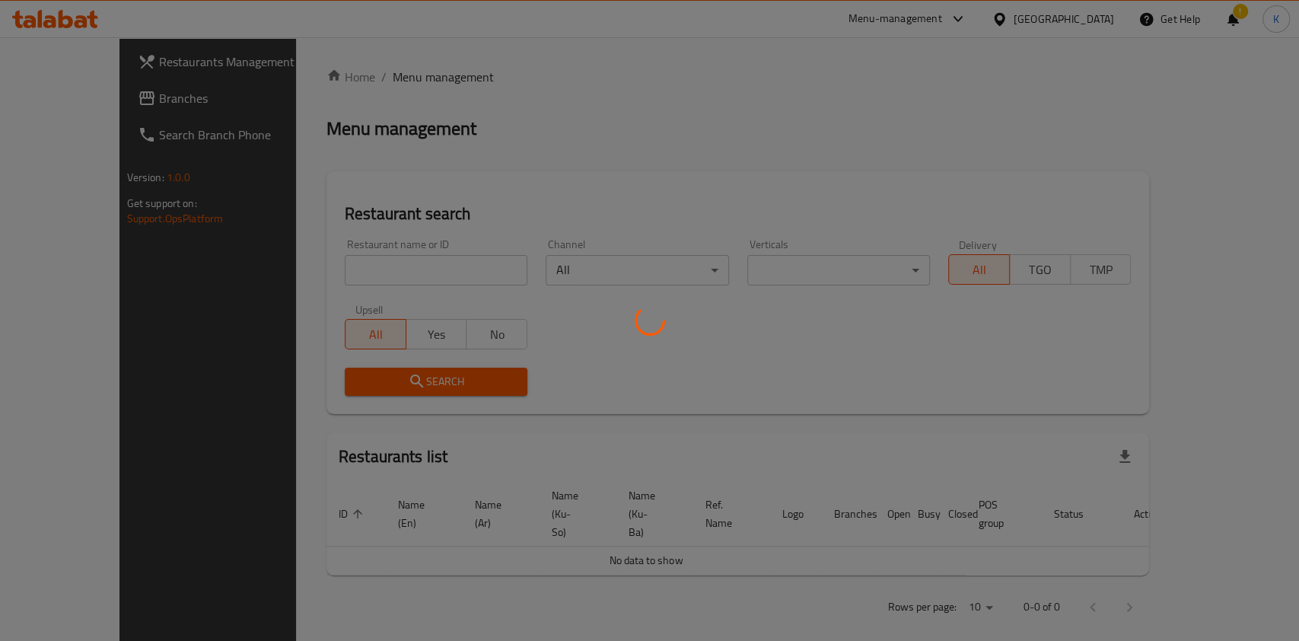
click at [468, 269] on div at bounding box center [649, 320] width 1299 height 641
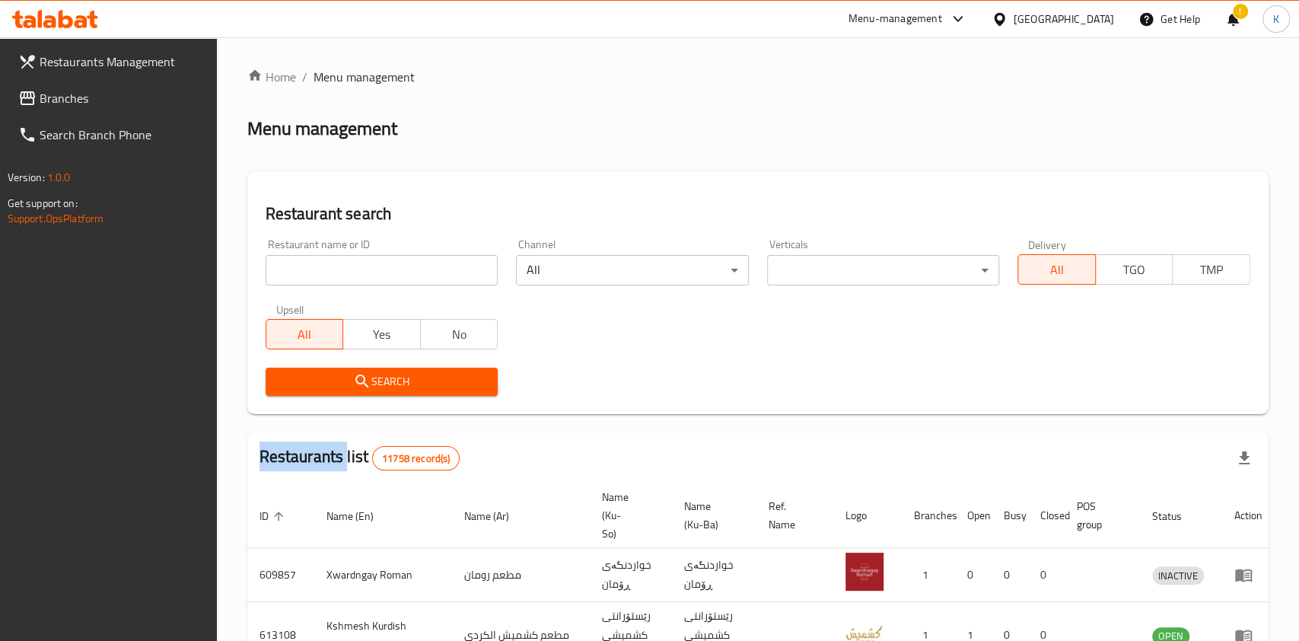
click at [468, 269] on div at bounding box center [649, 320] width 1299 height 641
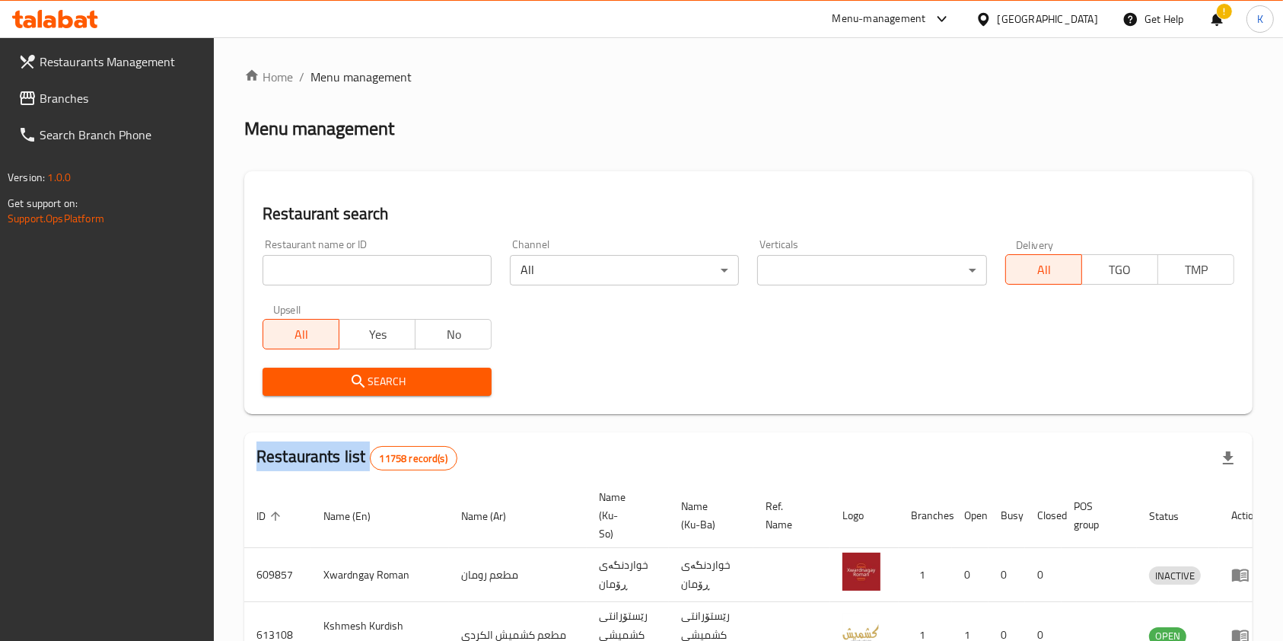
click at [468, 269] on div "Home / Menu management Menu management Restaurant search Restaurant name or ID …" at bounding box center [748, 574] width 1008 height 1012
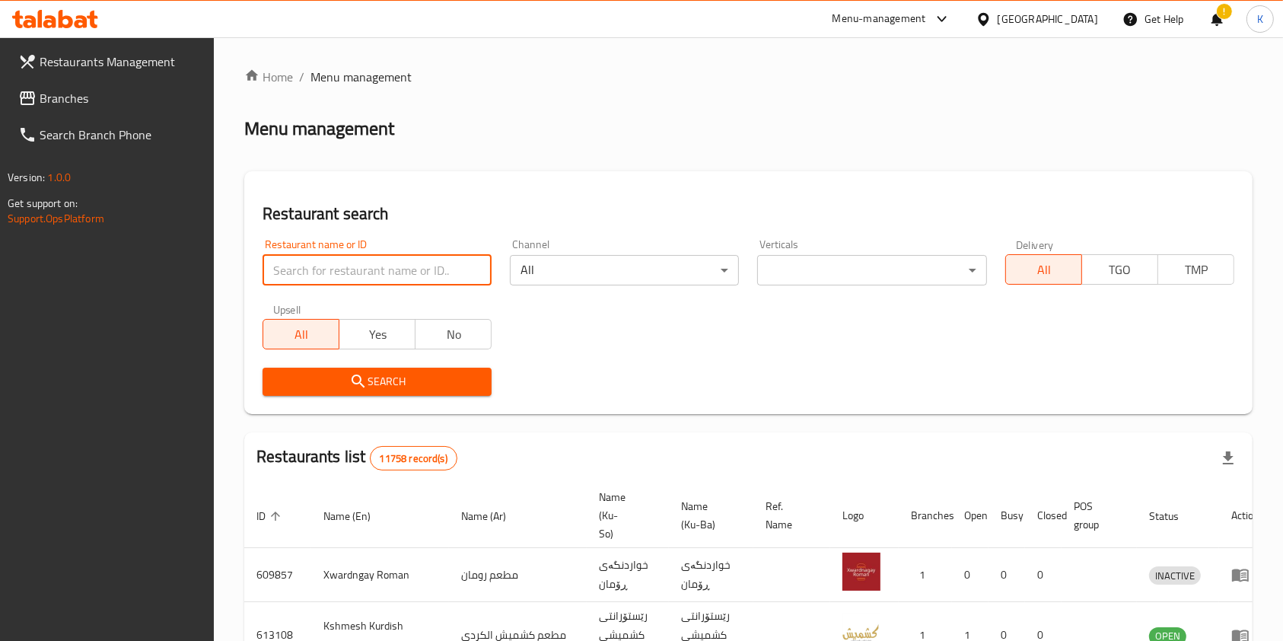
click at [468, 269] on input "search" at bounding box center [377, 270] width 229 height 30
type input "barbera"
click at [444, 372] on span "Search" at bounding box center [377, 381] width 205 height 19
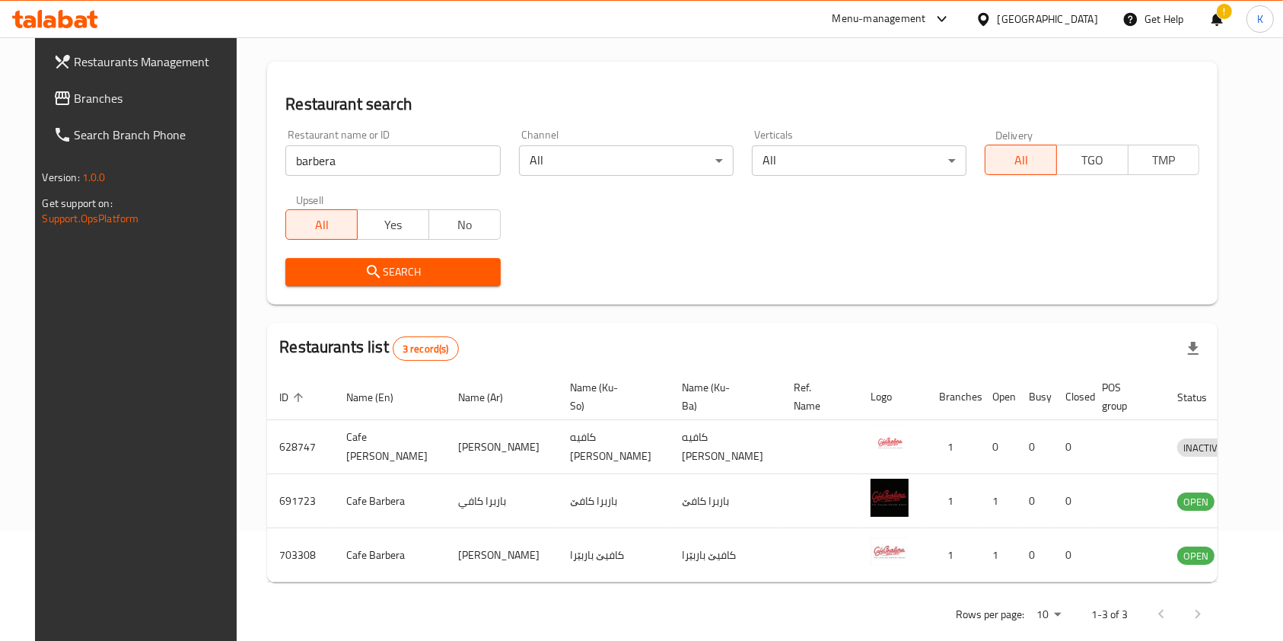
scroll to position [132, 0]
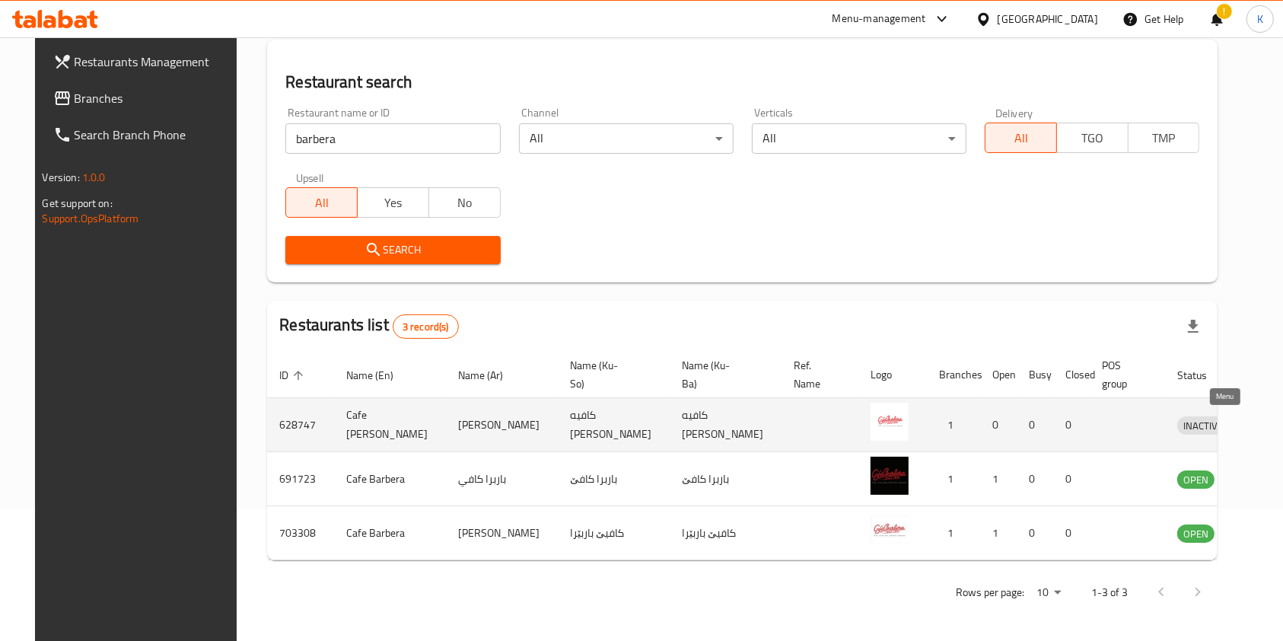
click at [1260, 425] on icon "enhanced table" at bounding box center [1268, 425] width 17 height 13
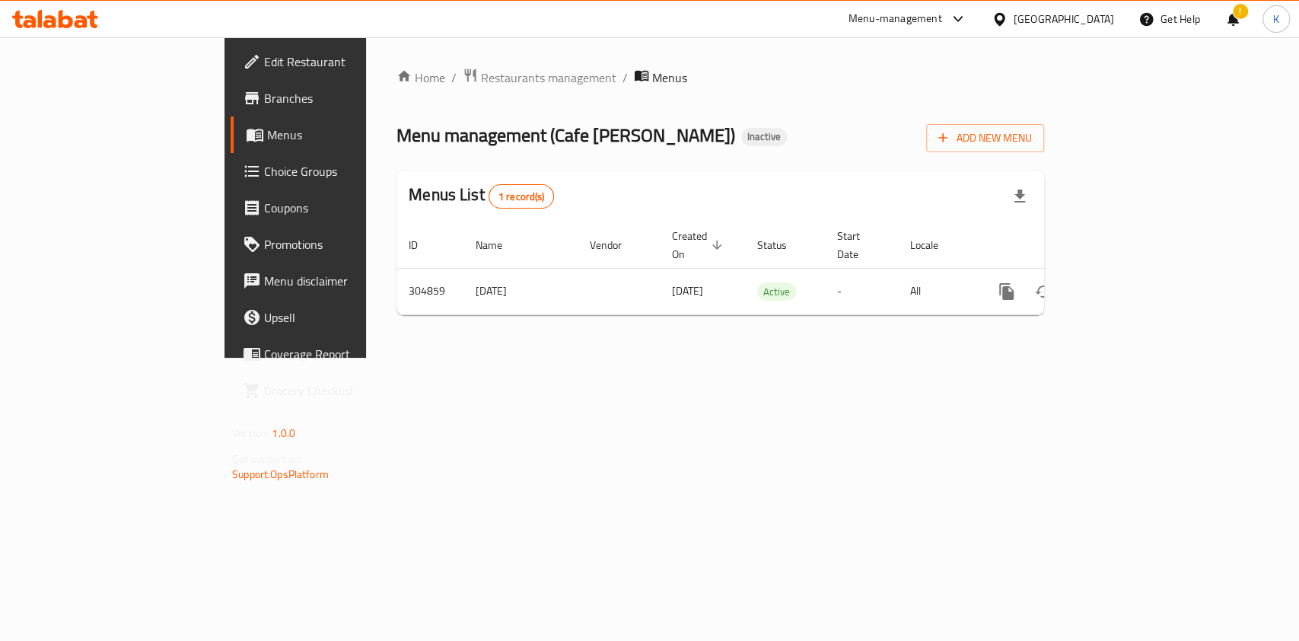
click at [652, 77] on span "Menus" at bounding box center [669, 78] width 35 height 18
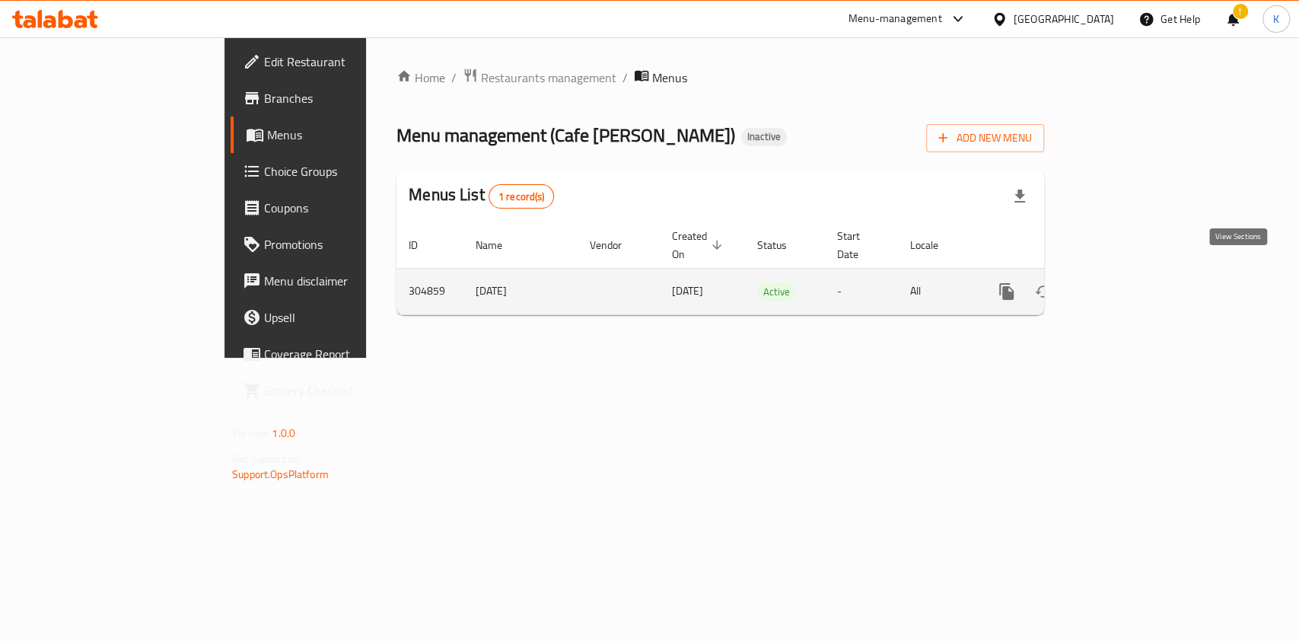
click at [1126, 282] on icon "enhanced table" at bounding box center [1116, 291] width 18 height 18
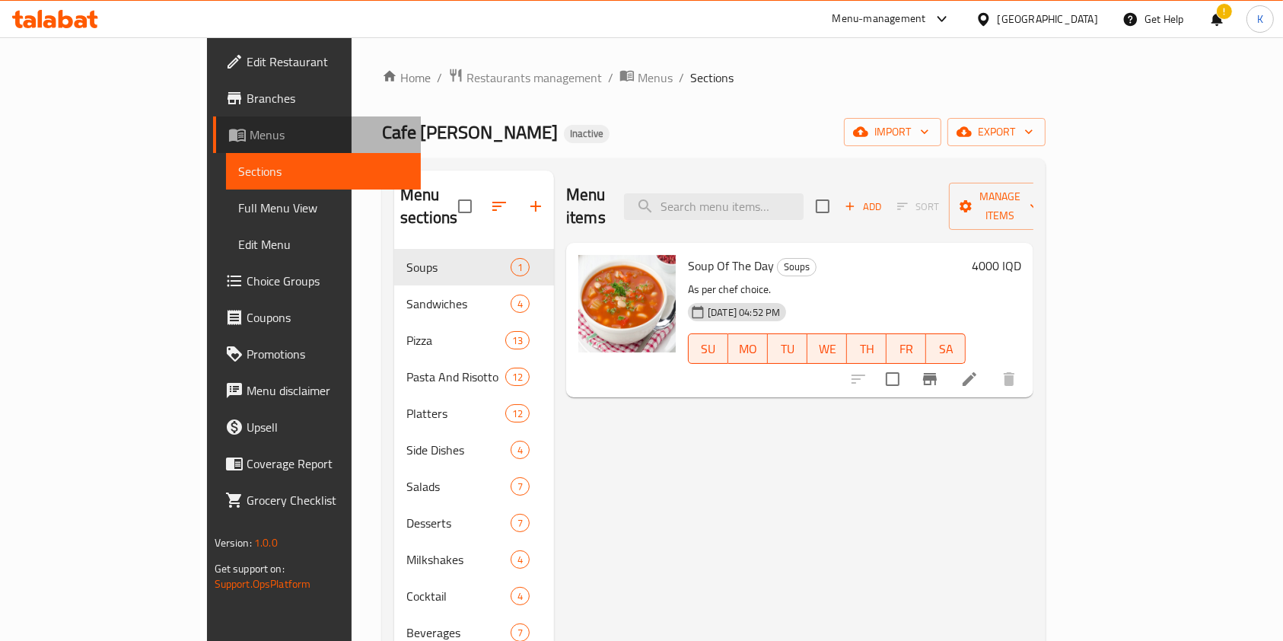
click at [250, 132] on span "Menus" at bounding box center [330, 135] width 160 height 18
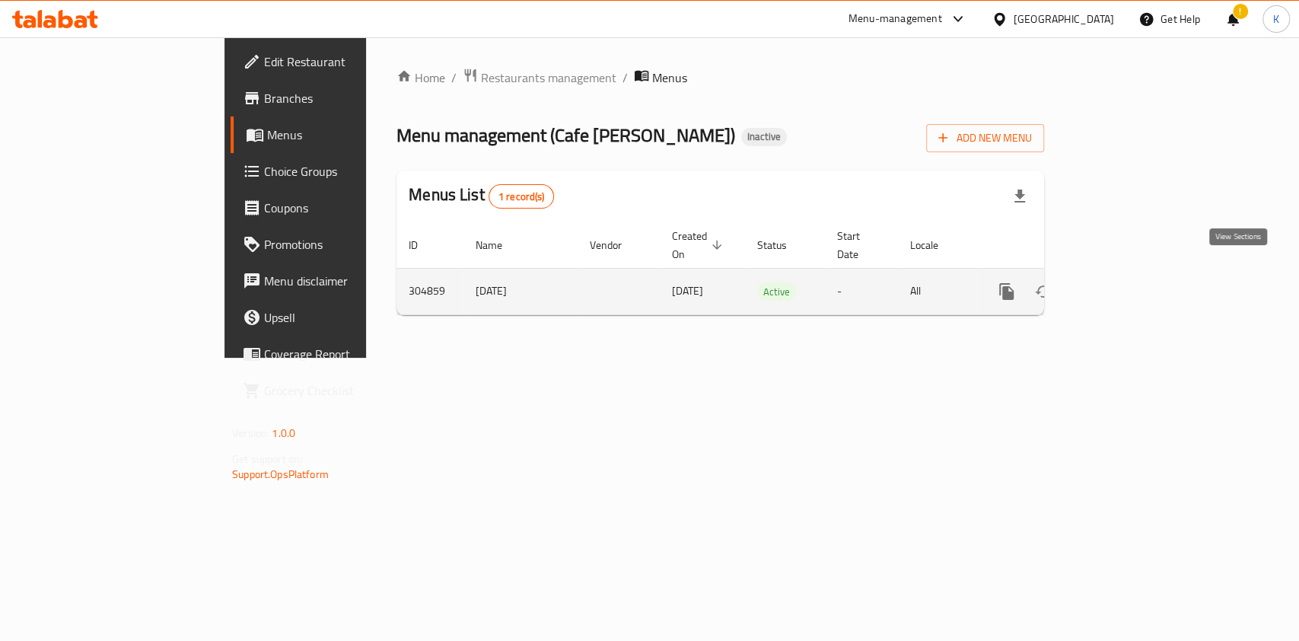
click at [1126, 282] on icon "enhanced table" at bounding box center [1116, 291] width 18 height 18
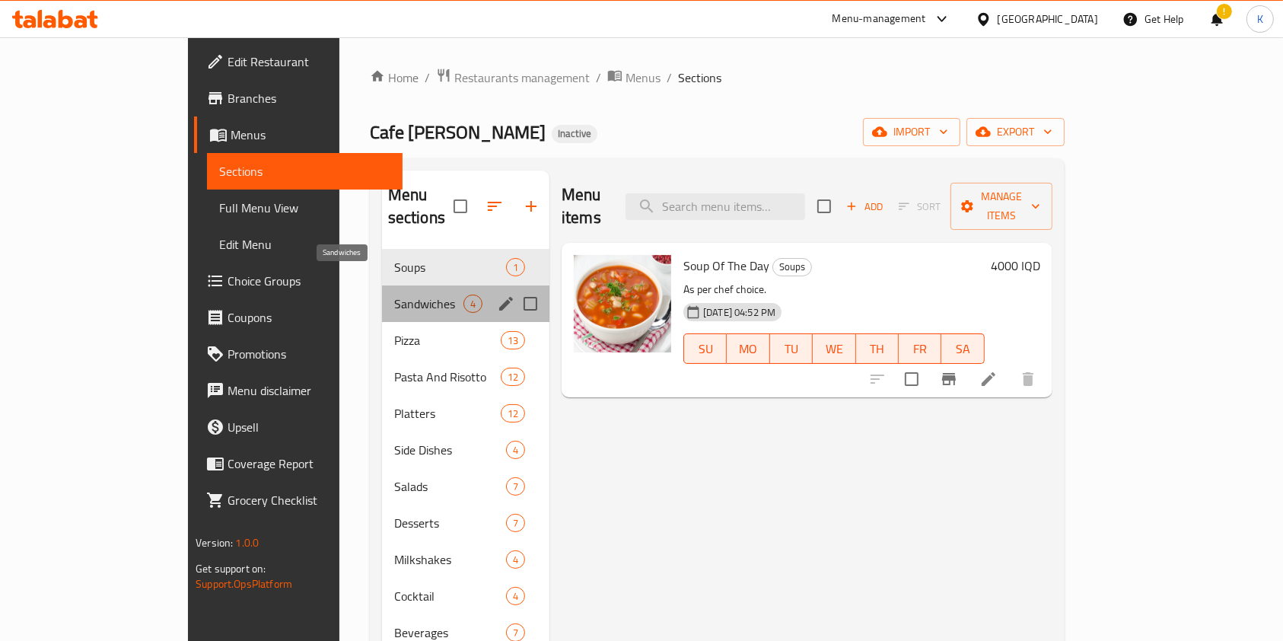
click at [394, 295] on span "Sandwiches" at bounding box center [428, 304] width 69 height 18
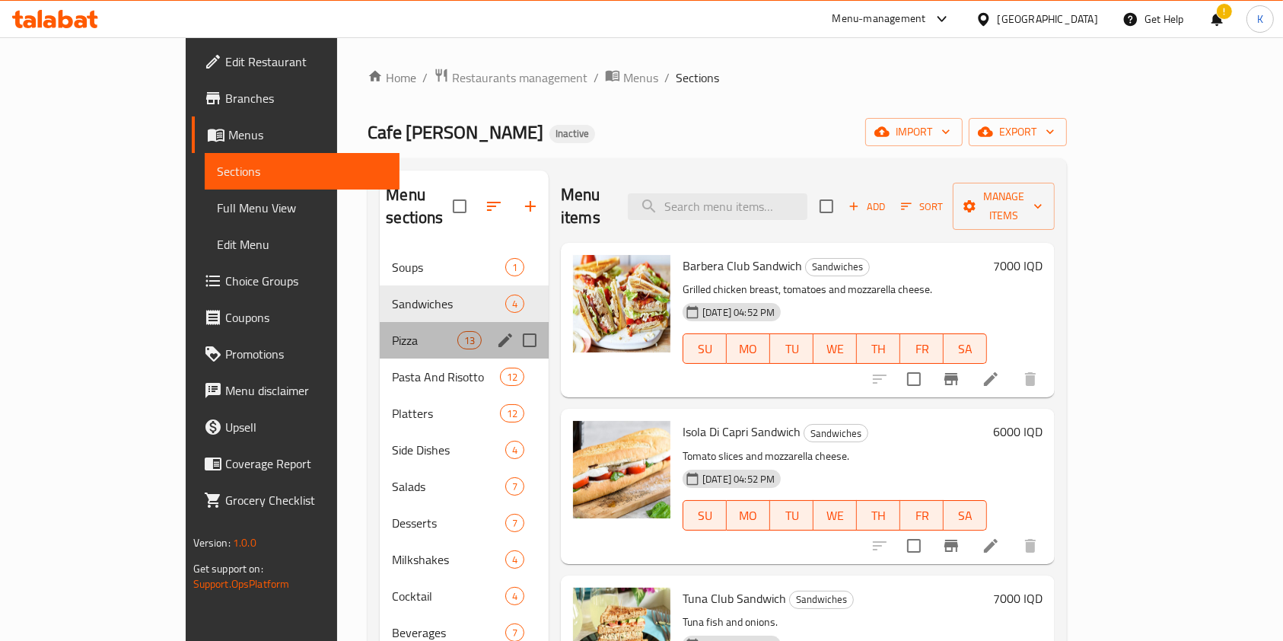
click at [380, 326] on div "Pizza 13" at bounding box center [464, 340] width 169 height 37
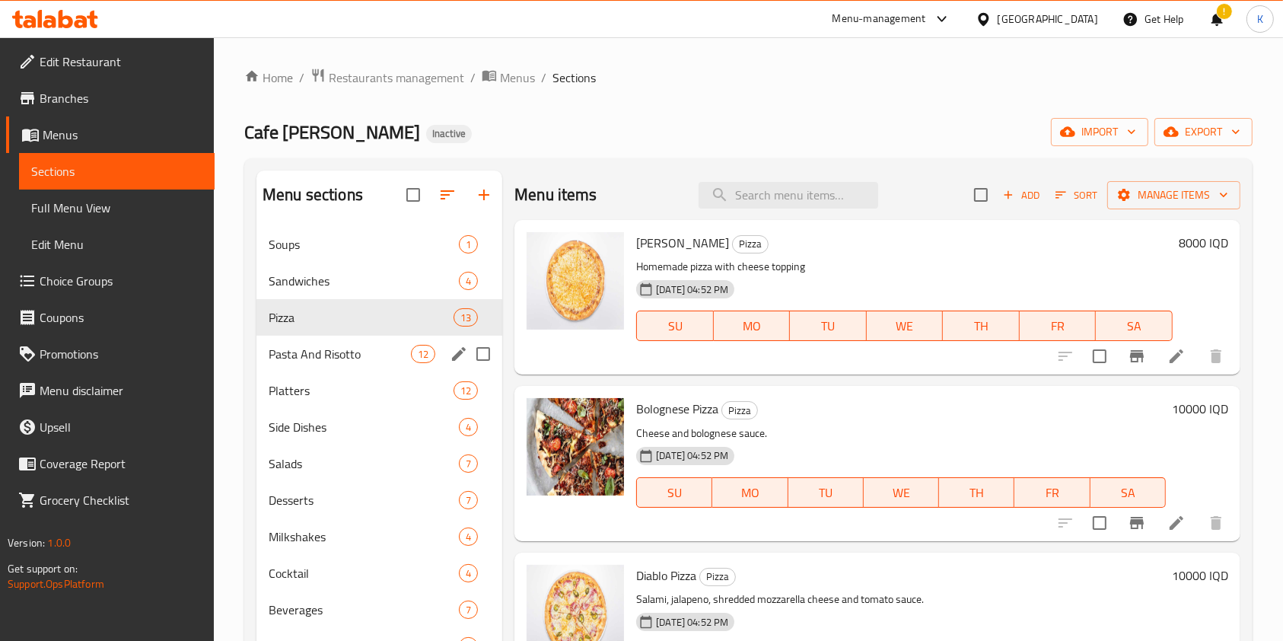
click at [381, 368] on div "Pasta And Risotto 12" at bounding box center [379, 354] width 246 height 37
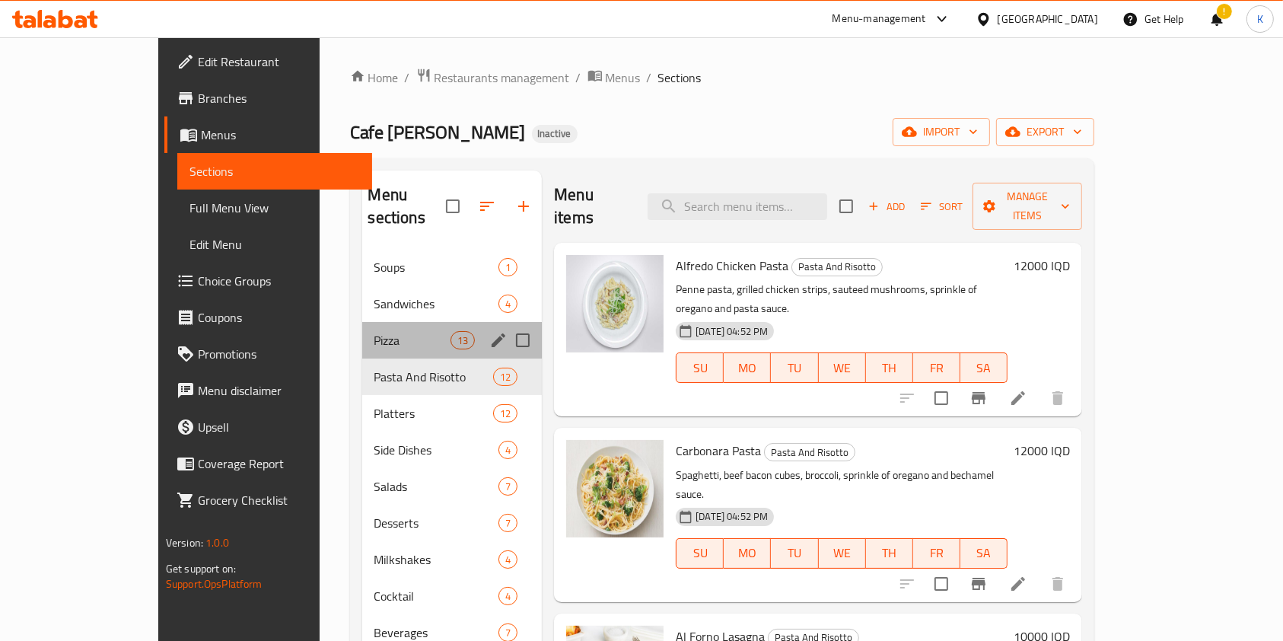
click at [368, 329] on div "Pizza 13" at bounding box center [452, 340] width 180 height 37
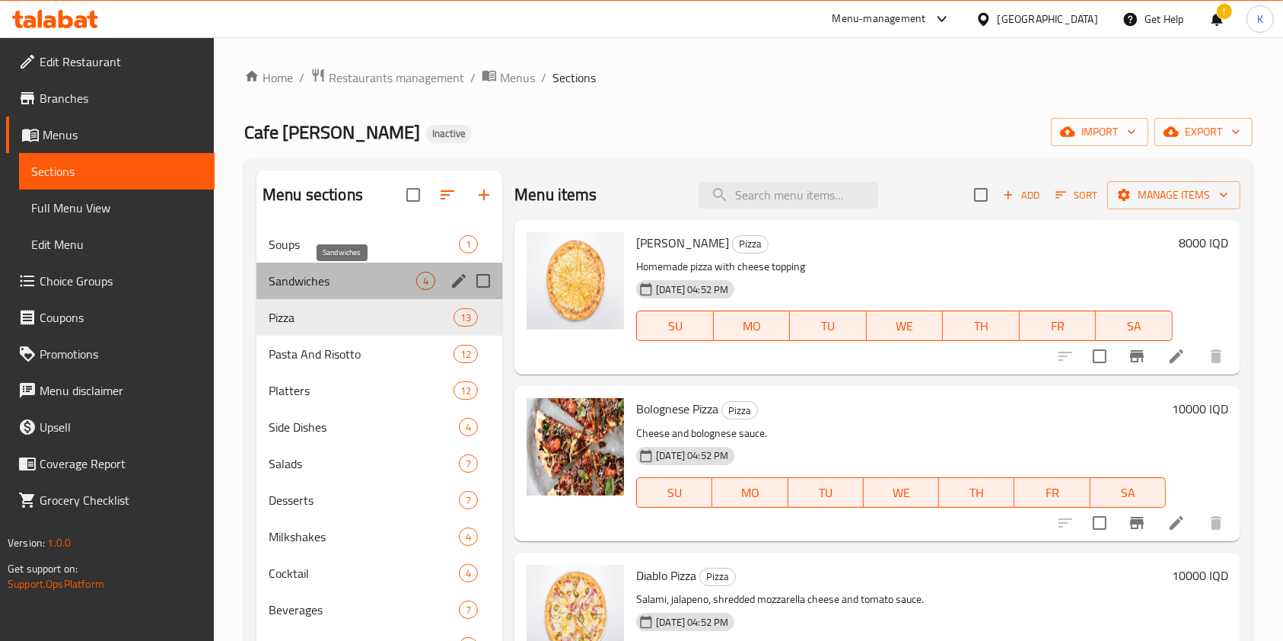
click at [318, 289] on span "Sandwiches" at bounding box center [343, 281] width 148 height 18
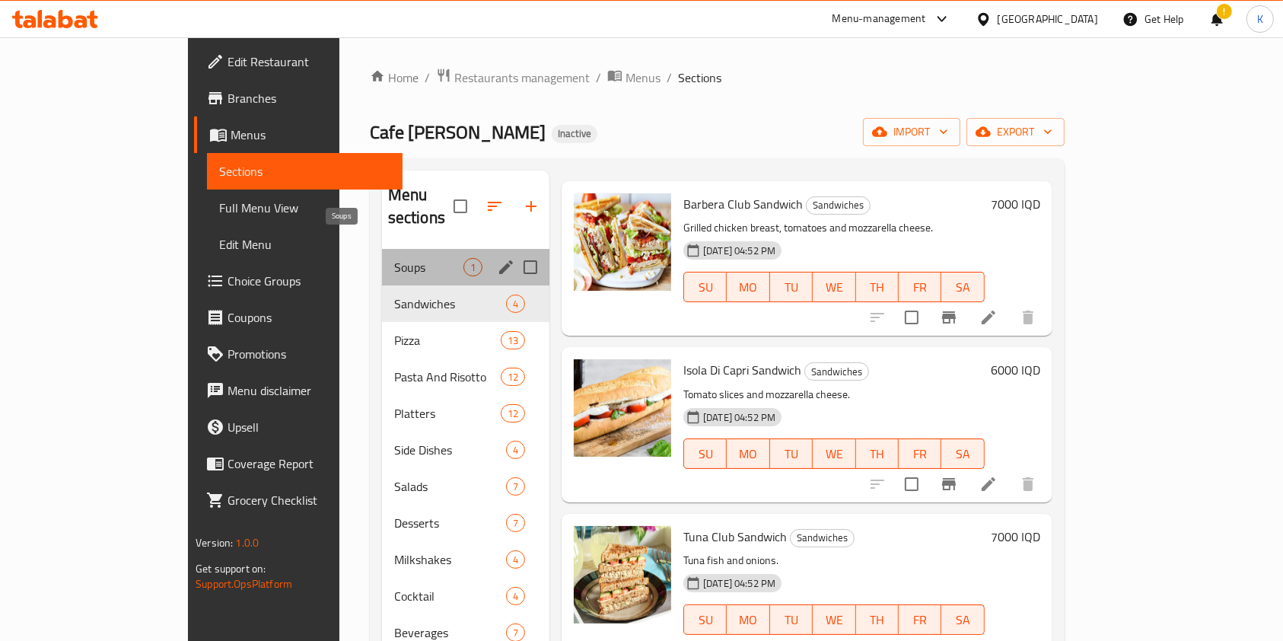
click at [394, 258] on span "Soups" at bounding box center [428, 267] width 69 height 18
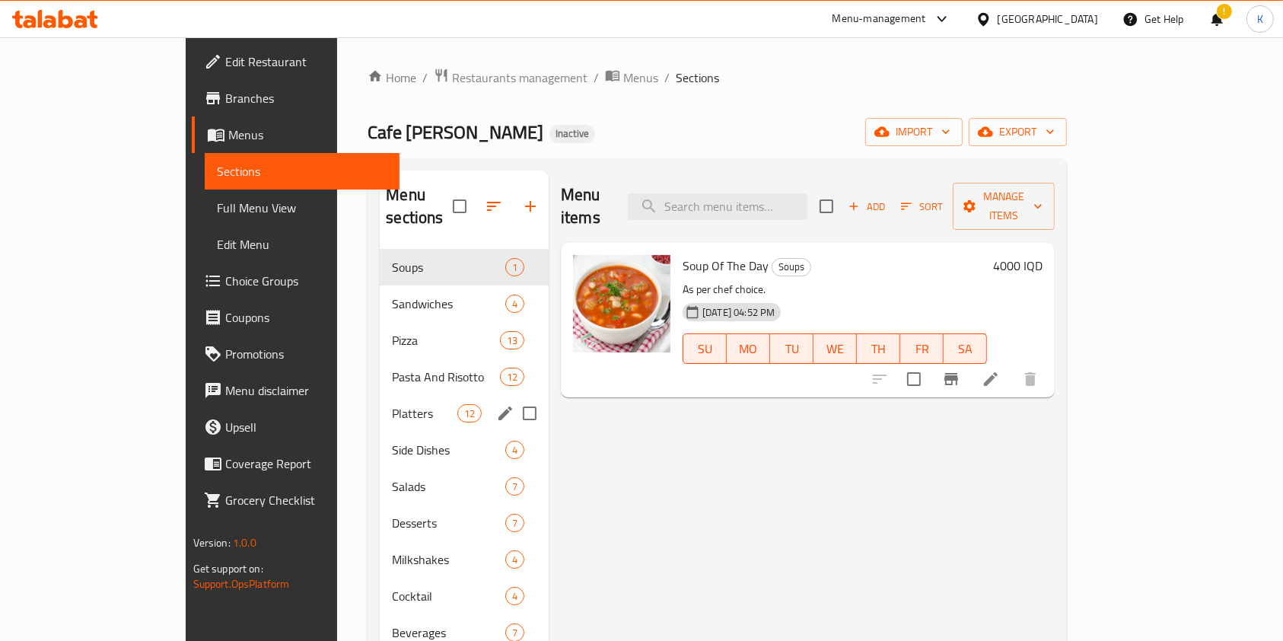
click at [380, 400] on div "Platters 12" at bounding box center [464, 413] width 169 height 37
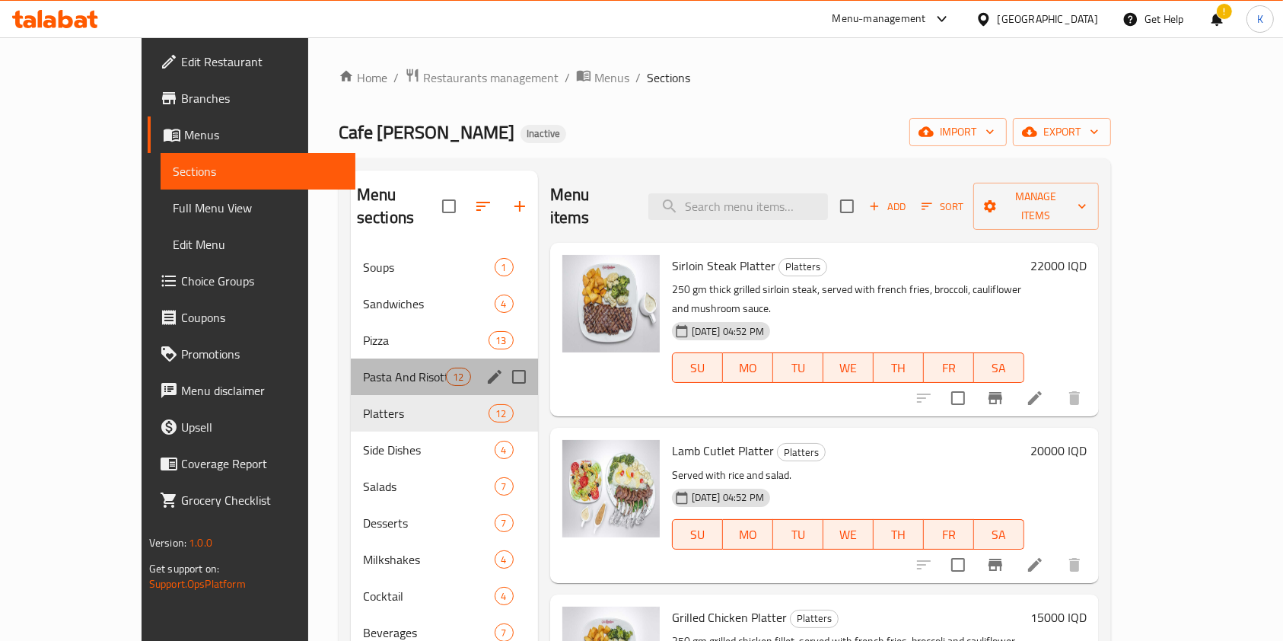
click at [351, 358] on div "Pasta And Risotto 12" at bounding box center [444, 376] width 187 height 37
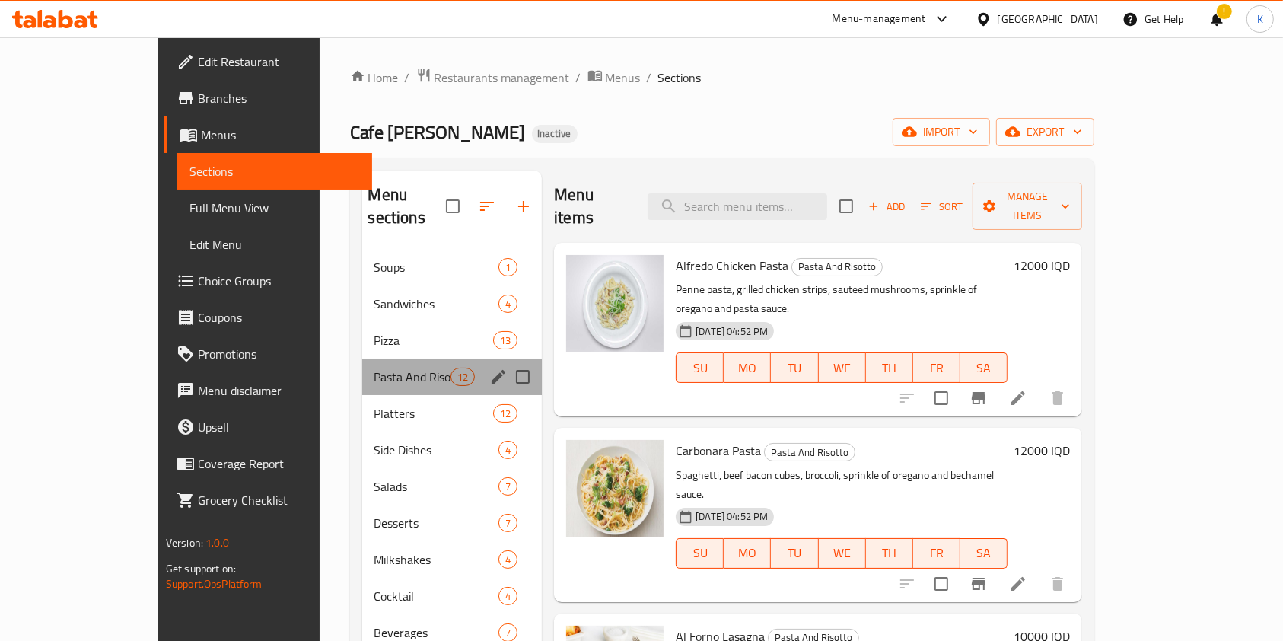
click at [362, 358] on div "Pasta And Risotto 12" at bounding box center [452, 376] width 180 height 37
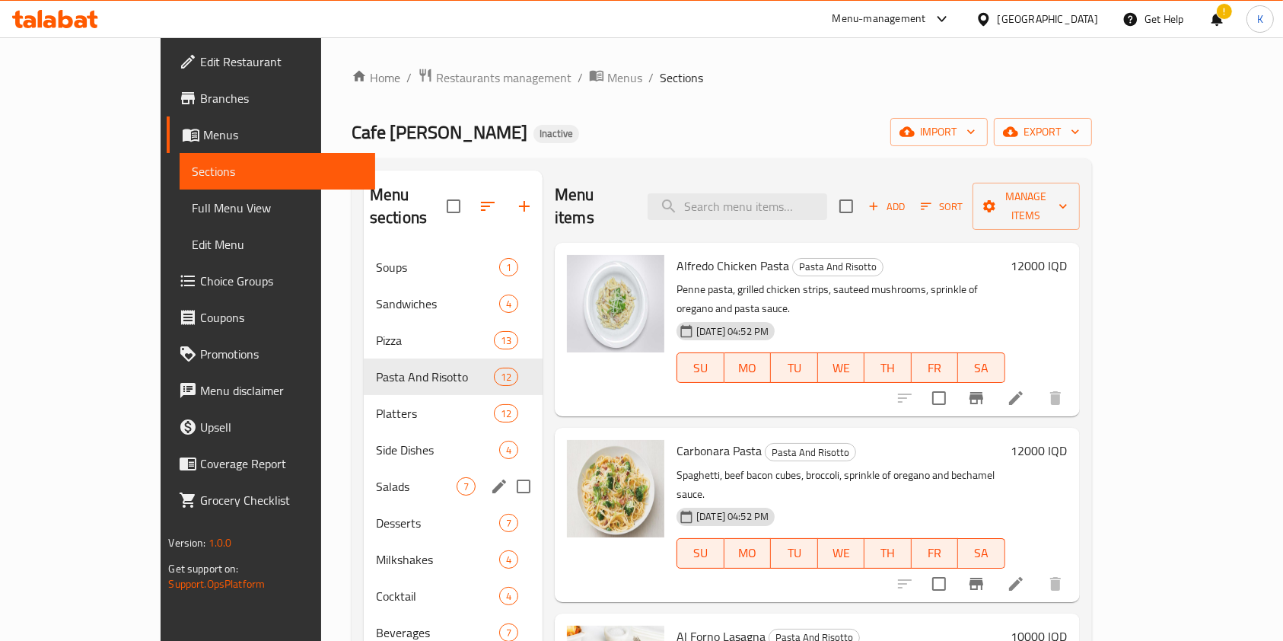
scroll to position [213, 0]
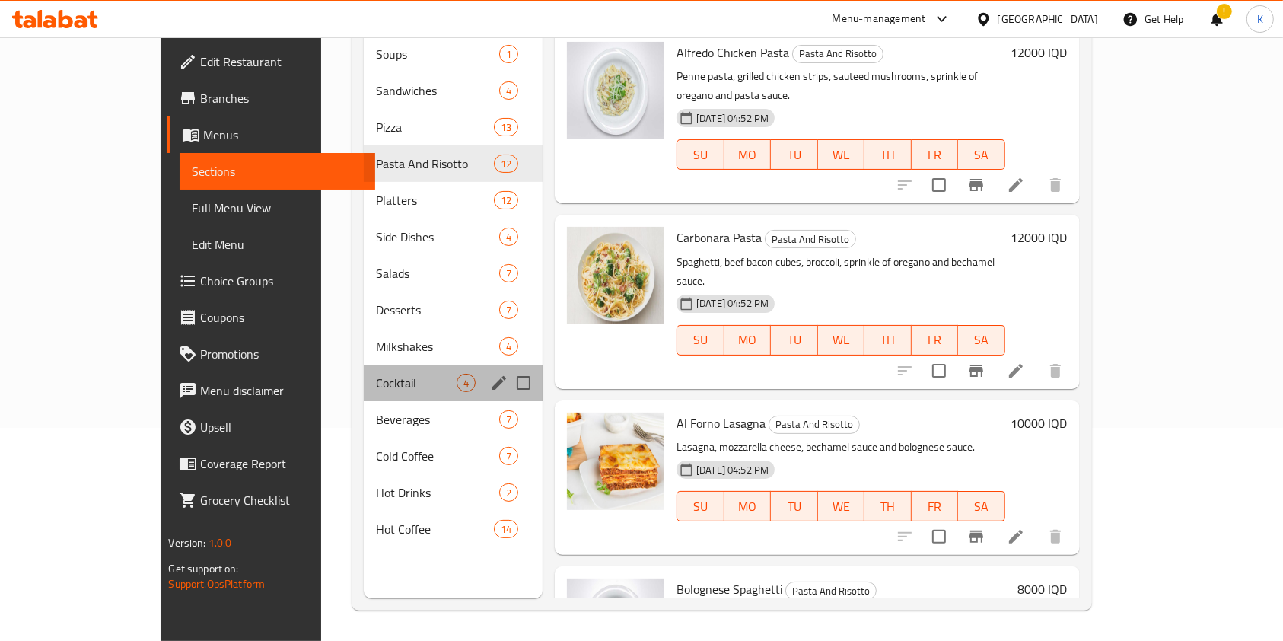
click at [364, 365] on div "Cocktail 4" at bounding box center [453, 383] width 179 height 37
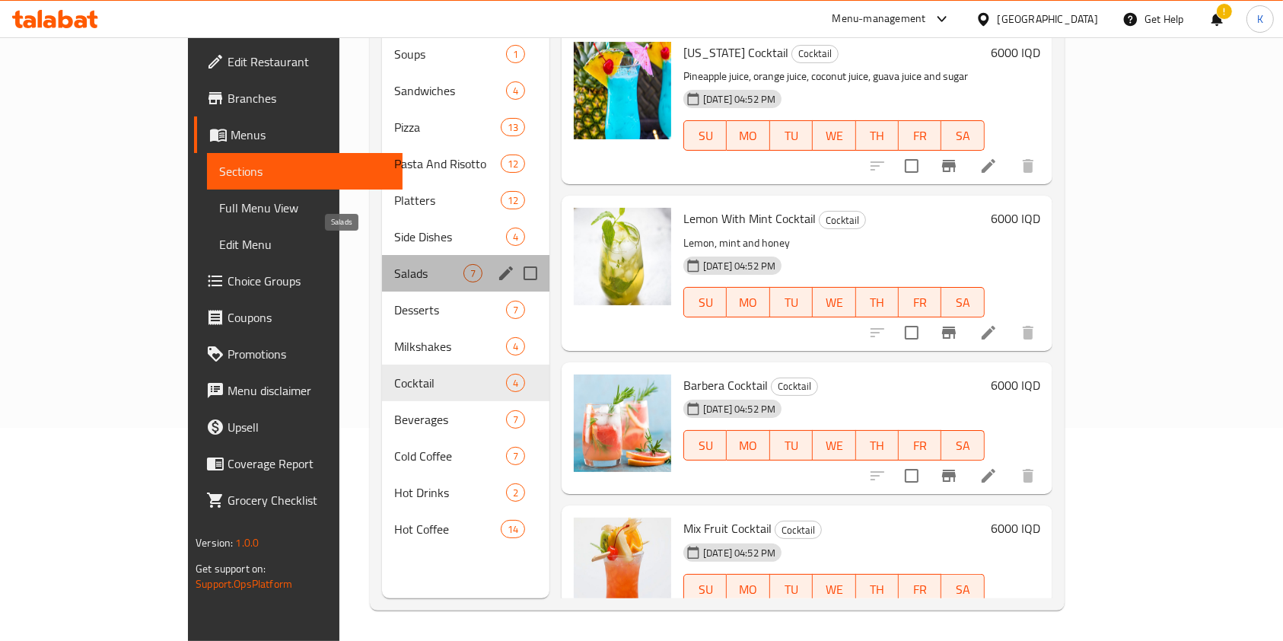
click at [394, 264] on span "Salads" at bounding box center [428, 273] width 69 height 18
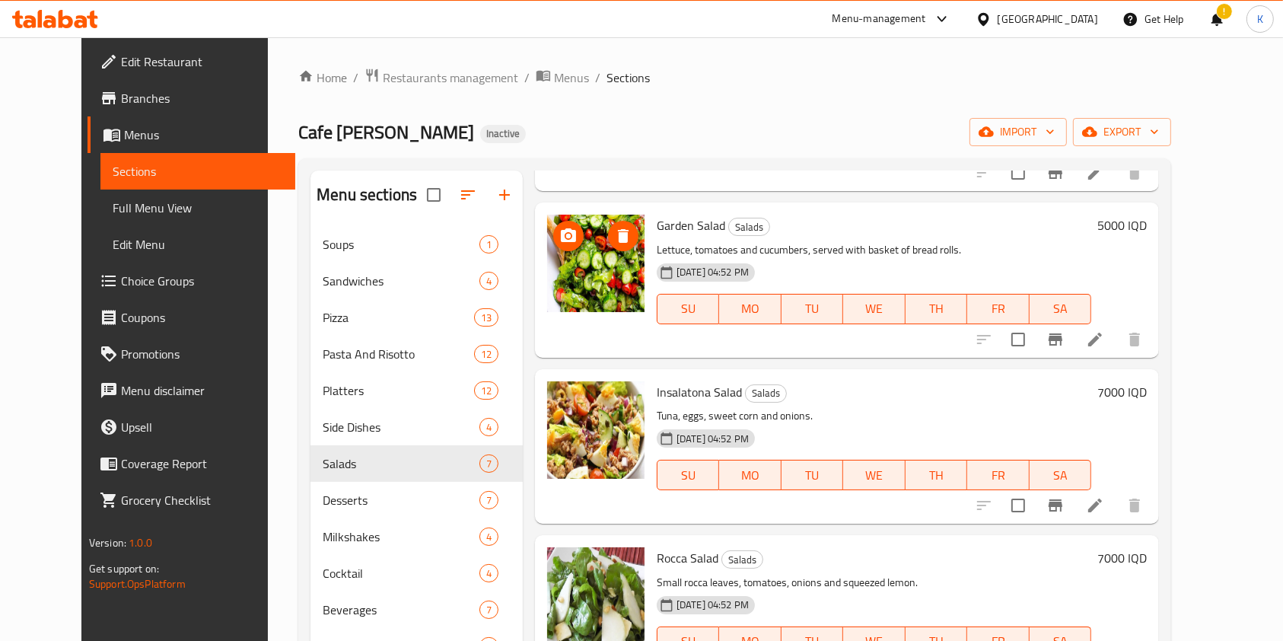
scroll to position [594, 0]
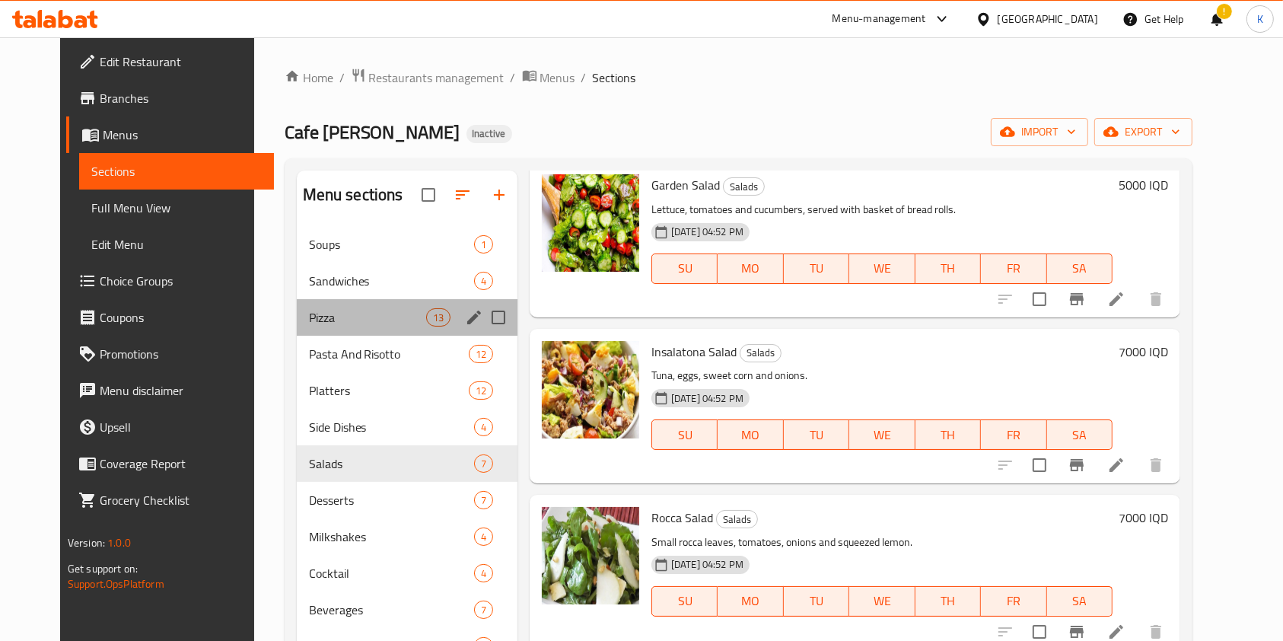
click at [311, 334] on div "Pizza 13" at bounding box center [407, 317] width 221 height 37
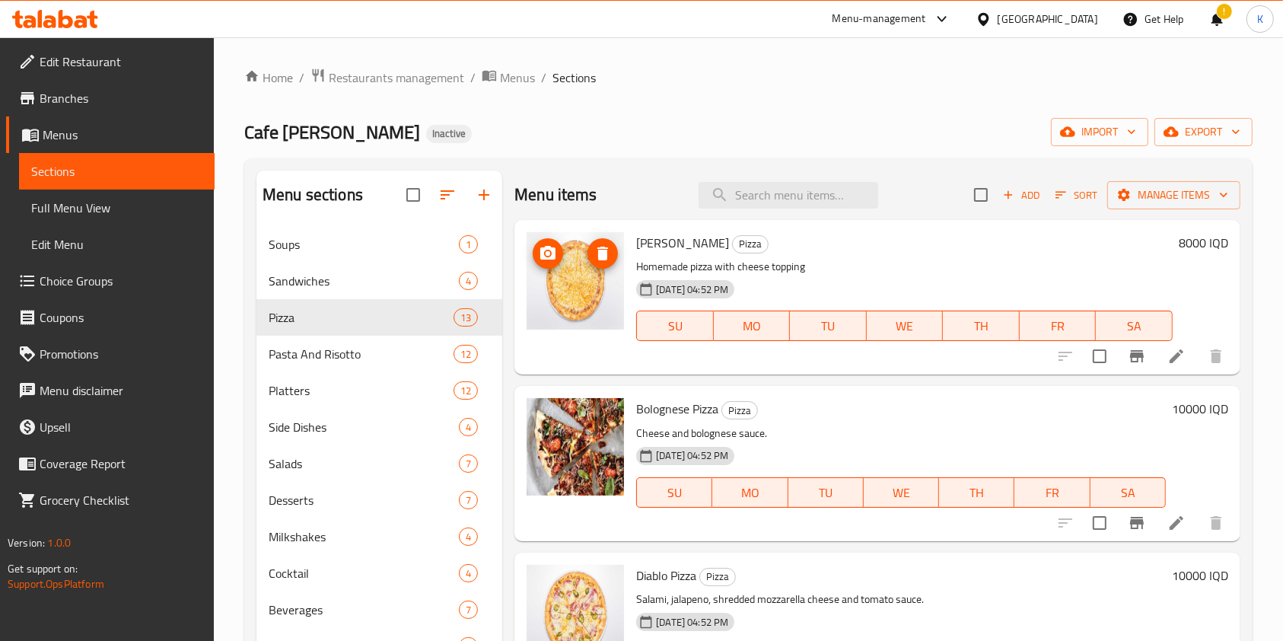
click at [575, 298] on img at bounding box center [575, 280] width 97 height 97
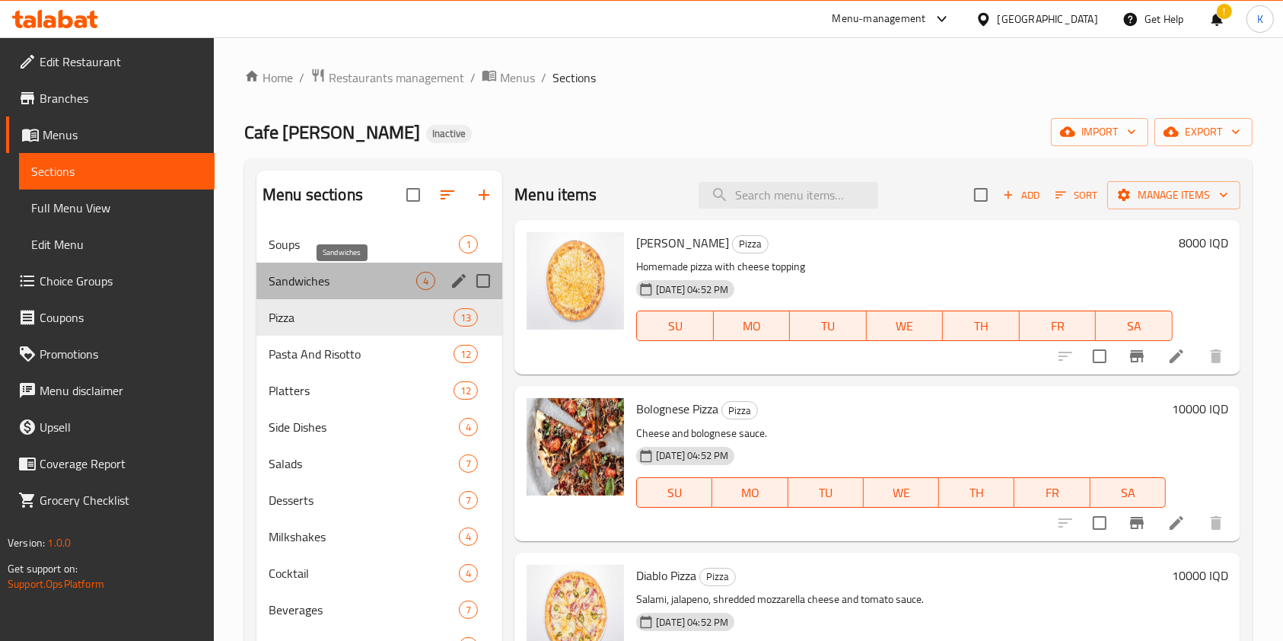
click at [387, 279] on span "Sandwiches" at bounding box center [343, 281] width 148 height 18
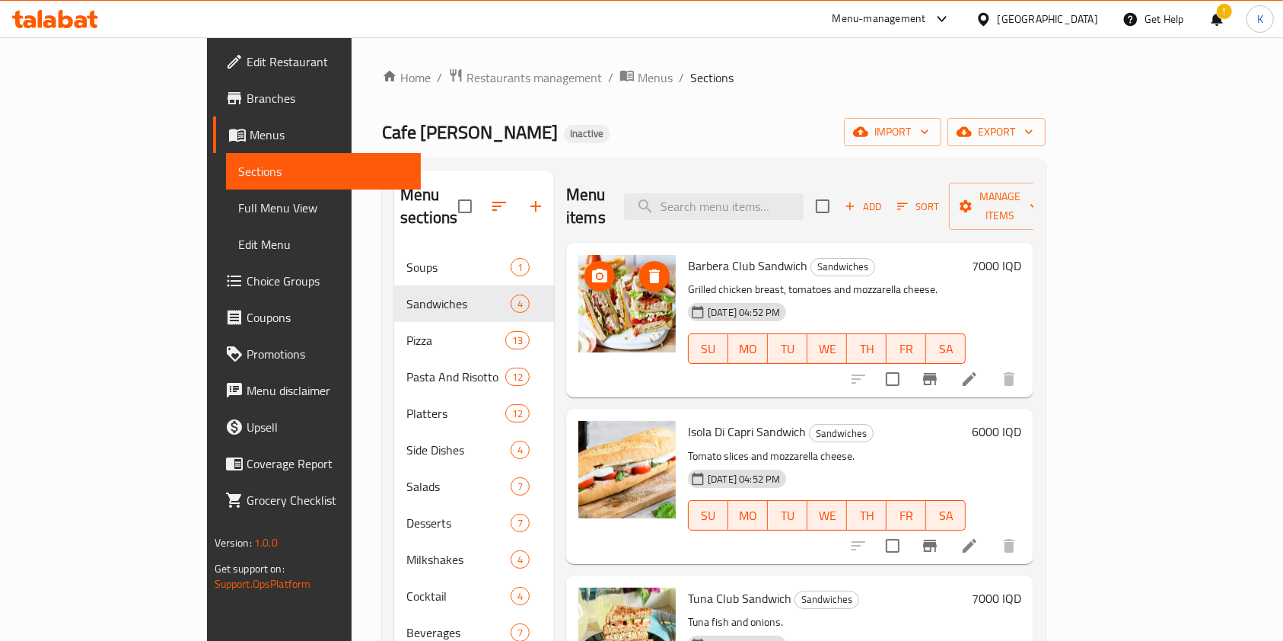
click at [585, 323] on img at bounding box center [626, 303] width 97 height 97
click at [578, 476] on img at bounding box center [626, 469] width 97 height 97
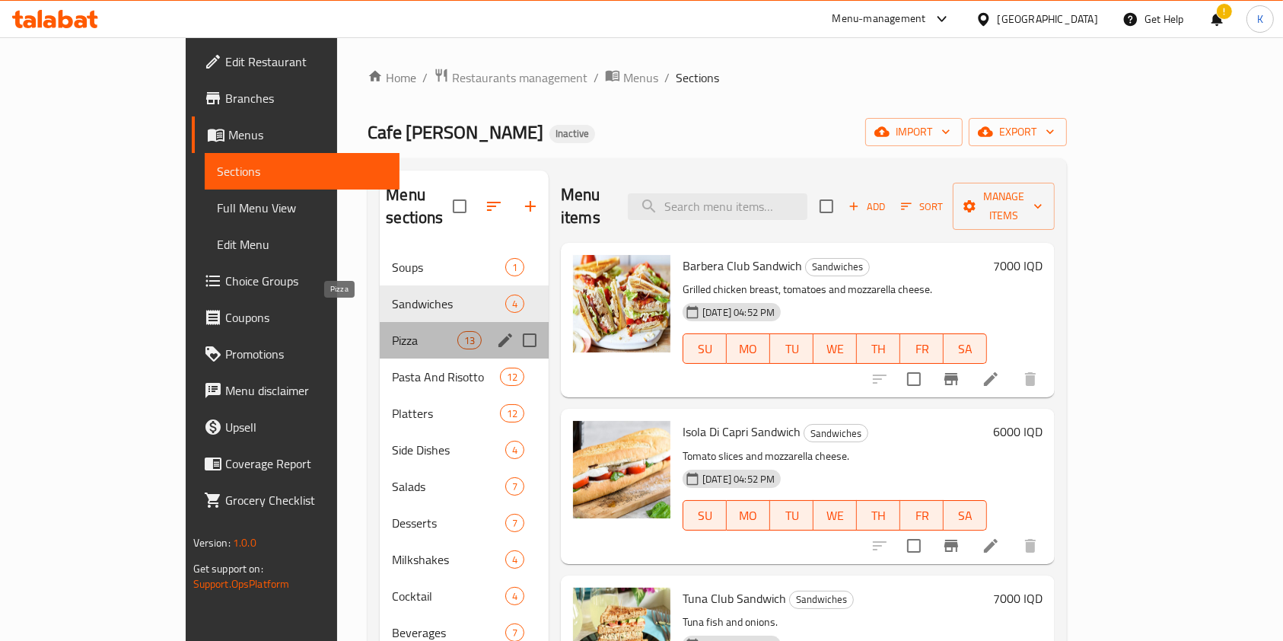
click at [392, 331] on span "Pizza" at bounding box center [424, 340] width 65 height 18
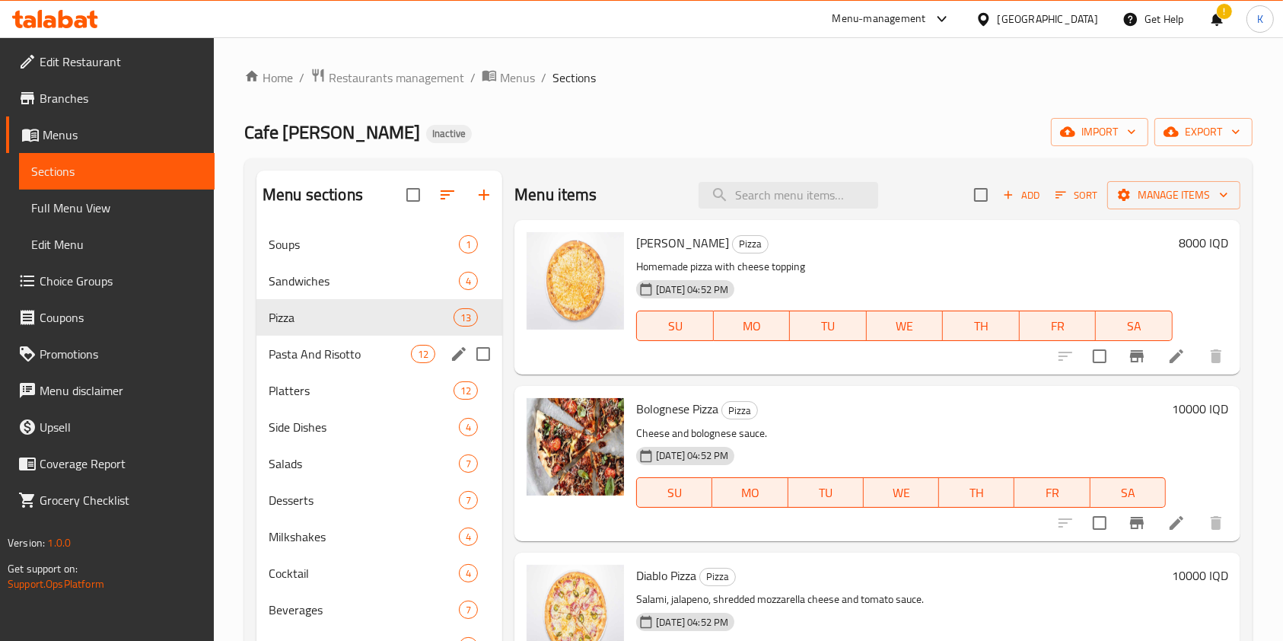
click at [365, 366] on div "Pasta And Risotto 12" at bounding box center [379, 354] width 246 height 37
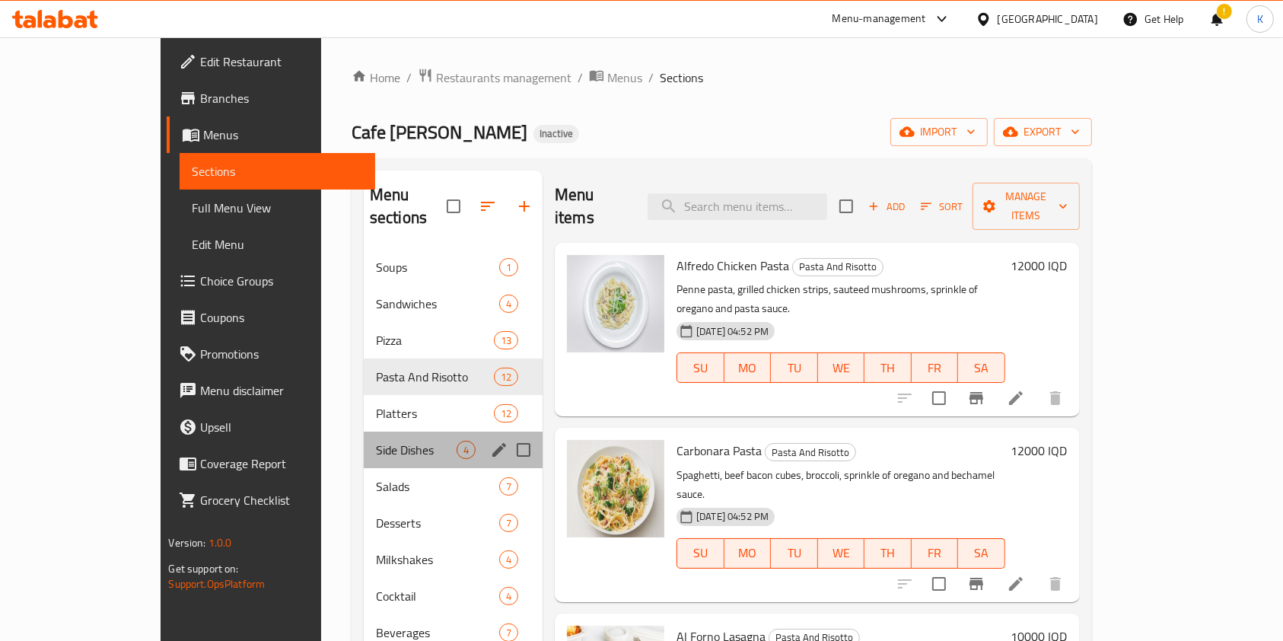
click at [379, 432] on div "Side Dishes 4" at bounding box center [453, 450] width 179 height 37
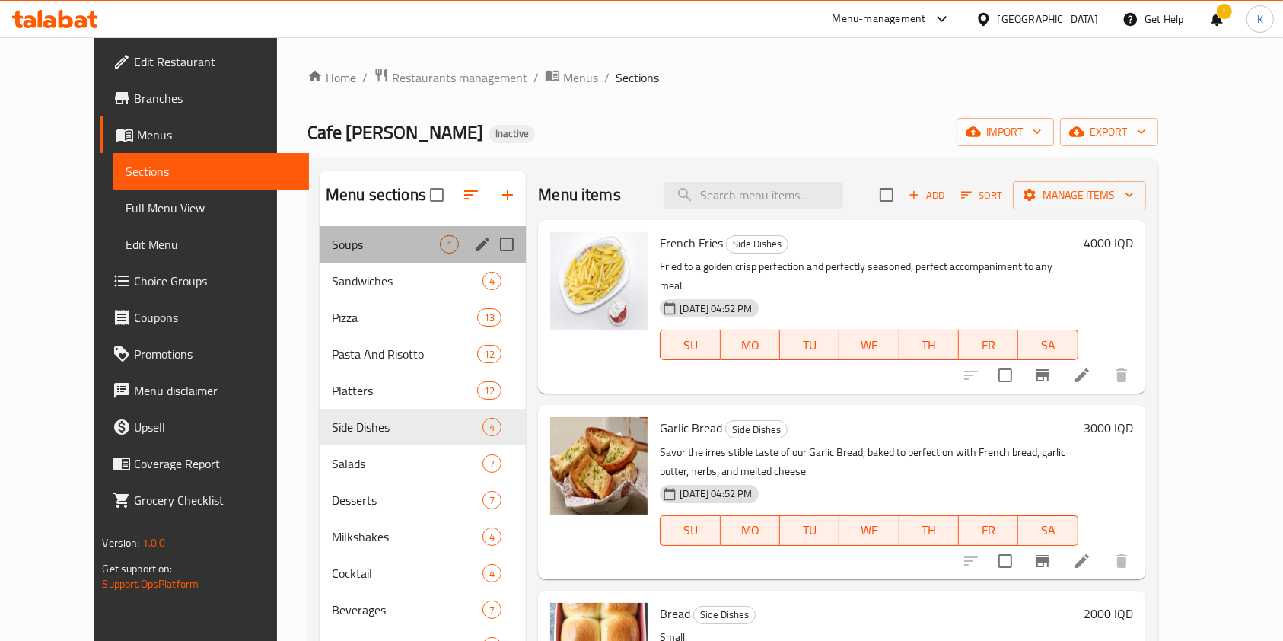
click at [352, 254] on div "Soups 1" at bounding box center [423, 244] width 206 height 37
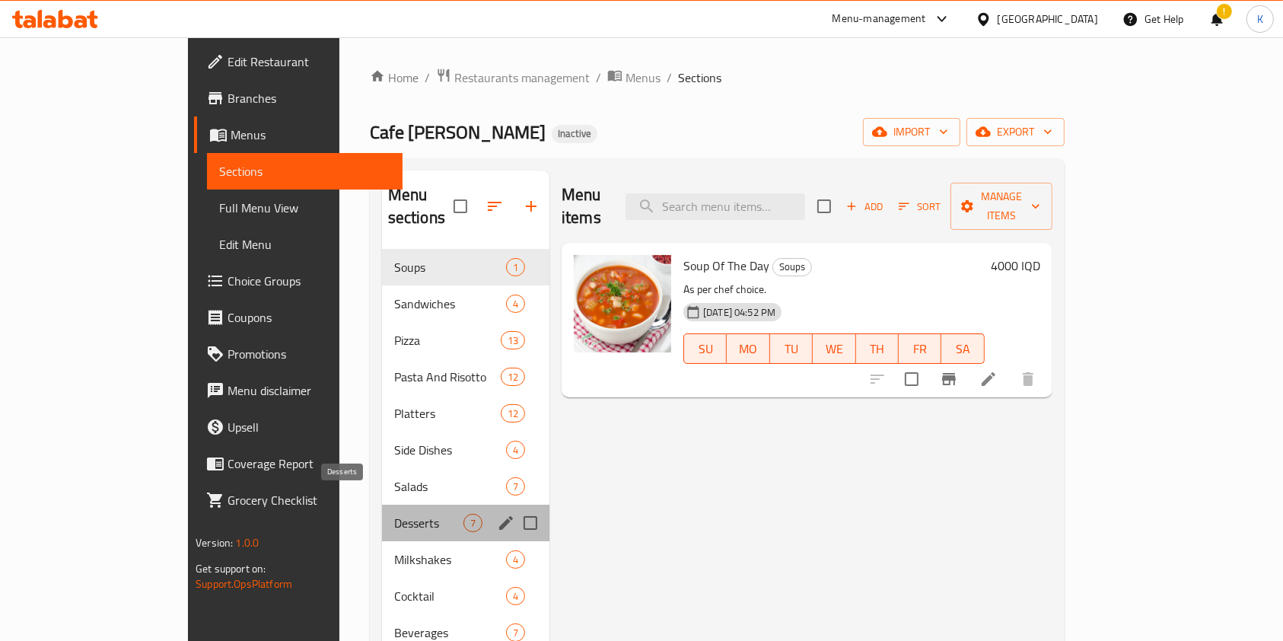
click at [394, 514] on span "Desserts" at bounding box center [428, 523] width 69 height 18
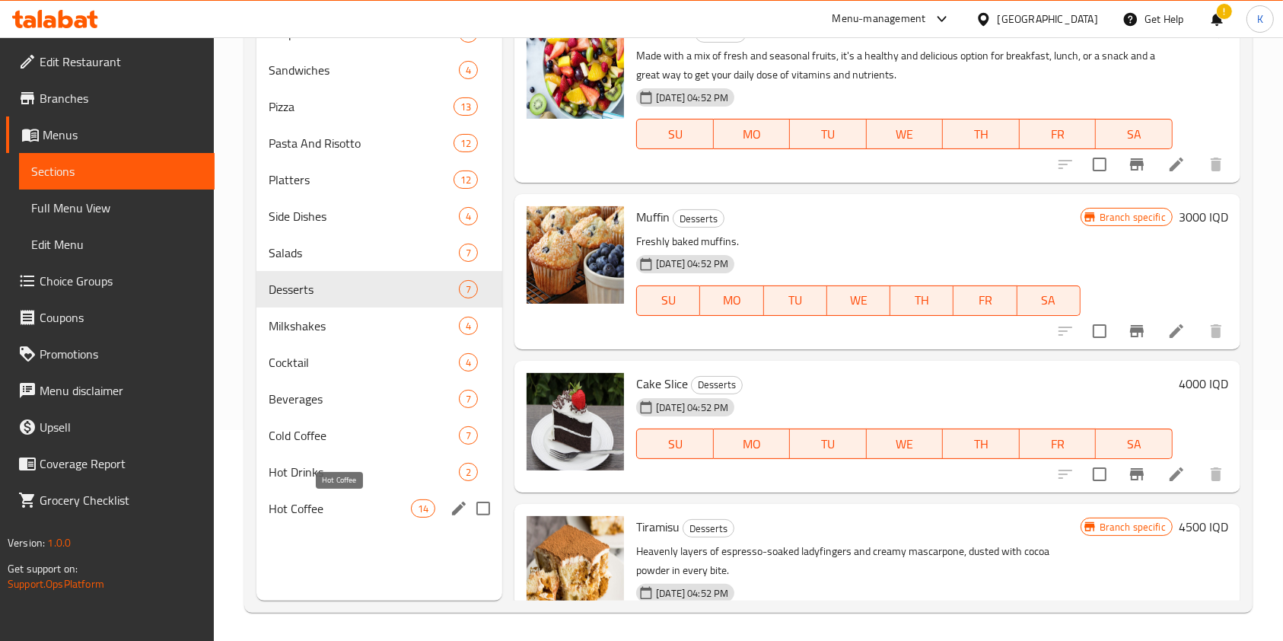
scroll to position [213, 0]
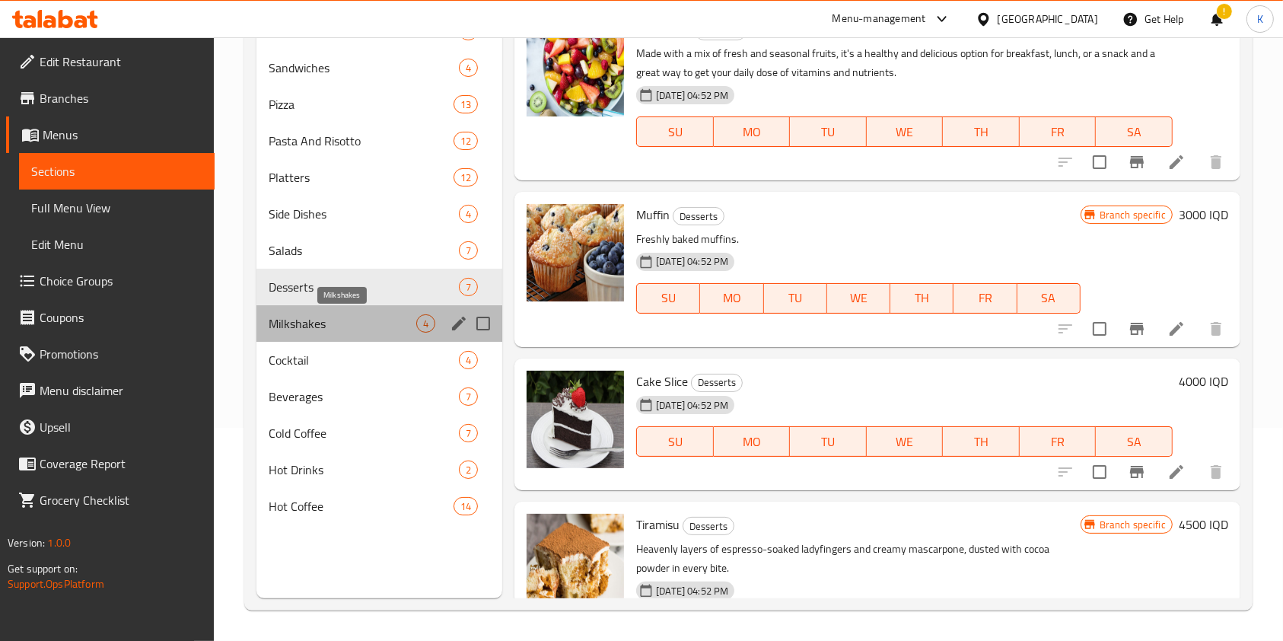
click at [320, 327] on span "Milkshakes" at bounding box center [343, 323] width 148 height 18
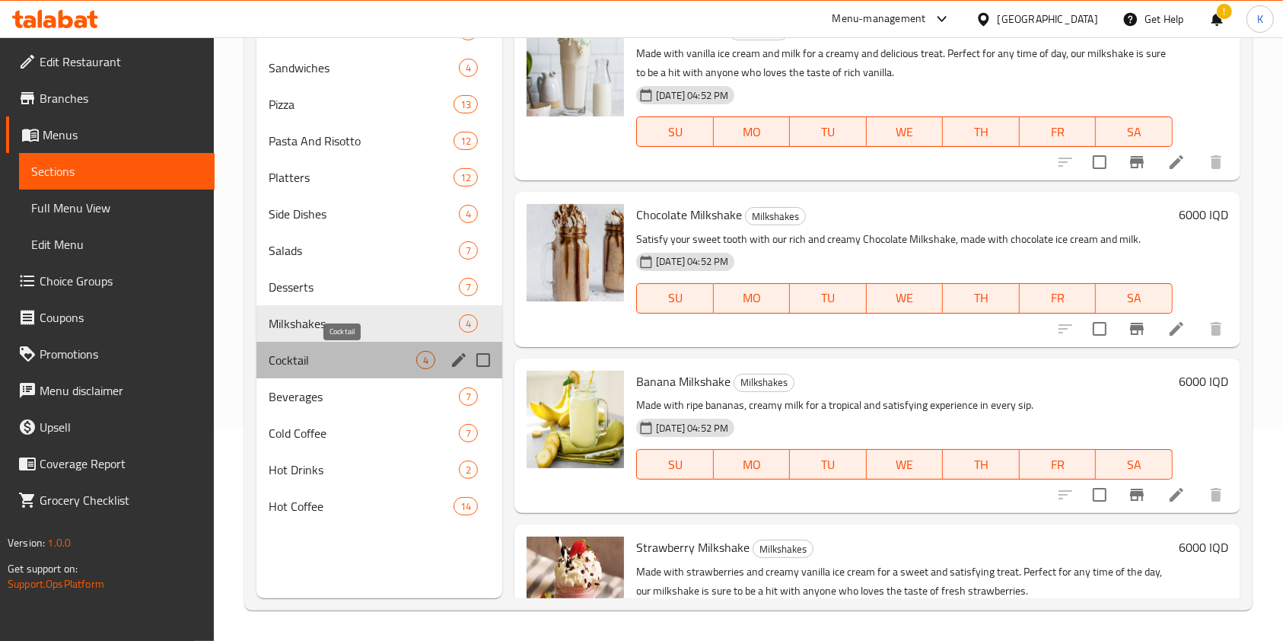
click at [329, 362] on span "Cocktail" at bounding box center [343, 360] width 148 height 18
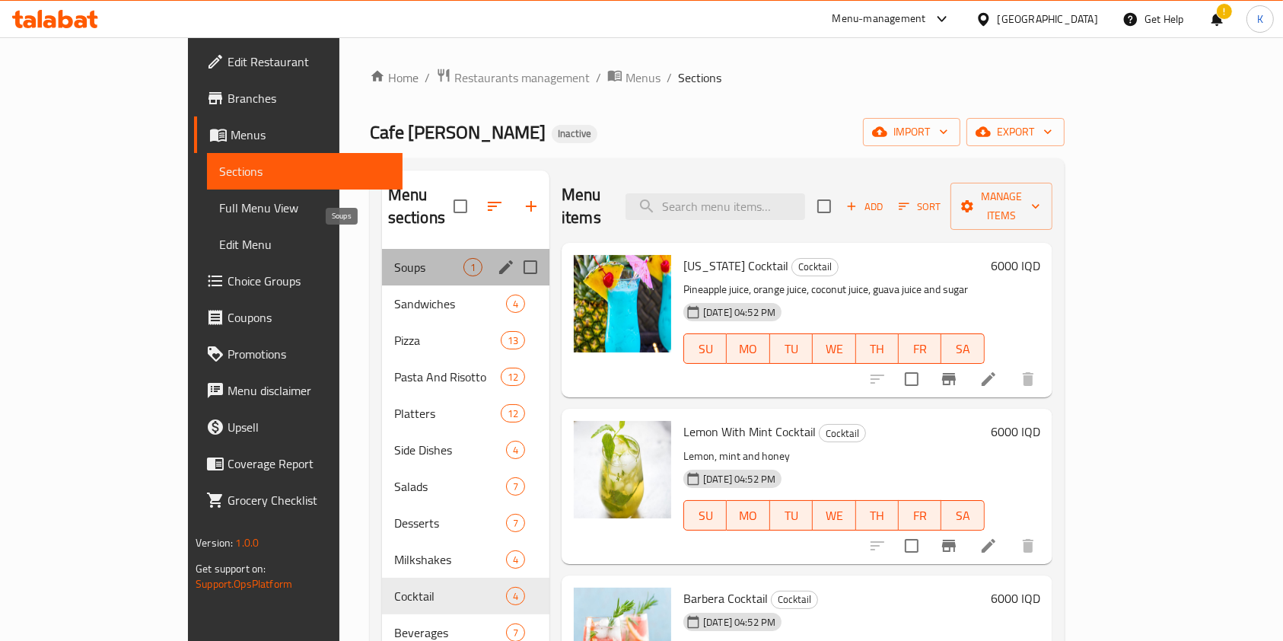
click at [394, 258] on span "Soups" at bounding box center [428, 267] width 69 height 18
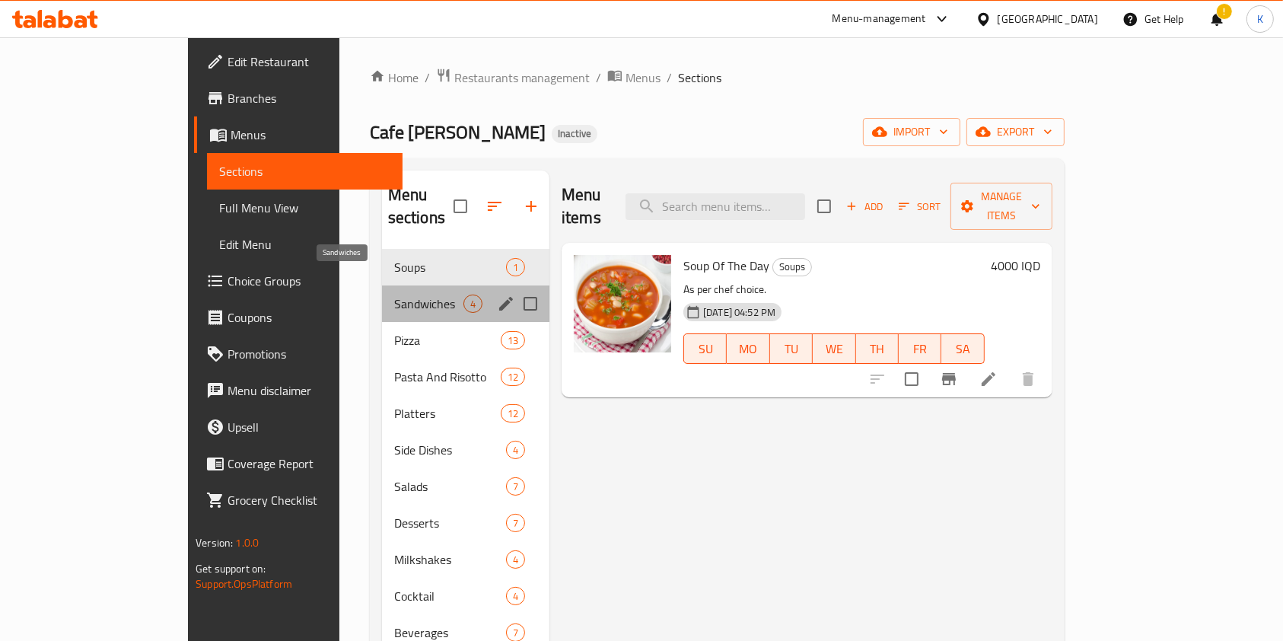
click at [394, 295] on span "Sandwiches" at bounding box center [428, 304] width 69 height 18
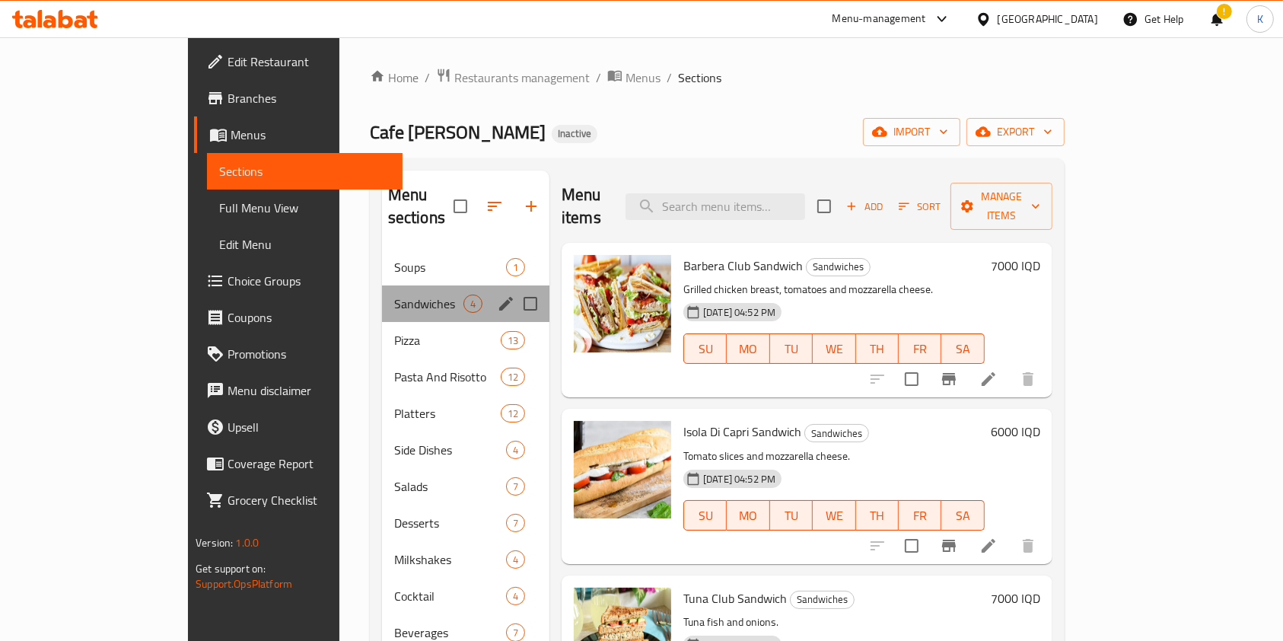
click at [382, 296] on div "Sandwiches 4" at bounding box center [465, 303] width 167 height 37
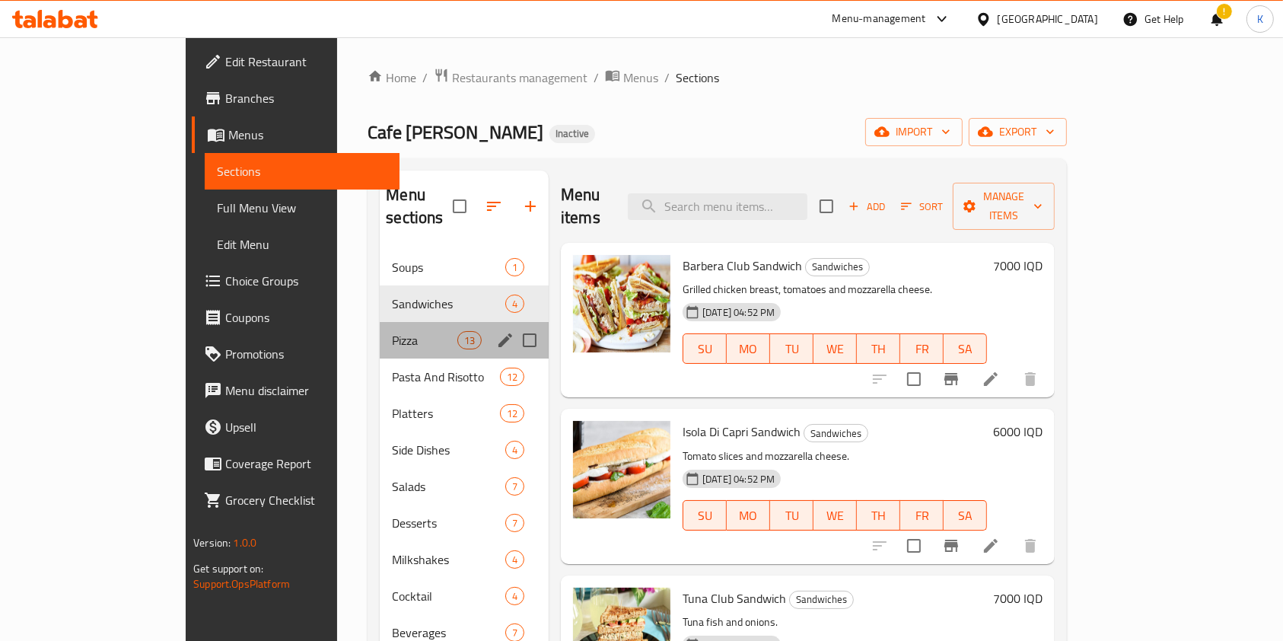
click at [380, 322] on div "Pizza 13" at bounding box center [464, 340] width 169 height 37
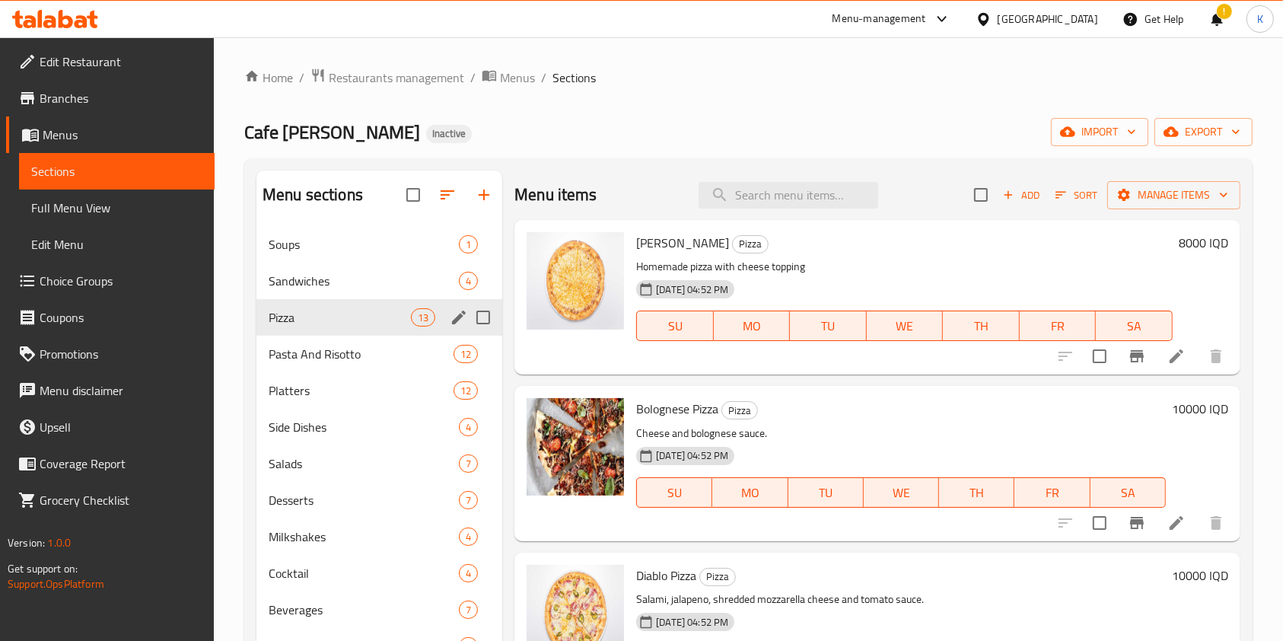
click at [361, 304] on div "Pizza 13" at bounding box center [379, 317] width 246 height 37
